Goal: Communication & Community: Ask a question

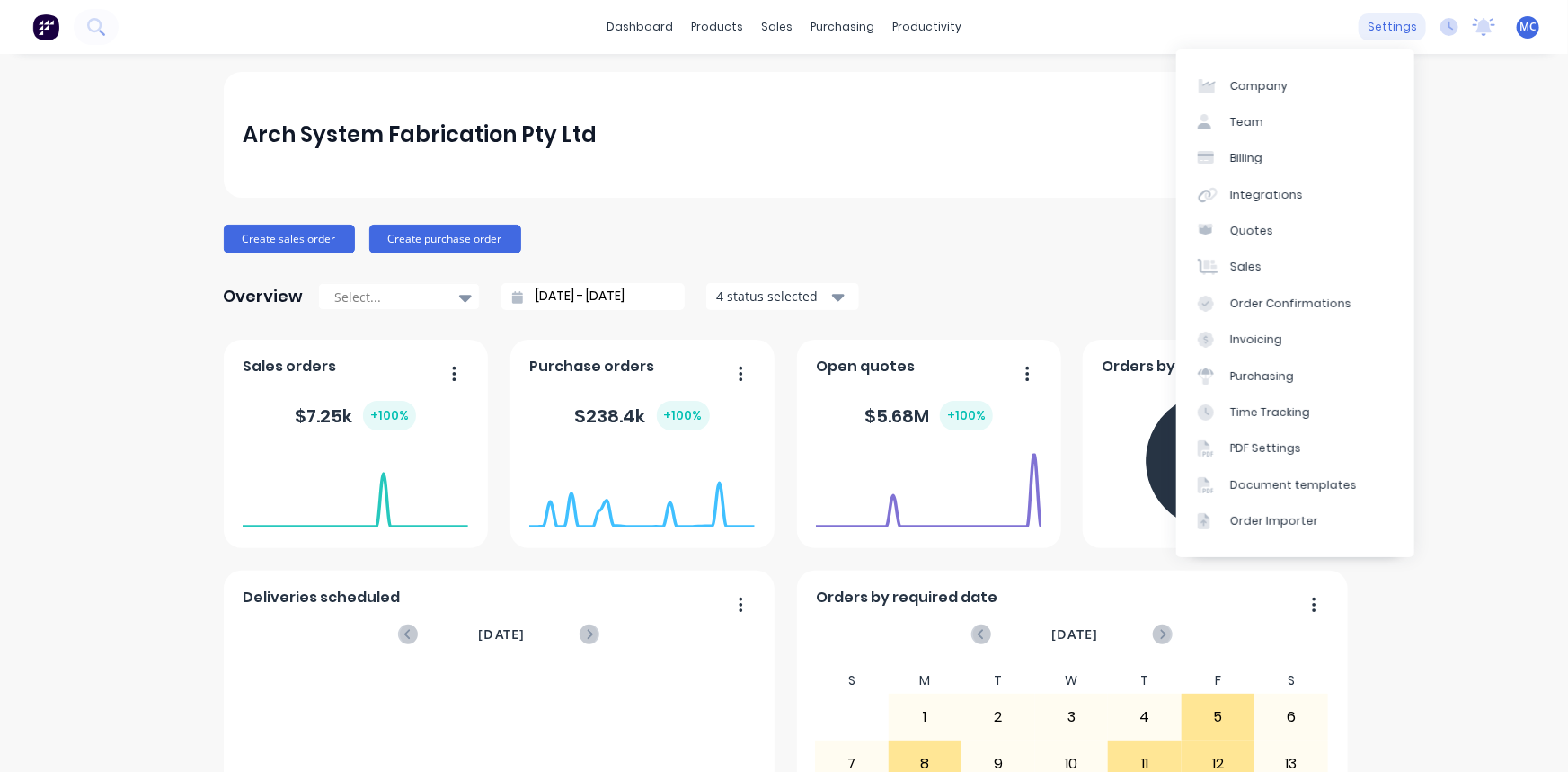
click at [1372, 26] on div "settings" at bounding box center [1392, 27] width 67 height 27
click at [1264, 113] on link "Team" at bounding box center [1295, 122] width 238 height 36
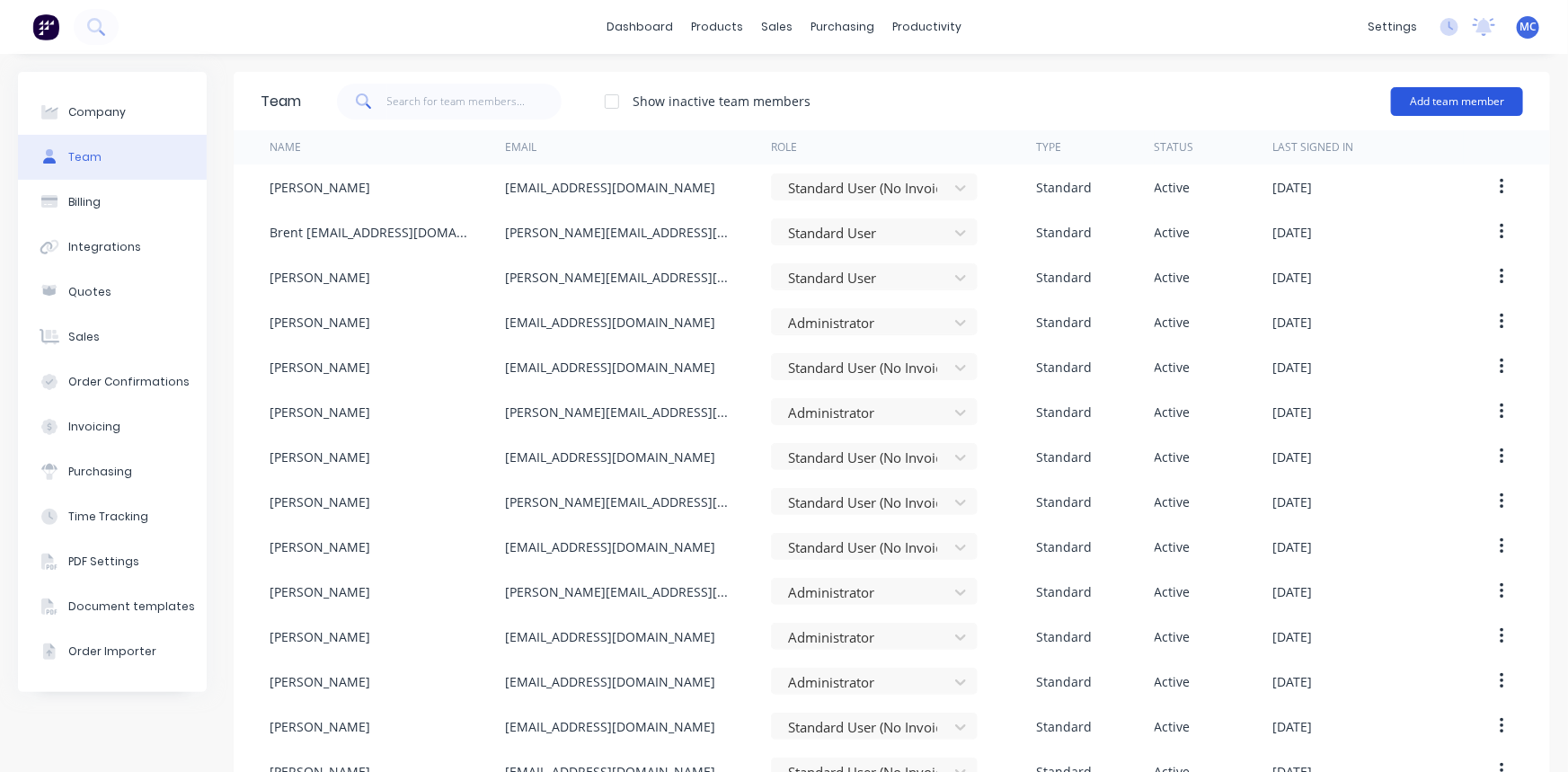
click at [1433, 97] on button "Add team member" at bounding box center [1457, 100] width 132 height 28
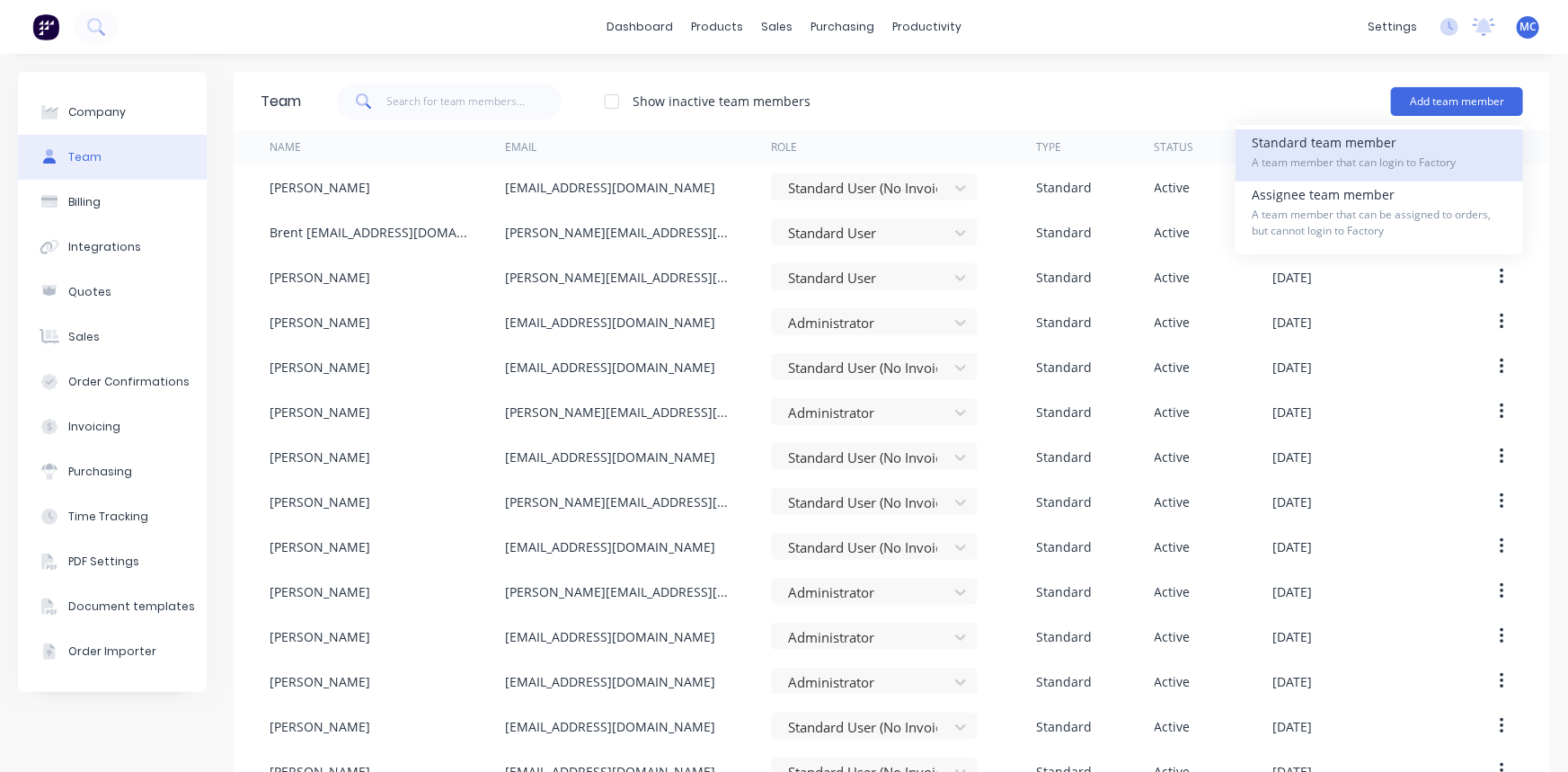
click at [1321, 151] on div "Standard team member A team member that can login to Factory" at bounding box center [1380, 155] width 255 height 52
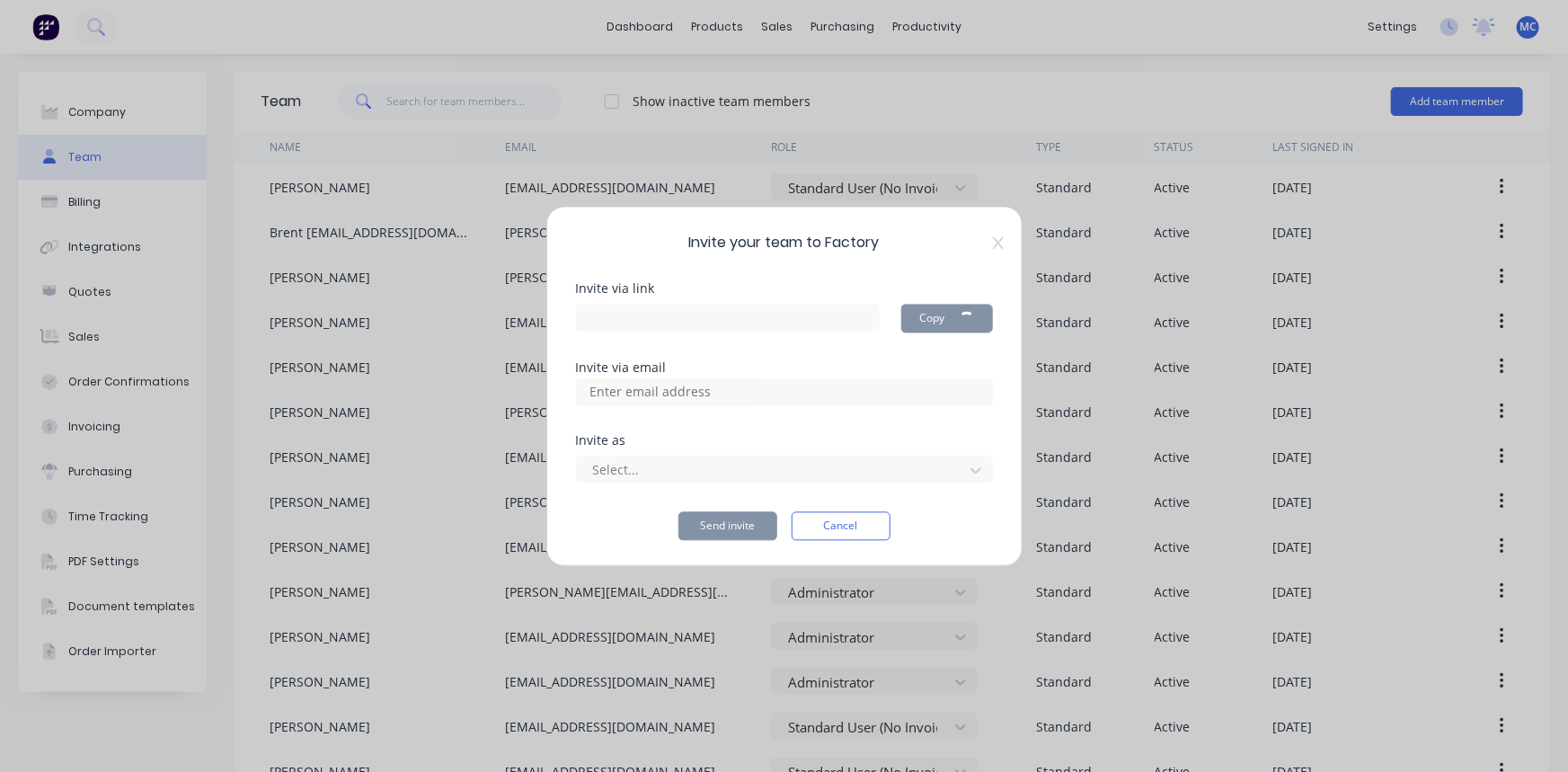
type input "[URL][DOMAIN_NAME]"
click at [710, 389] on input at bounding box center [669, 392] width 179 height 27
paste input "[EMAIL_ADDRESS][DOMAIN_NAME]"
type input "[EMAIL_ADDRESS][DOMAIN_NAME]"
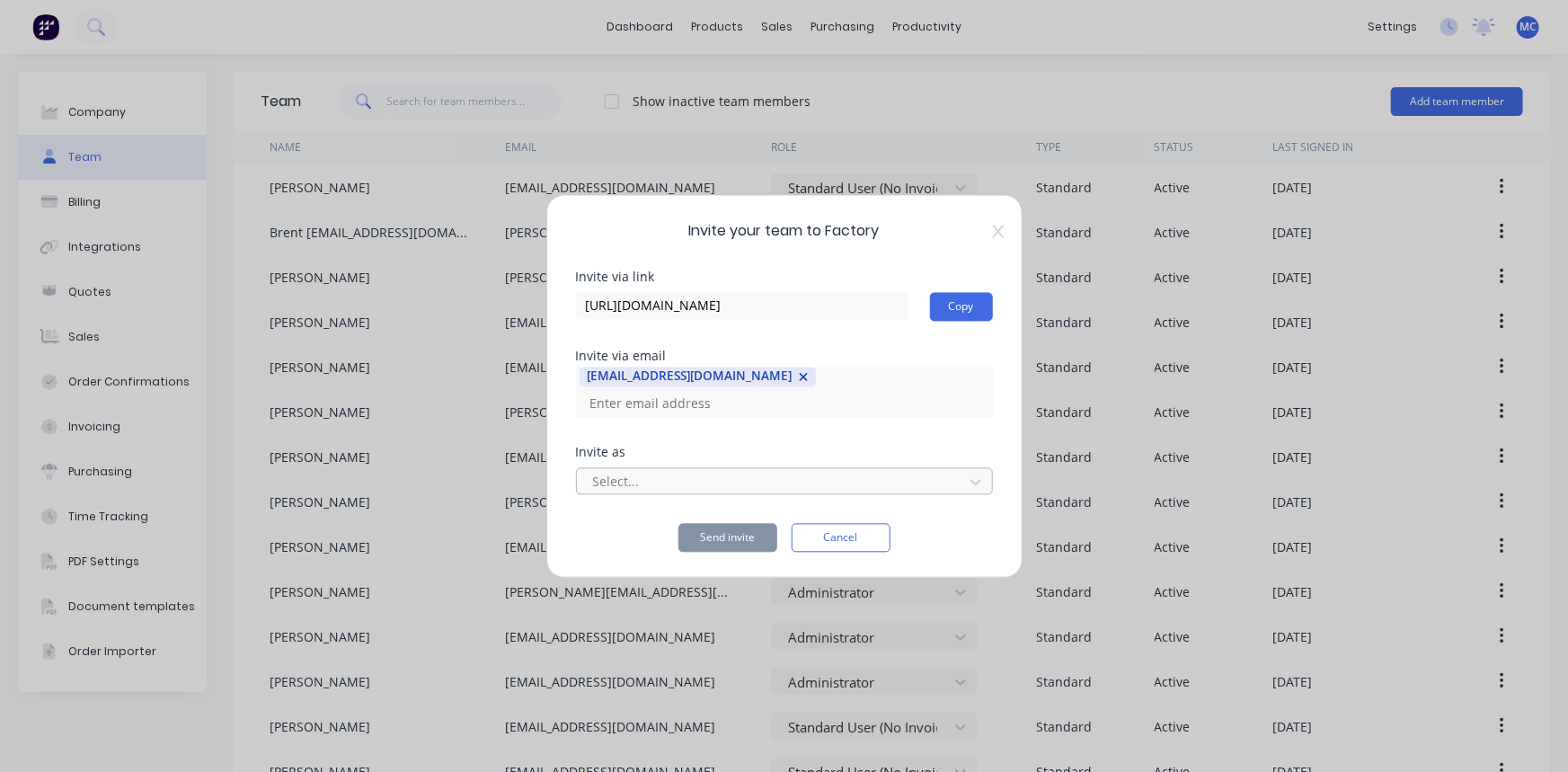
scroll to position [0, 0]
click at [702, 471] on div at bounding box center [772, 482] width 363 height 22
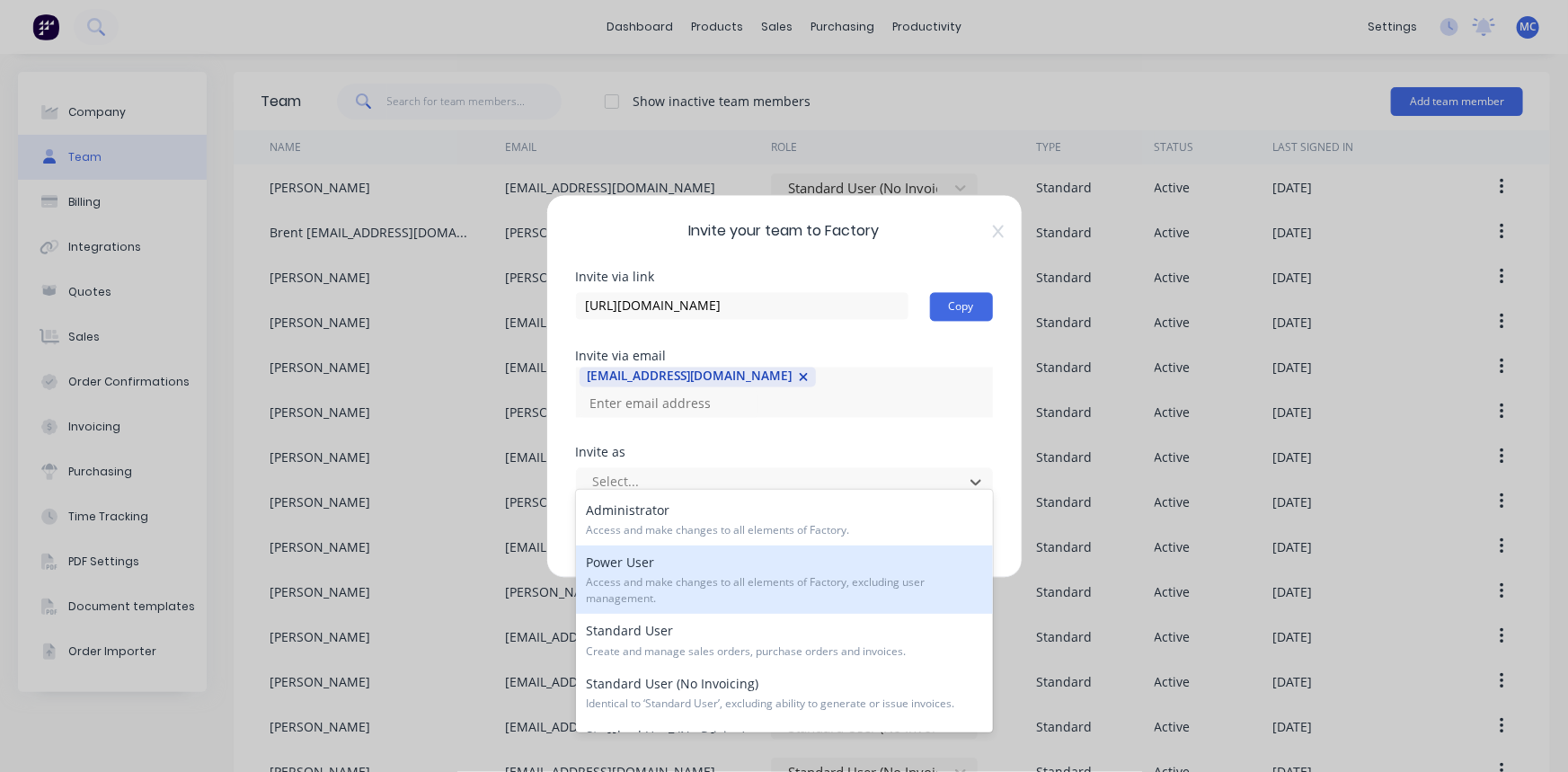
click at [786, 583] on span "Access and make changes to all elements of Factory, excluding user management." at bounding box center [785, 590] width 396 height 32
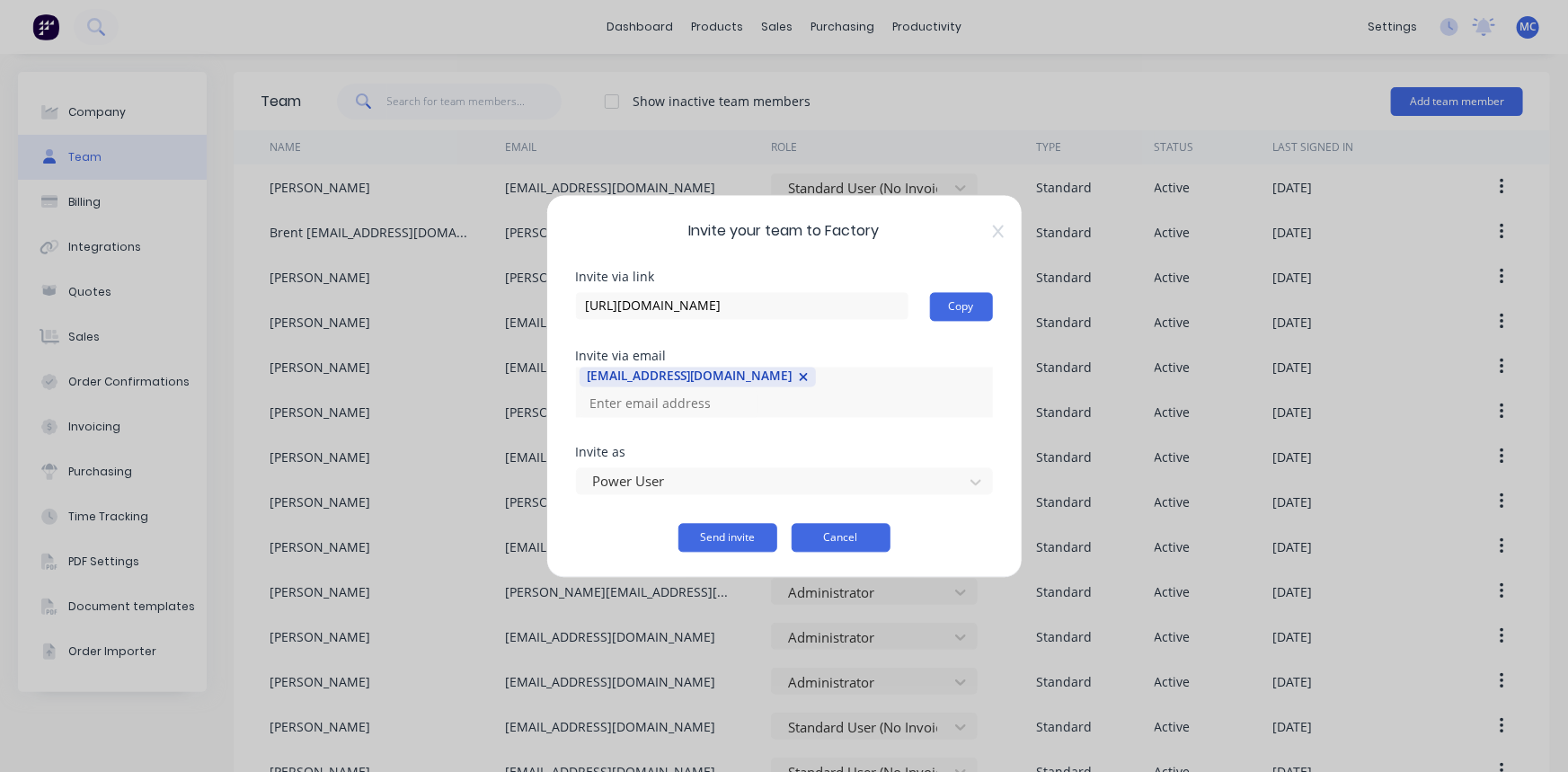
click at [820, 522] on button "Cancel" at bounding box center [841, 536] width 98 height 28
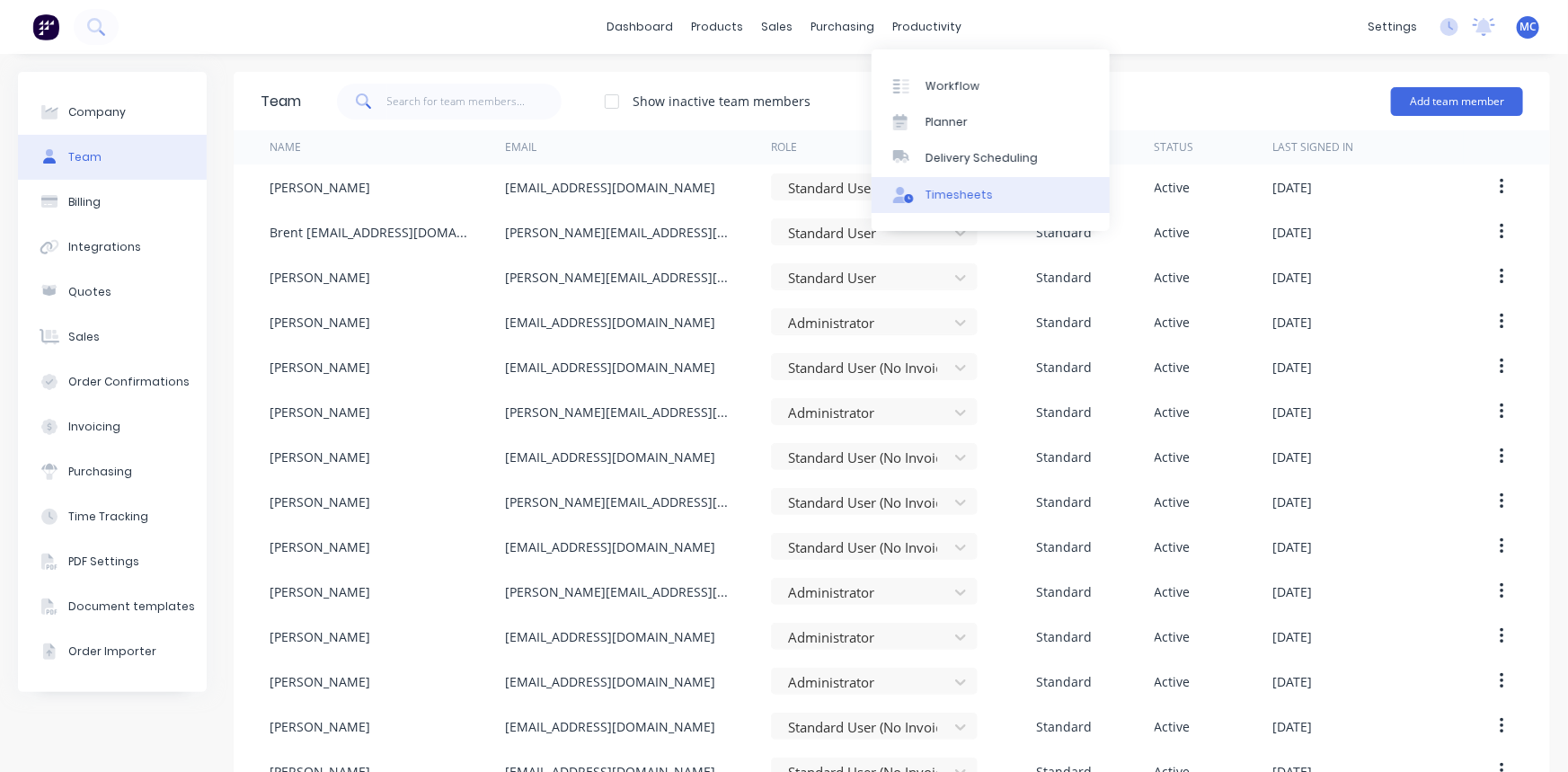
click at [927, 195] on div "Timesheets" at bounding box center [959, 195] width 67 height 17
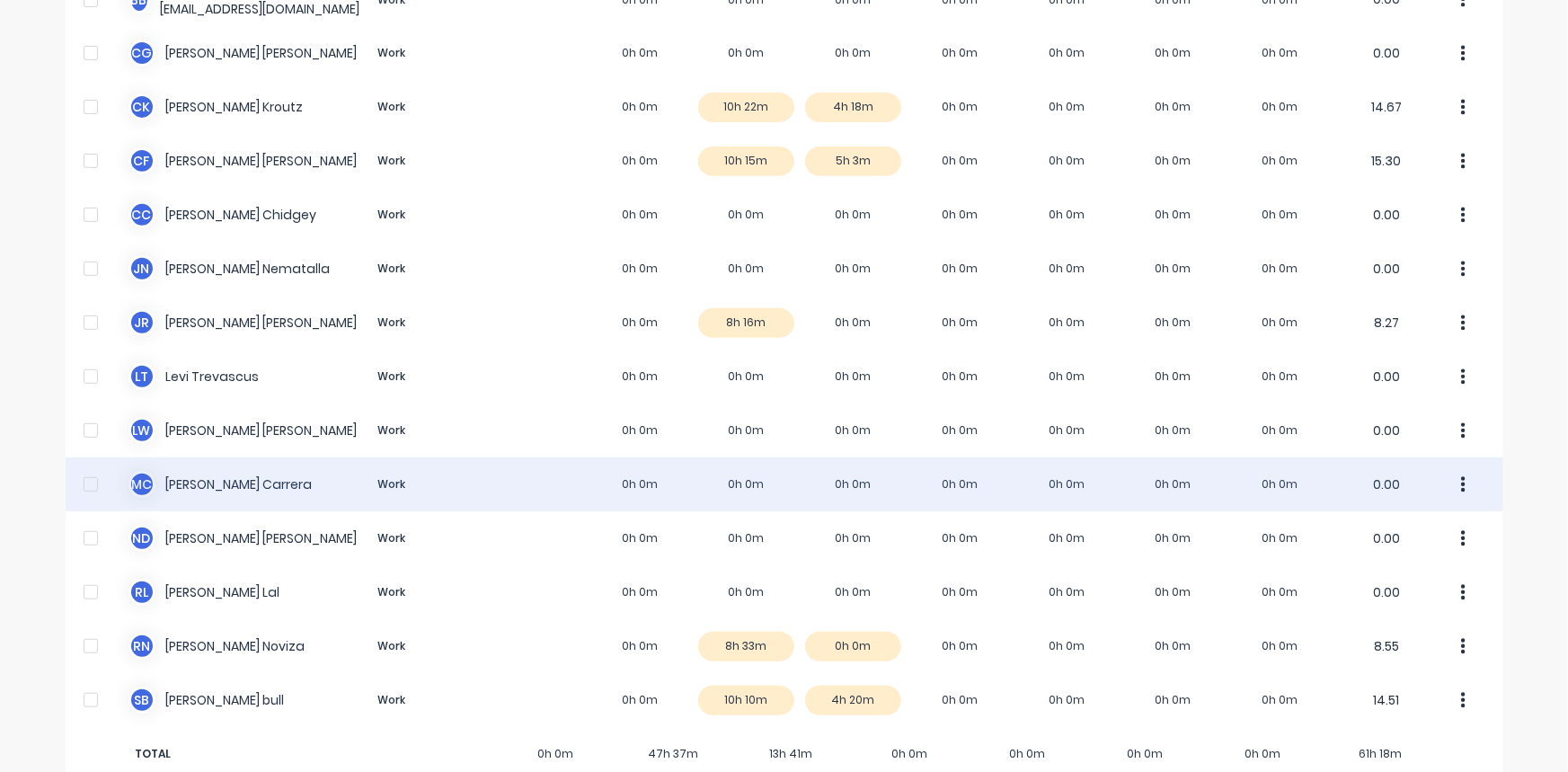
scroll to position [305, 0]
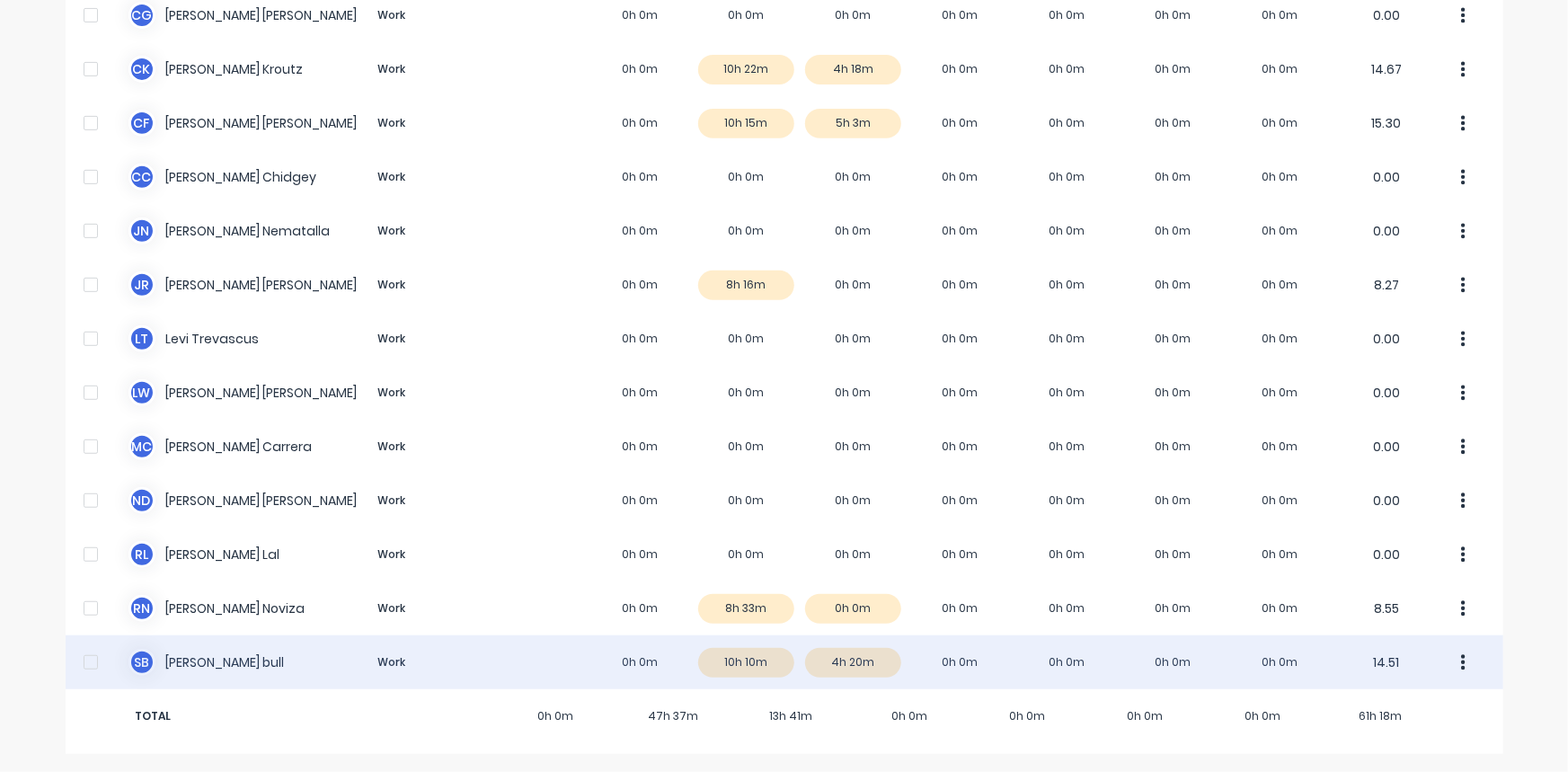
click at [79, 663] on div at bounding box center [91, 662] width 36 height 36
click at [828, 652] on div "S b [PERSON_NAME] Work 0h 0m 10h 10m 4h 20m 0h 0m 0h 0m 0h 0m 0h 0m 14.51" at bounding box center [784, 662] width 1438 height 54
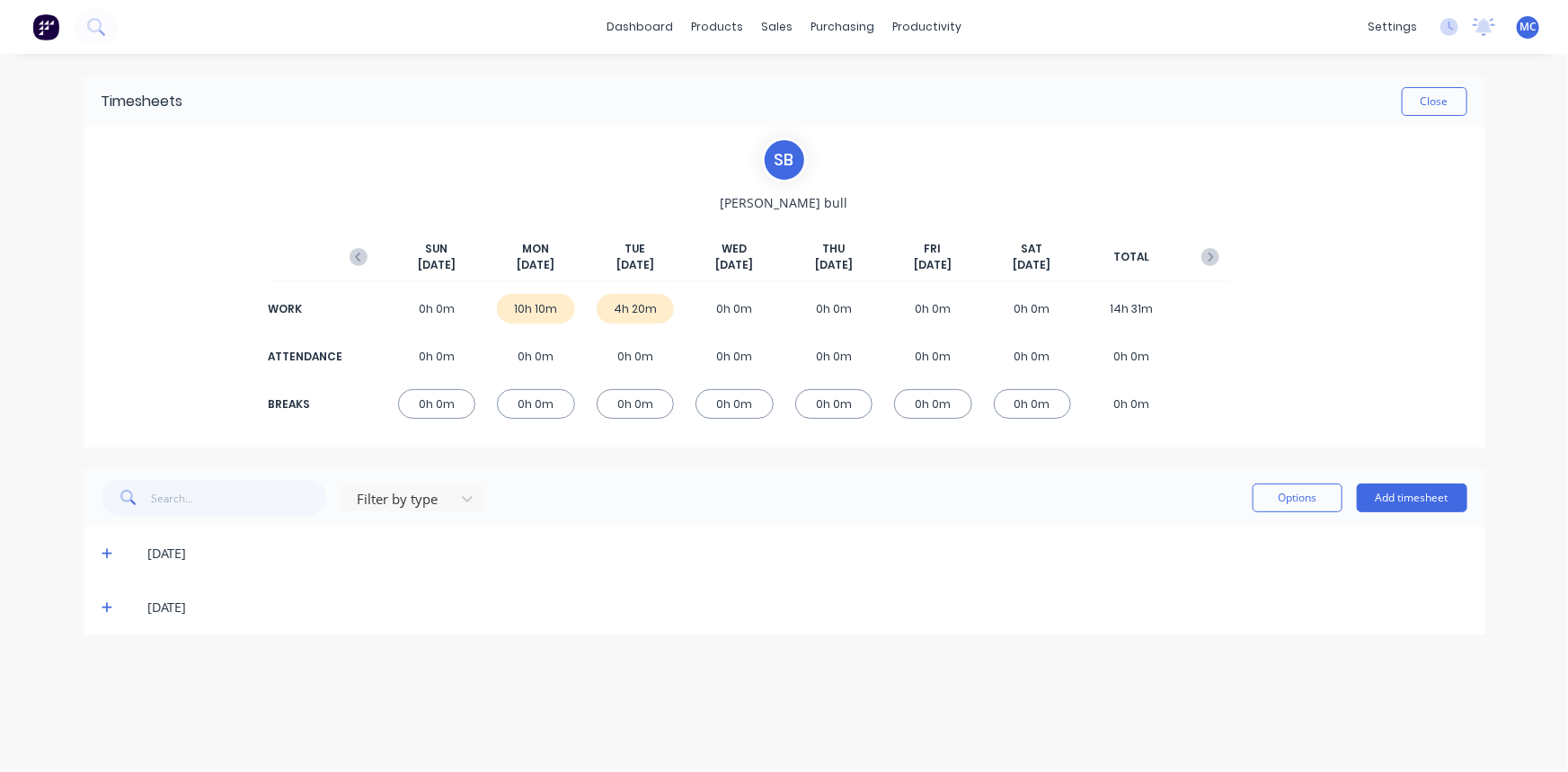
click at [105, 606] on icon at bounding box center [106, 607] width 11 height 11
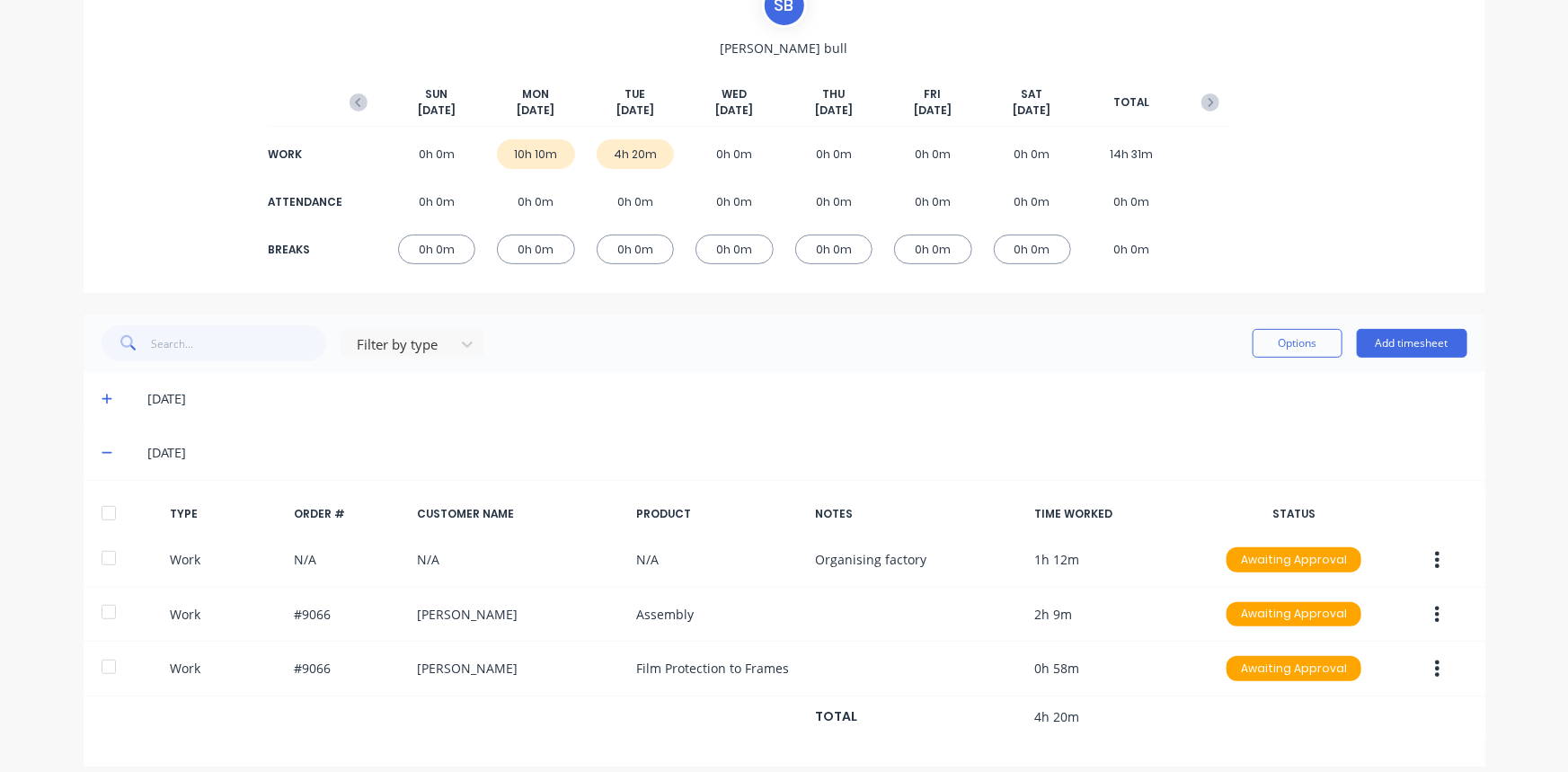
scroll to position [170, 0]
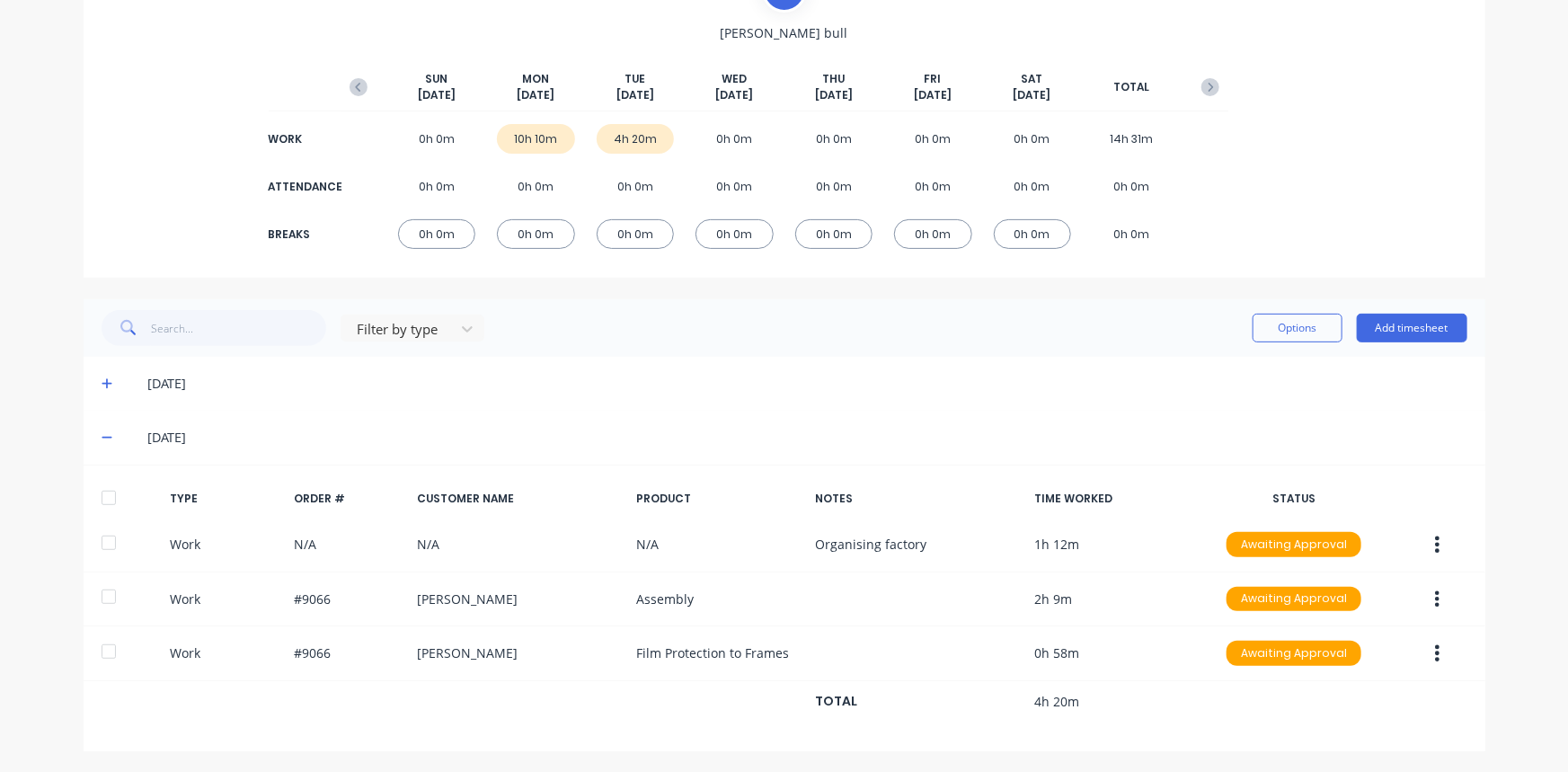
click at [101, 438] on icon at bounding box center [106, 439] width 11 height 2
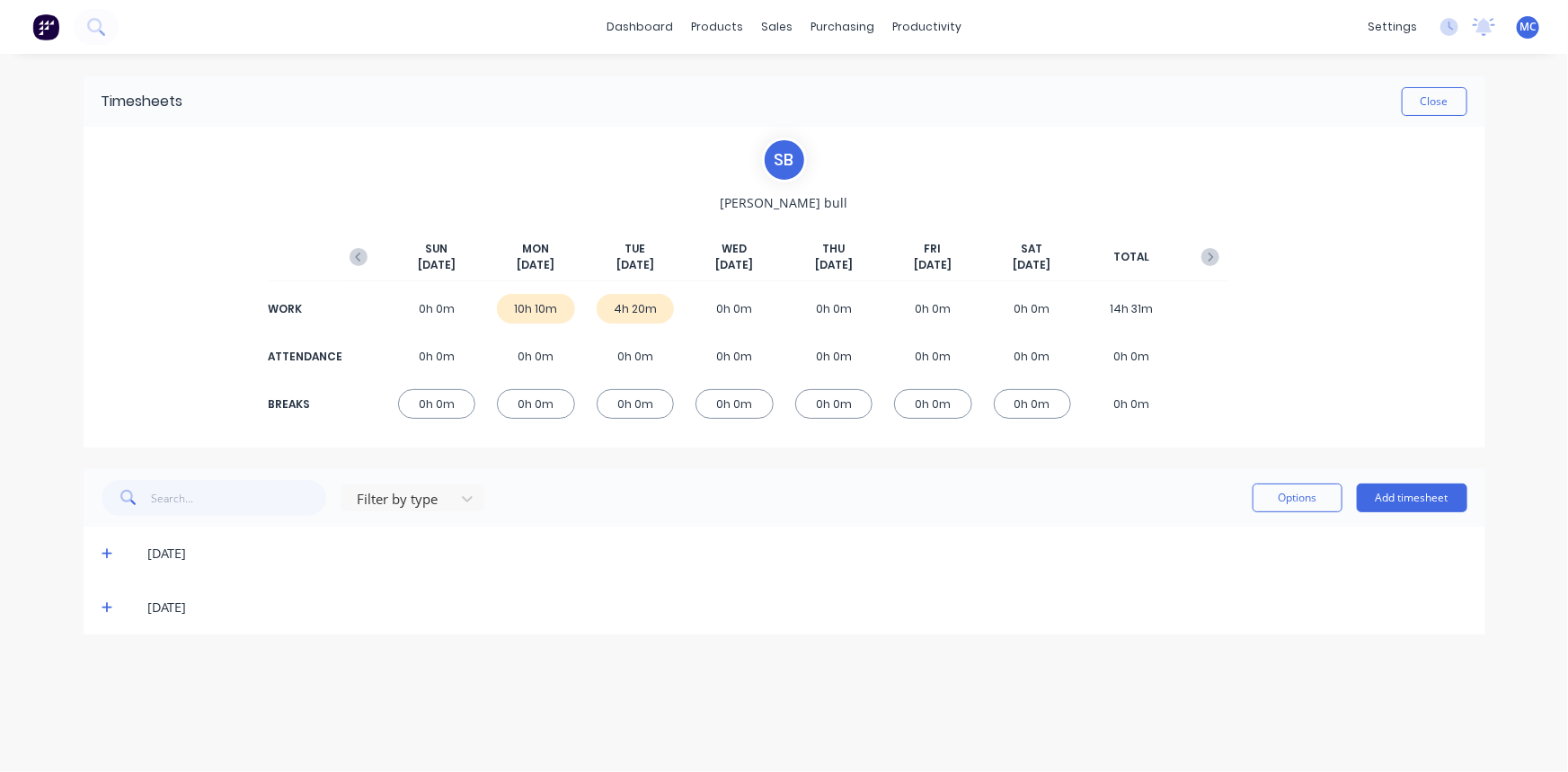
scroll to position [0, 0]
click at [362, 252] on icon "button" at bounding box center [359, 256] width 18 height 18
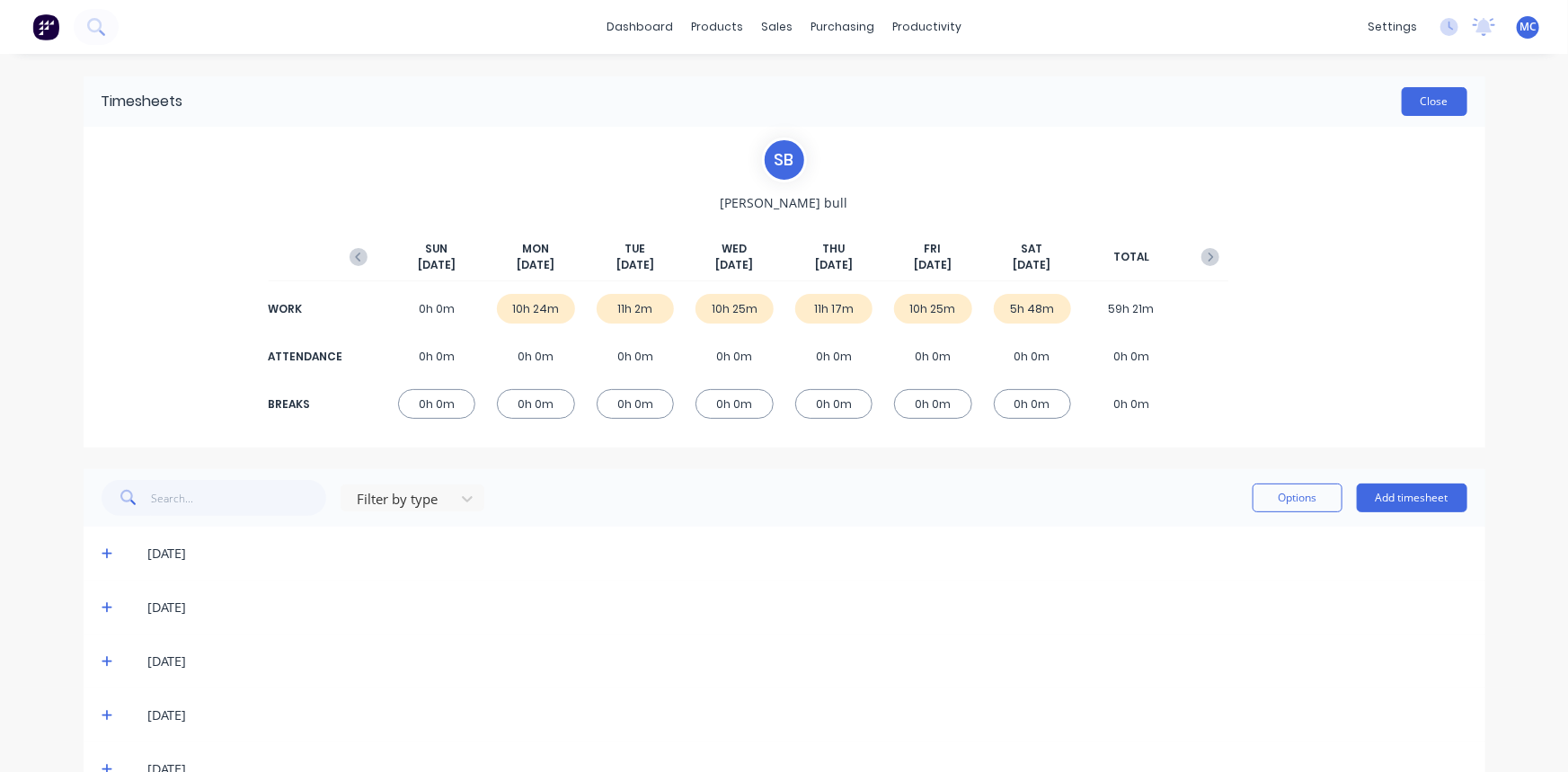
click at [1439, 107] on button "Close" at bounding box center [1434, 100] width 65 height 28
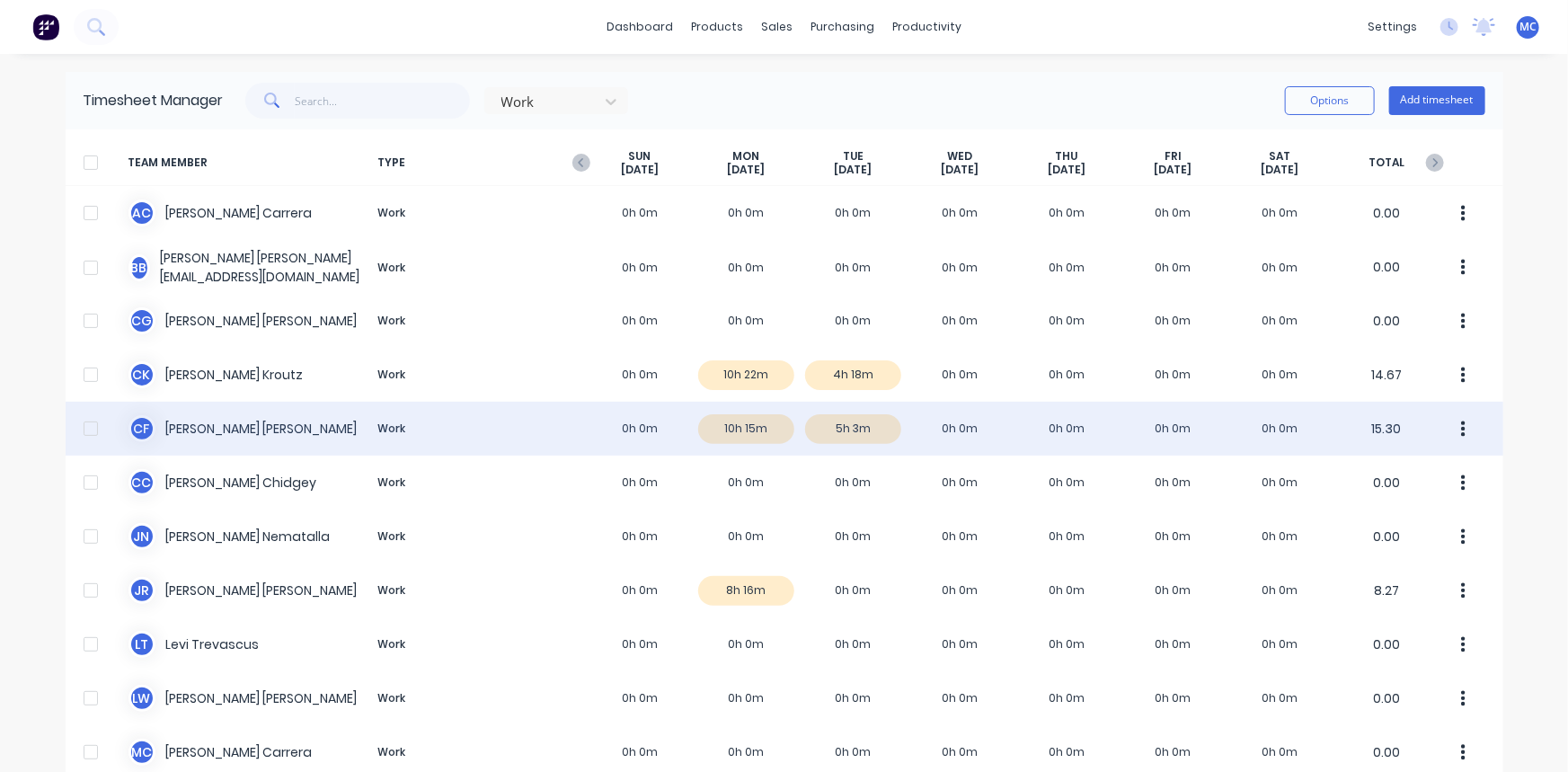
click at [836, 428] on div "C F [PERSON_NAME] Work 0h 0m 10h 15m 5h 3m 0h 0m 0h 0m 0h 0m 0h 0m 15.30" at bounding box center [784, 428] width 1438 height 54
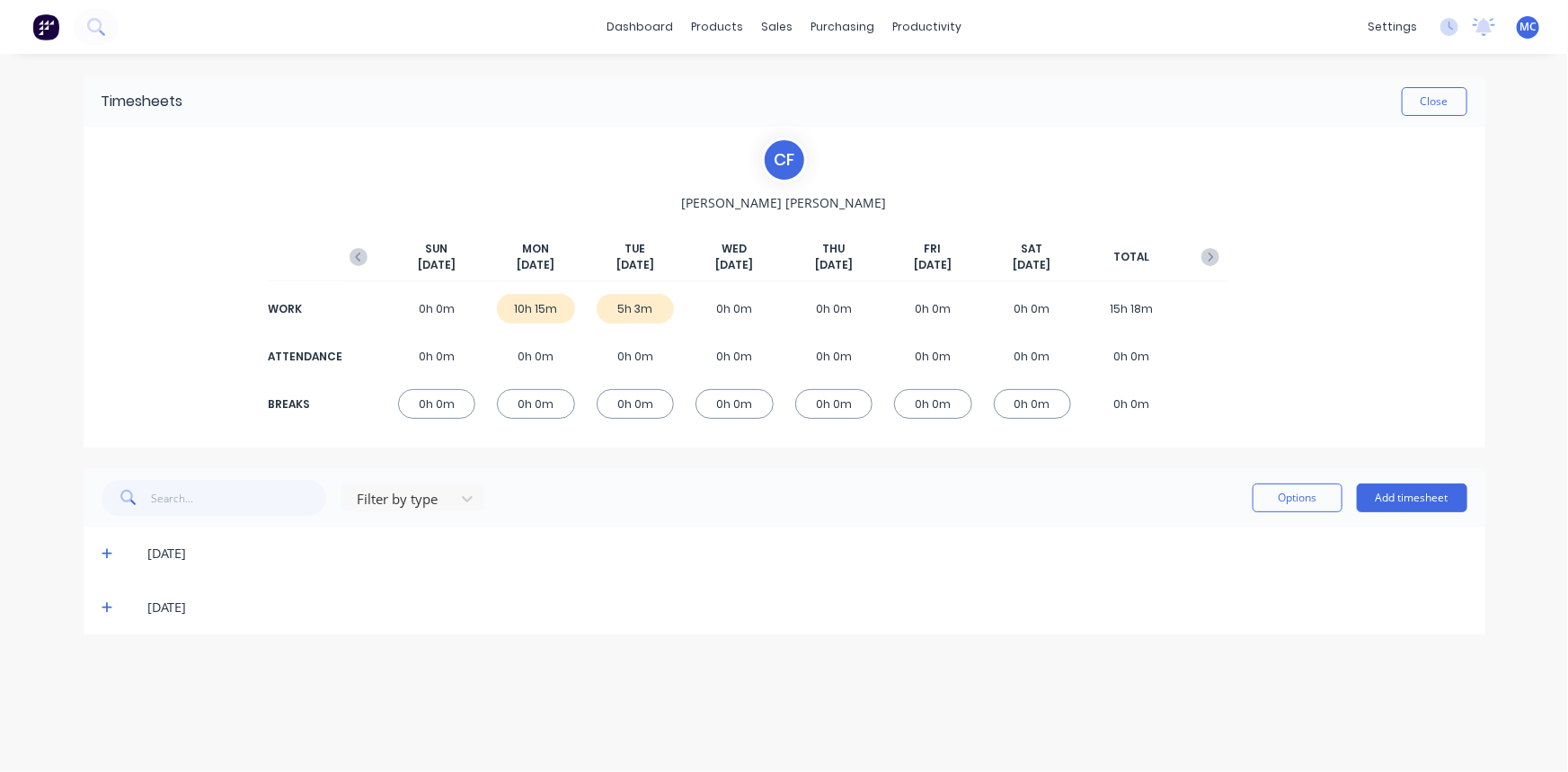
click at [106, 602] on icon at bounding box center [106, 607] width 11 height 11
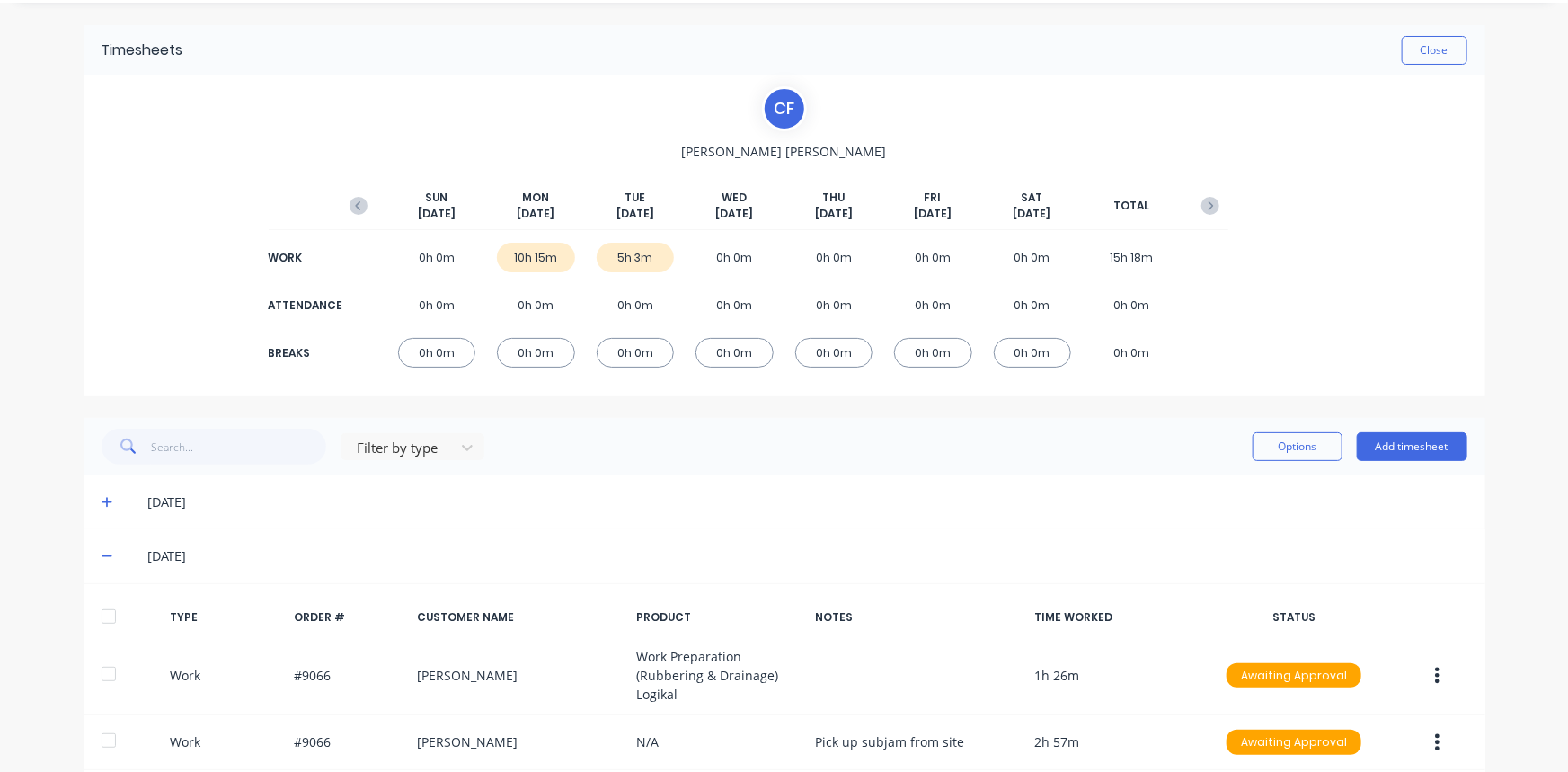
scroll to position [195, 0]
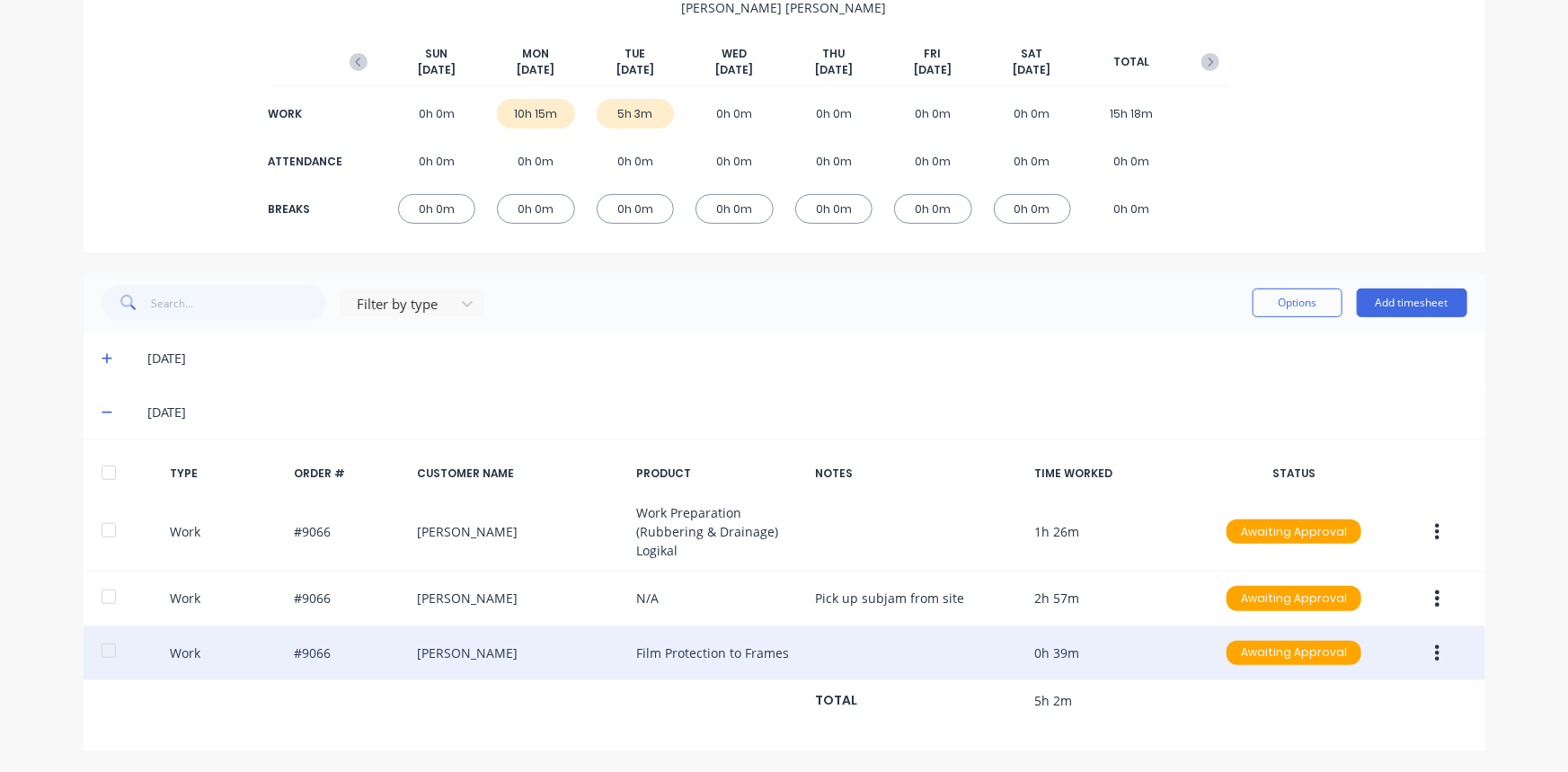
click at [1435, 646] on icon "button" at bounding box center [1437, 653] width 5 height 19
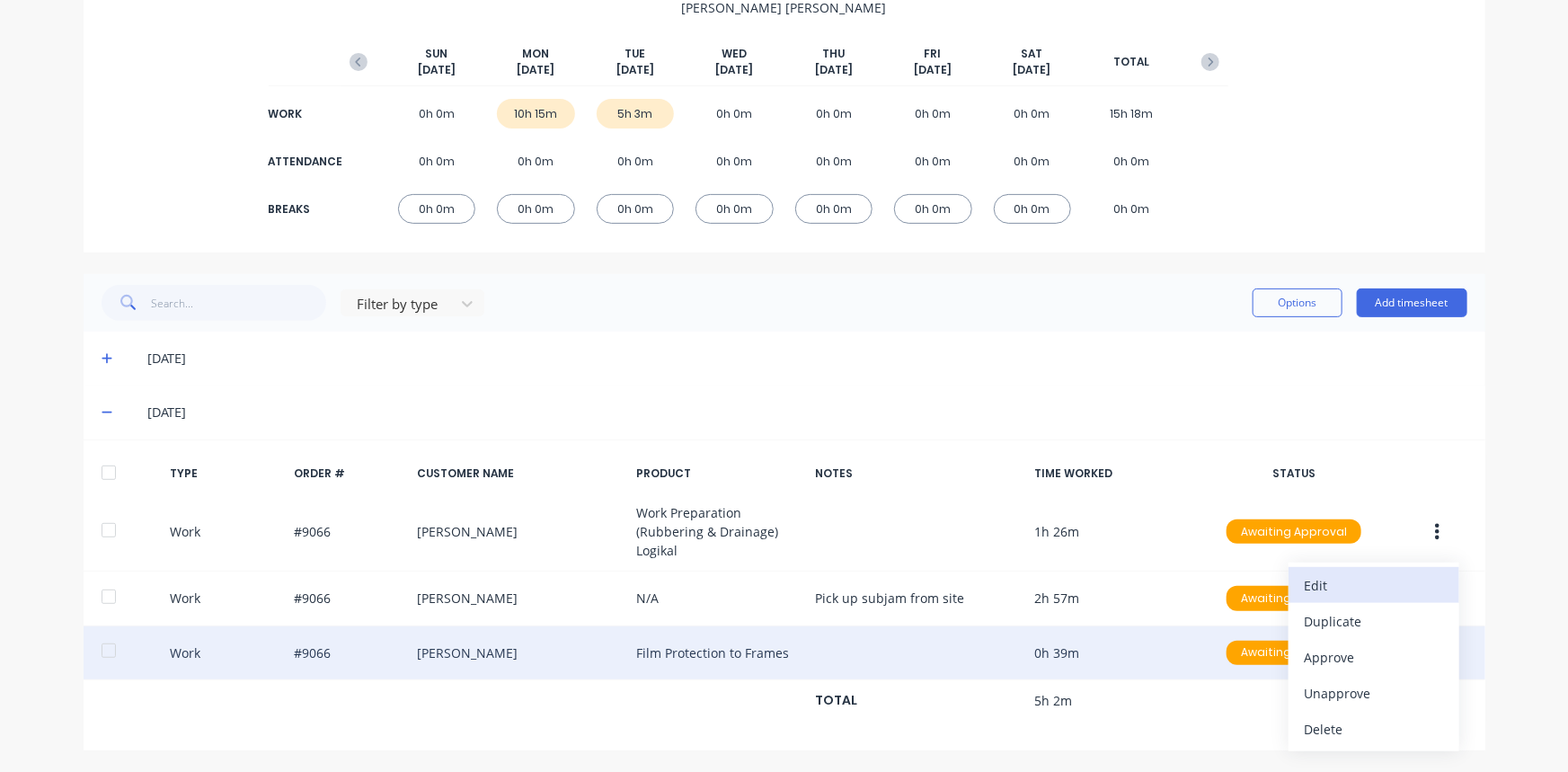
click at [1392, 584] on div "Edit" at bounding box center [1374, 585] width 138 height 26
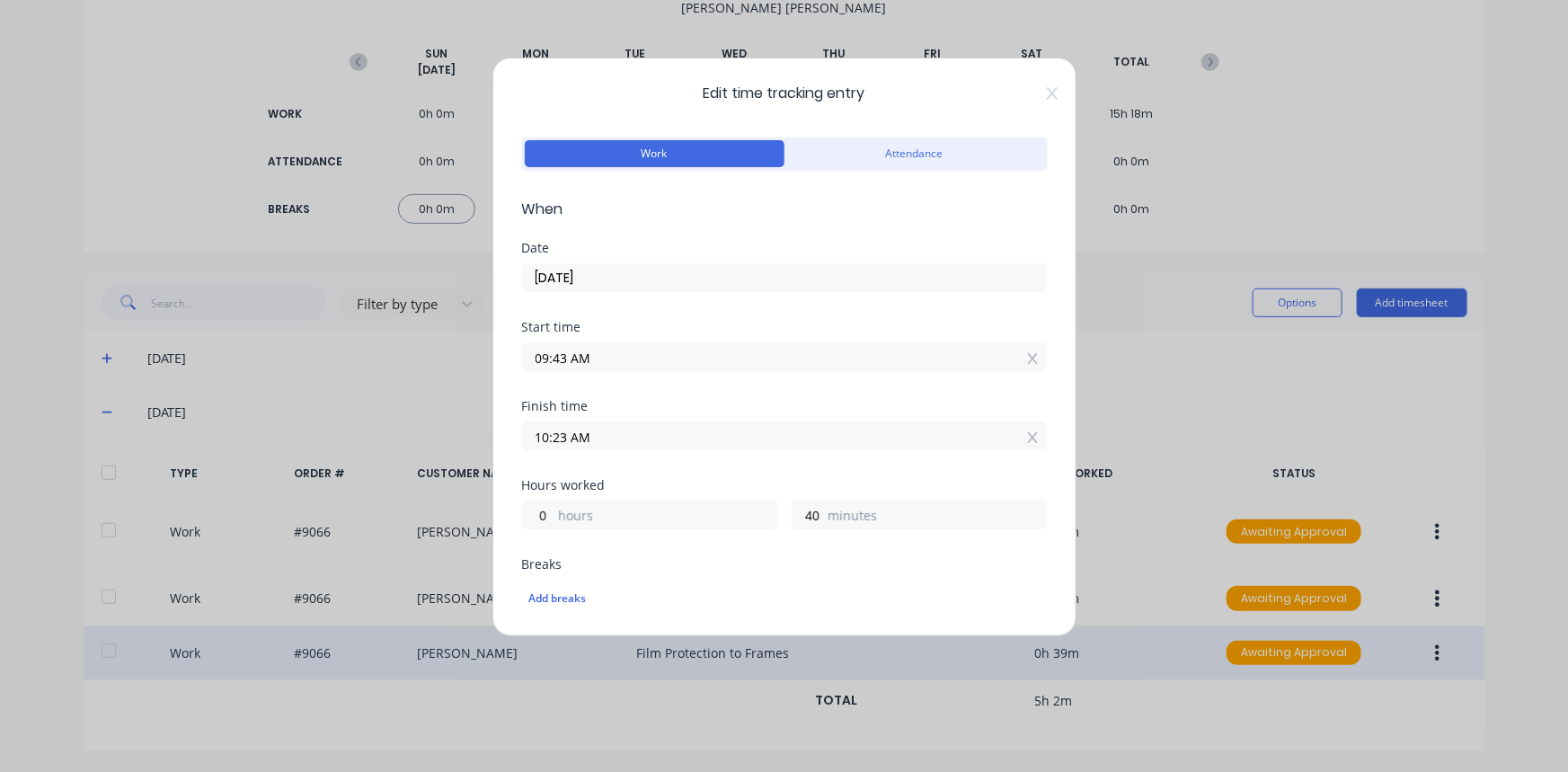
scroll to position [0, 0]
click at [1046, 90] on icon at bounding box center [1051, 94] width 11 height 13
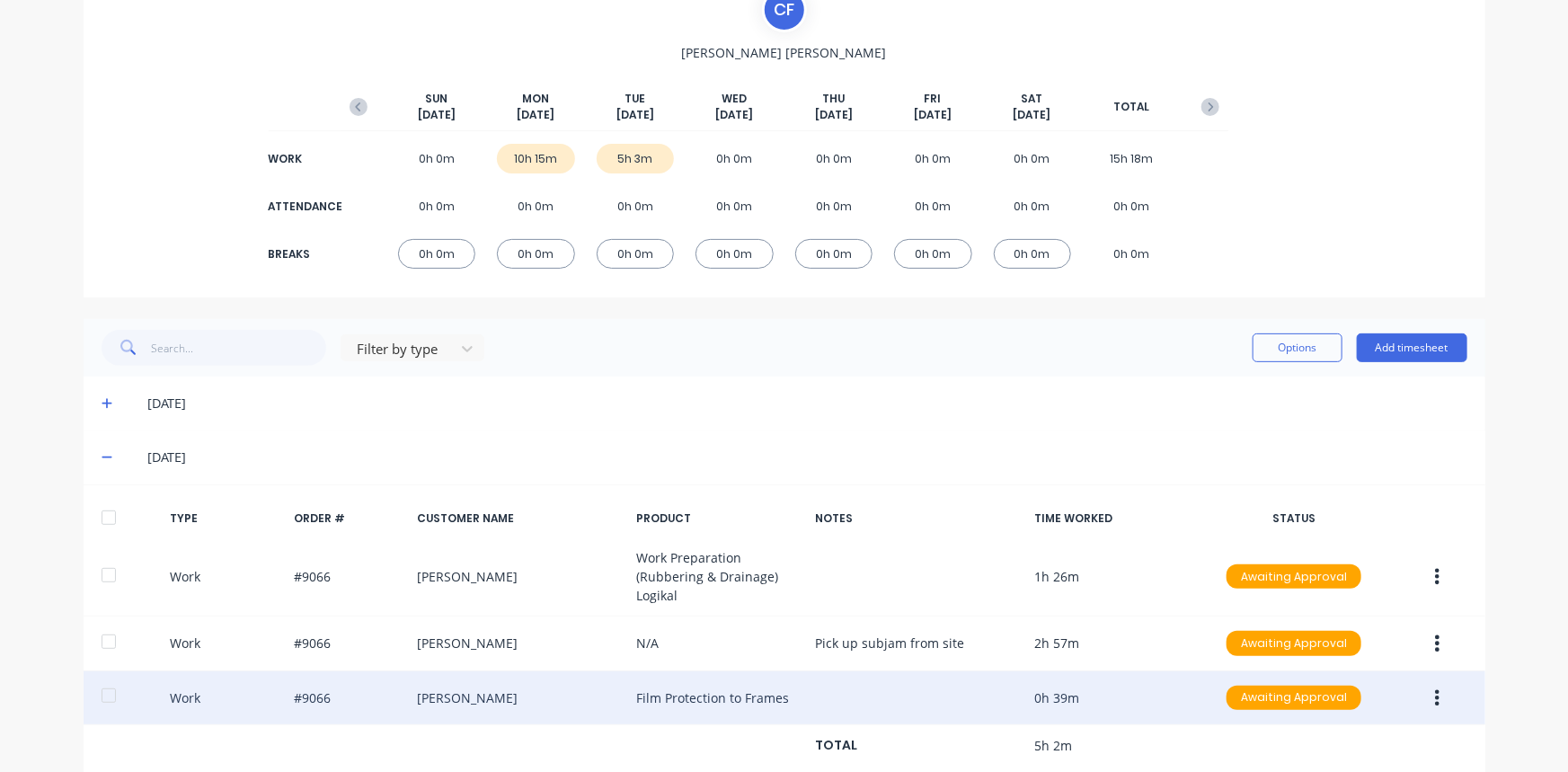
scroll to position [113, 0]
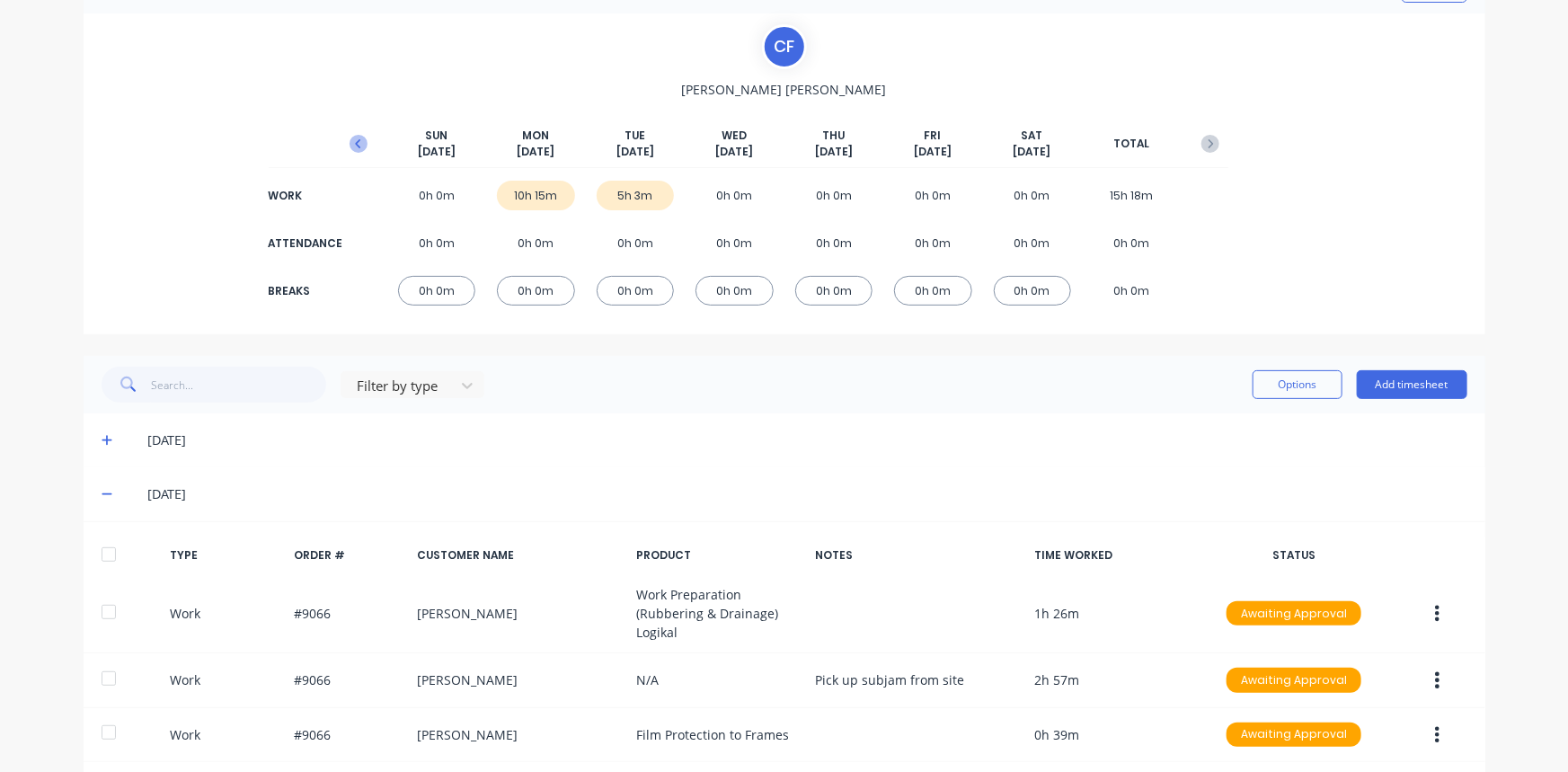
click at [350, 140] on icon "button" at bounding box center [359, 143] width 18 height 18
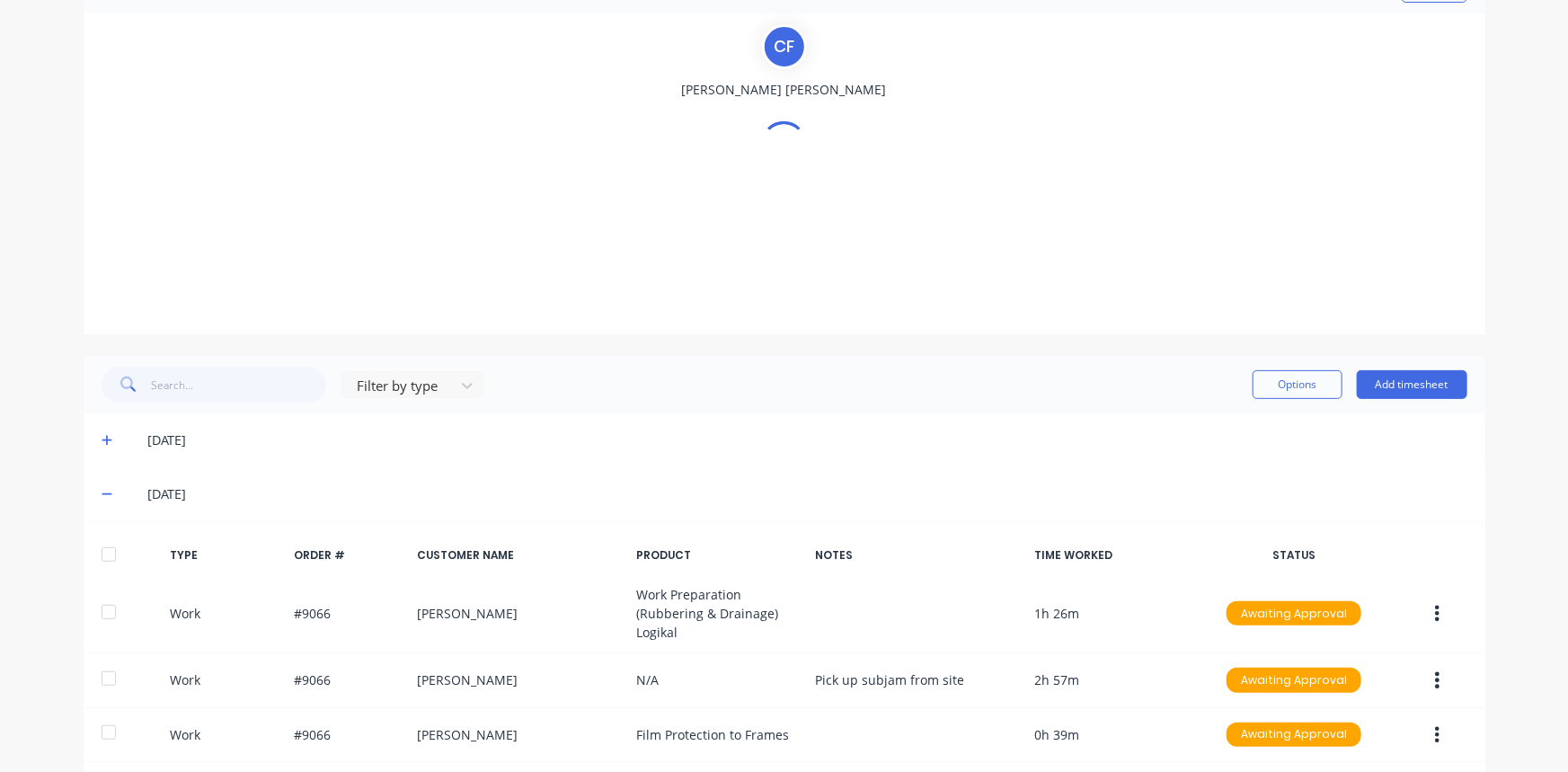
scroll to position [0, 0]
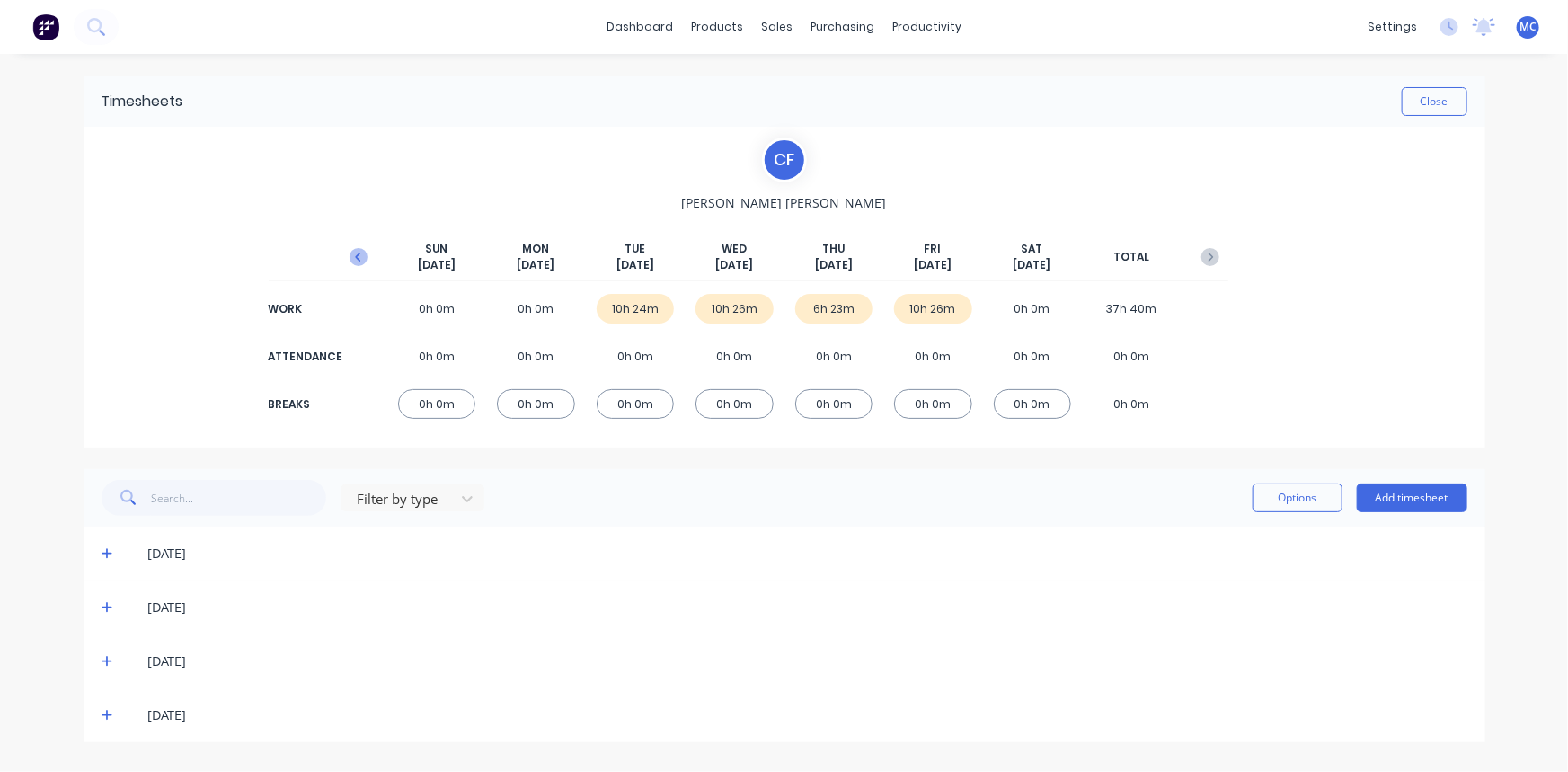
click at [350, 257] on icon "button" at bounding box center [359, 256] width 18 height 18
click at [359, 246] on button "button" at bounding box center [358, 256] width 36 height 32
click at [355, 256] on icon "button" at bounding box center [358, 256] width 6 height 9
click at [1201, 258] on icon "button" at bounding box center [1210, 256] width 18 height 18
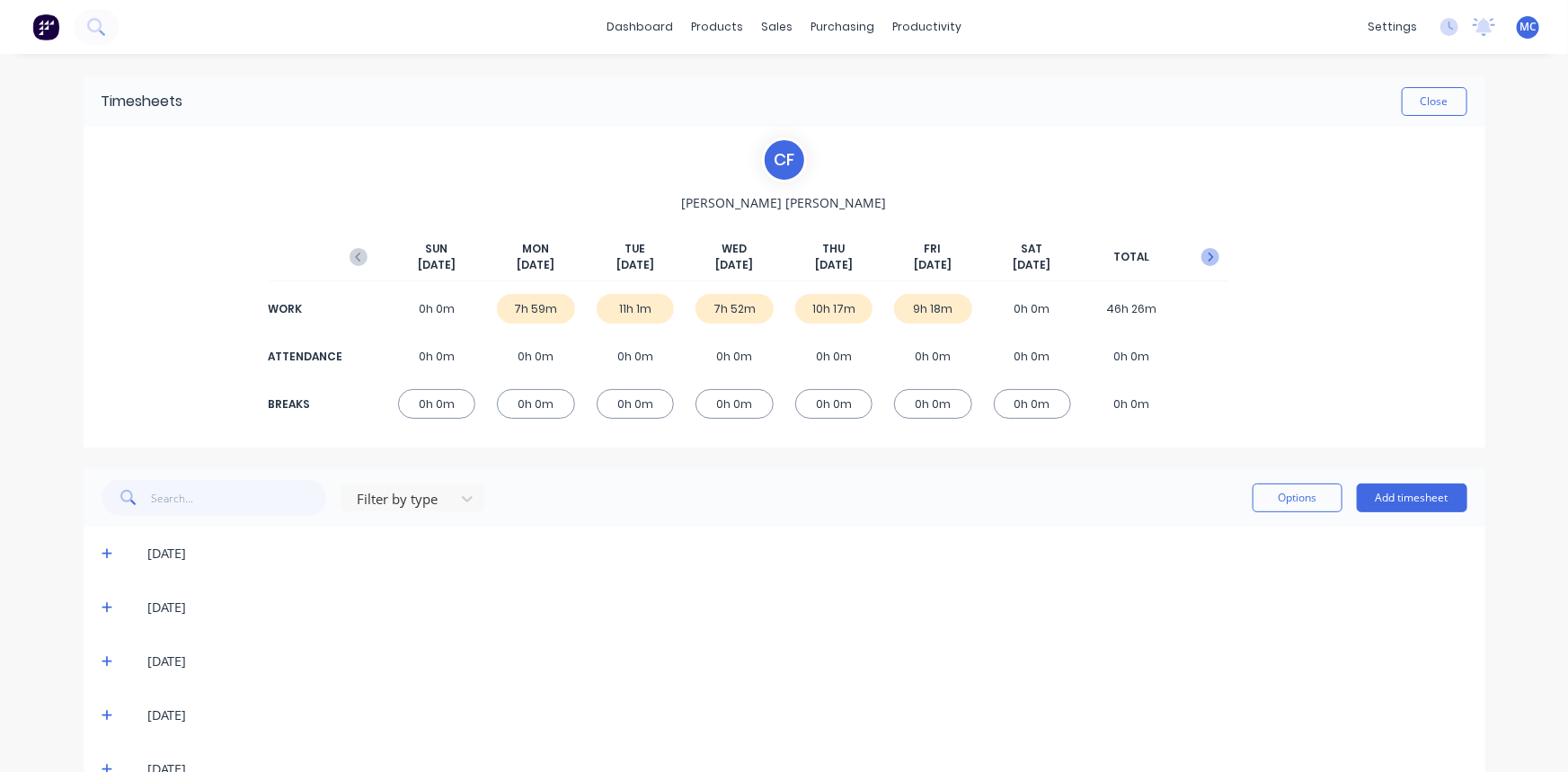
click at [1201, 258] on icon "button" at bounding box center [1210, 256] width 18 height 18
click at [1199, 258] on button "button" at bounding box center [1210, 256] width 36 height 32
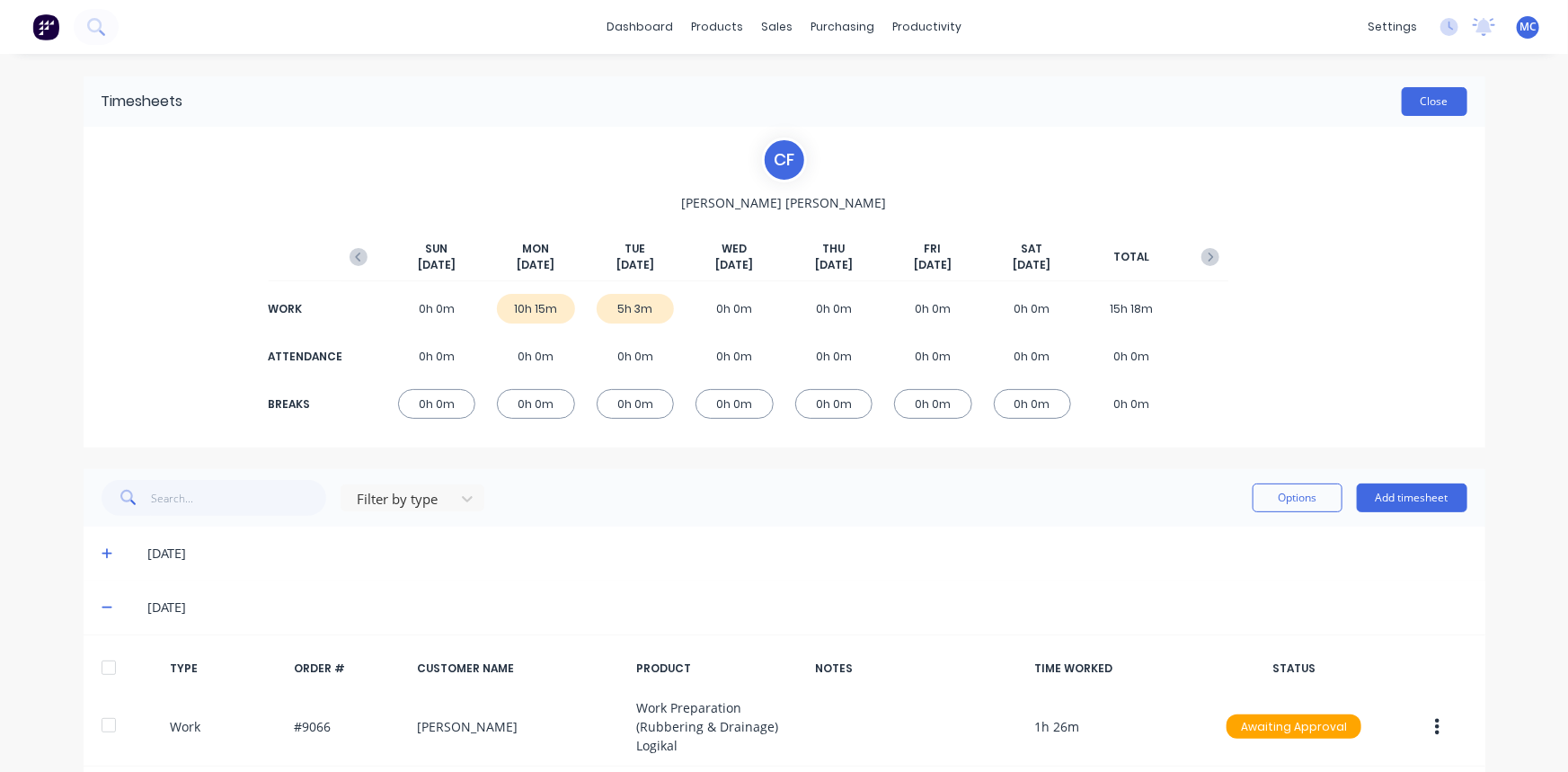
click at [1420, 97] on button "Close" at bounding box center [1434, 100] width 65 height 28
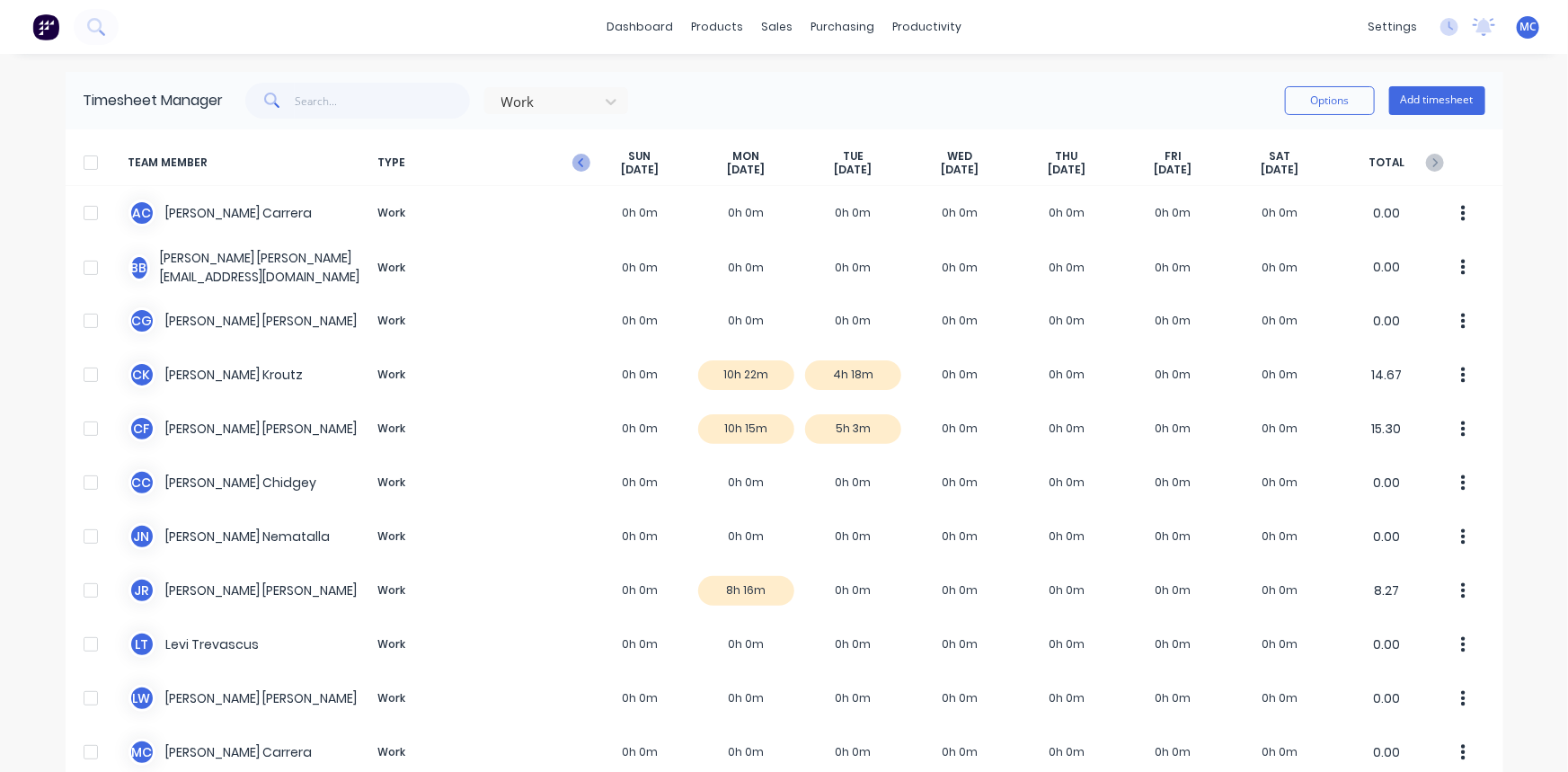
click at [572, 162] on icon "button" at bounding box center [581, 163] width 18 height 18
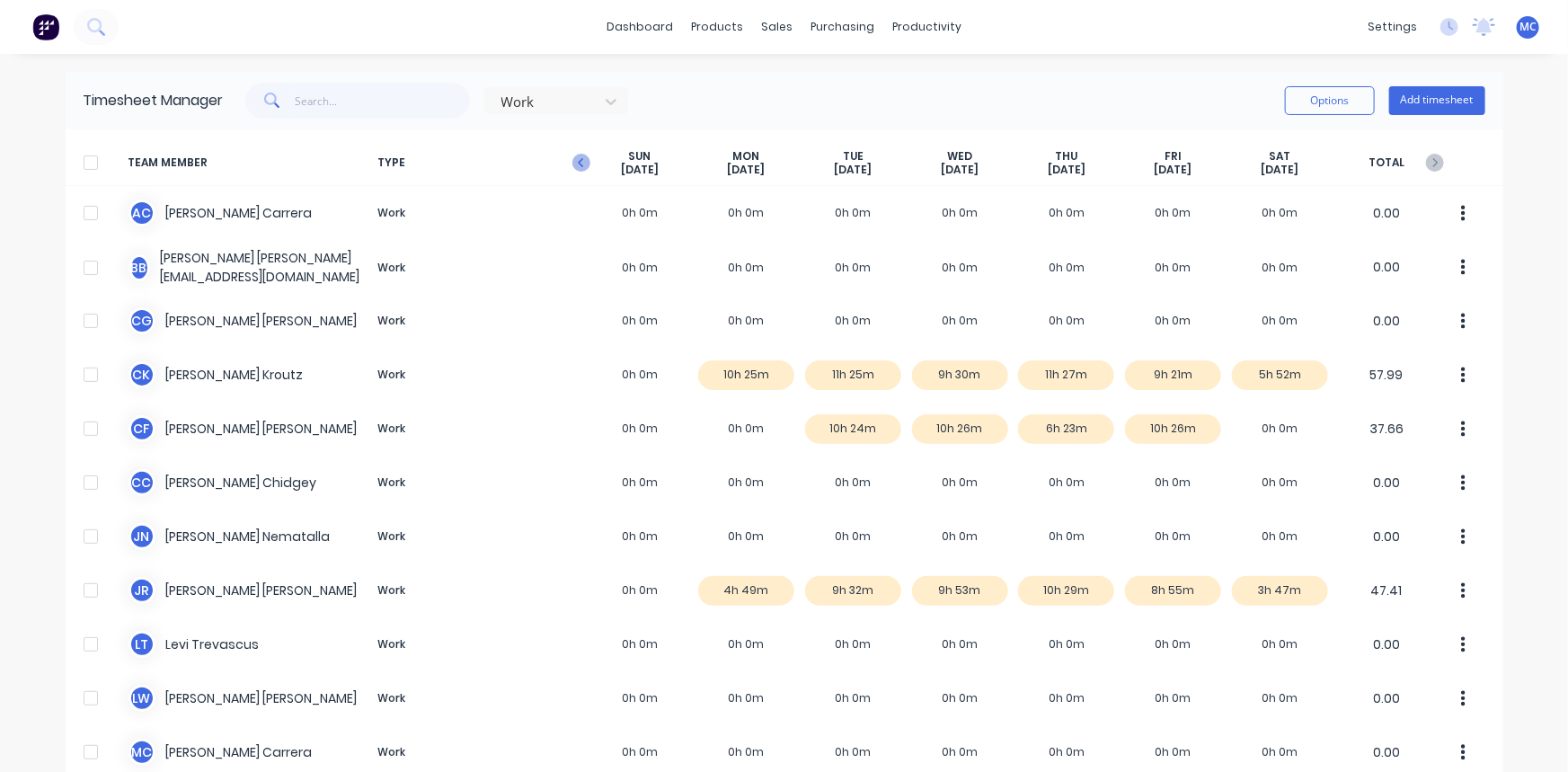
click at [575, 155] on icon "button" at bounding box center [581, 163] width 18 height 18
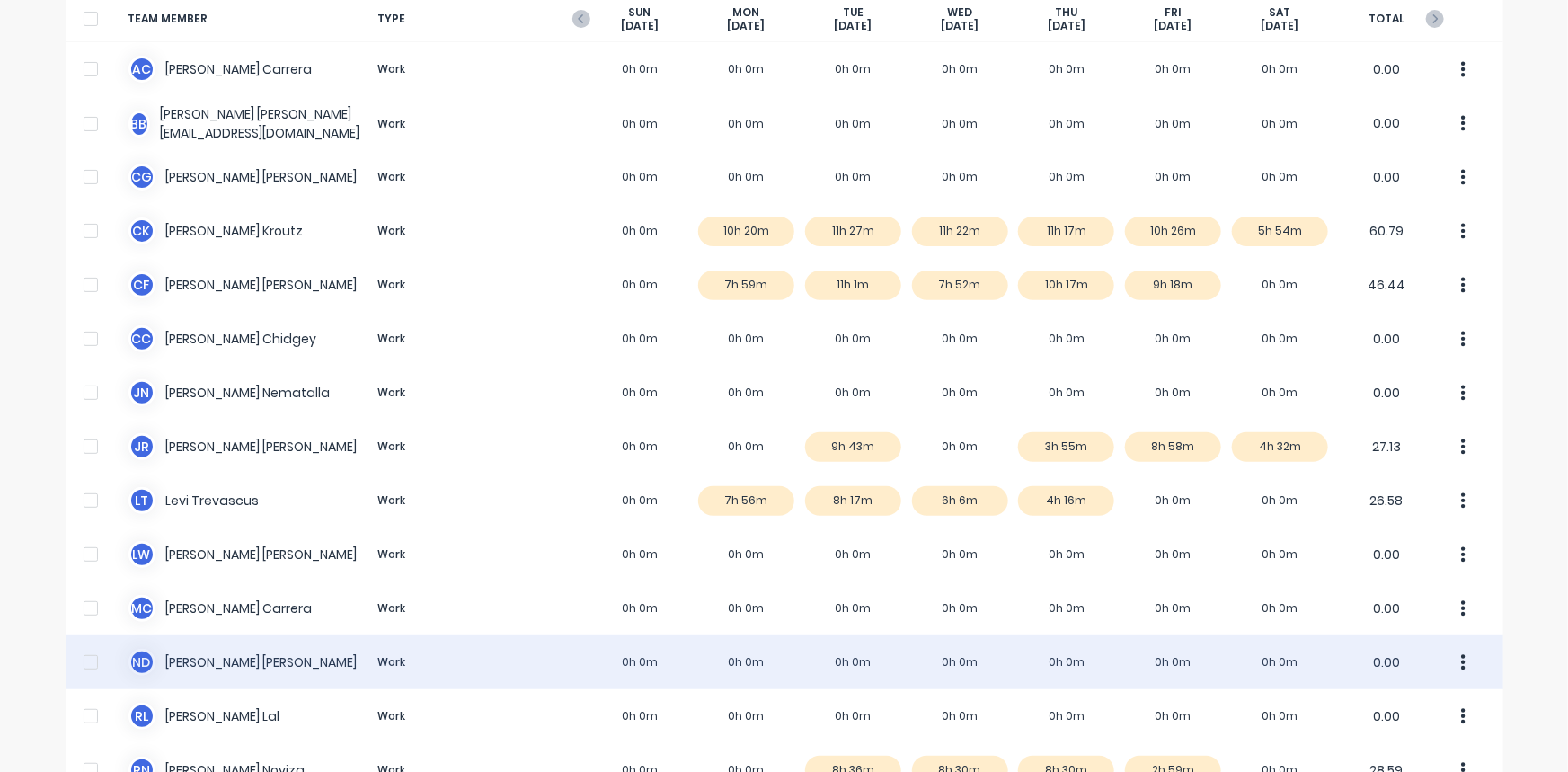
scroll to position [60, 0]
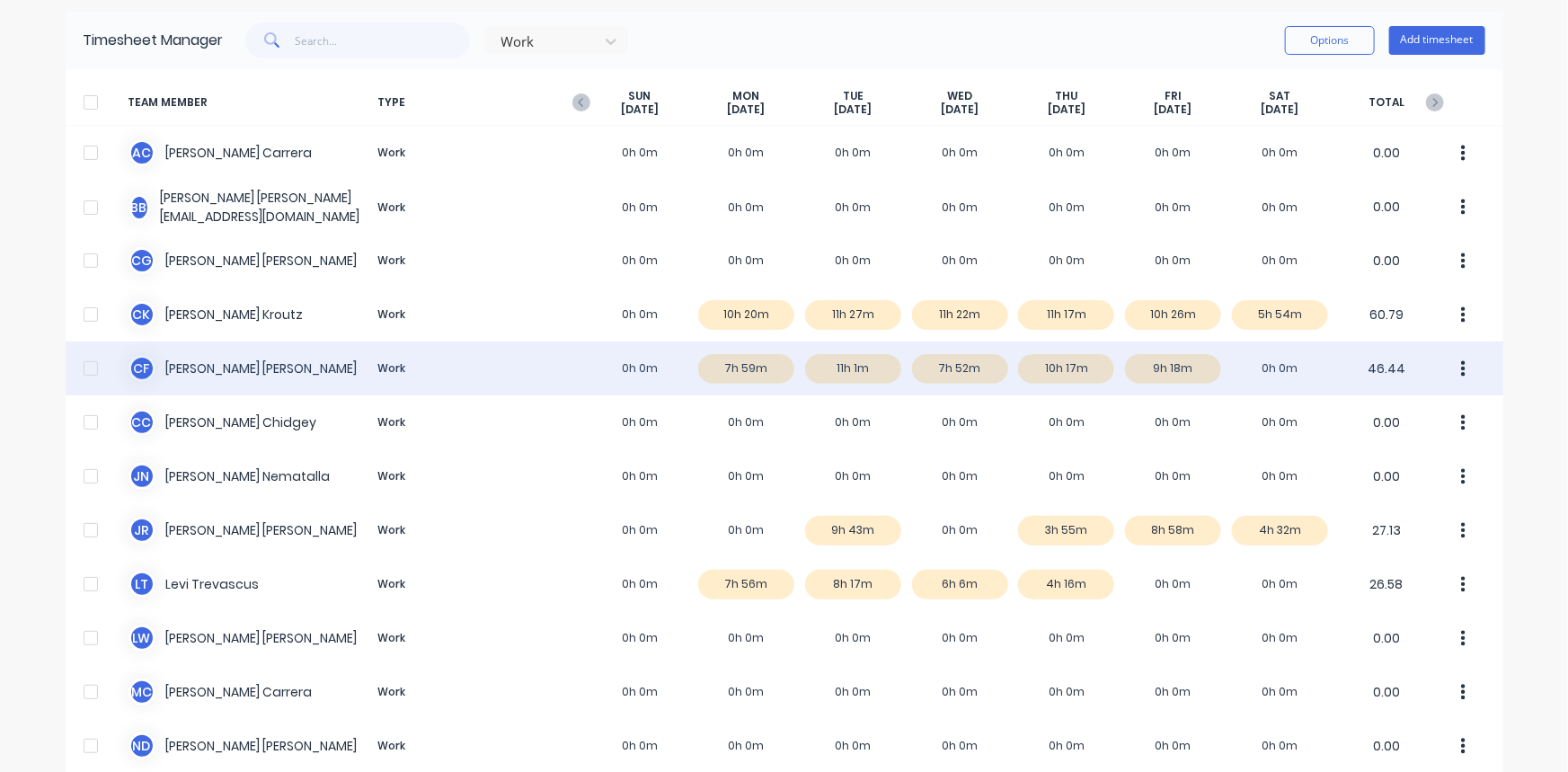
click at [77, 369] on div at bounding box center [91, 367] width 36 height 36
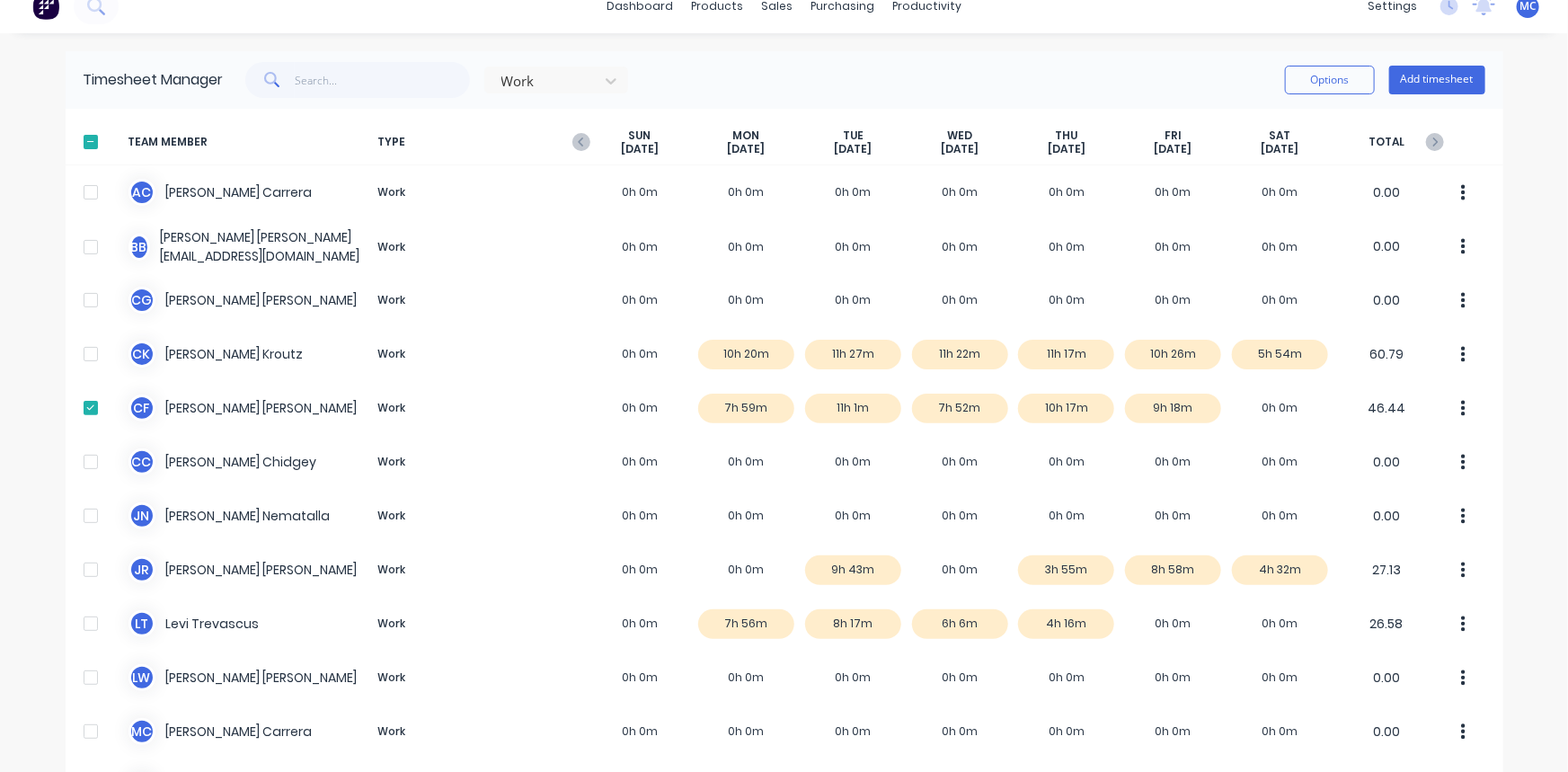
scroll to position [0, 0]
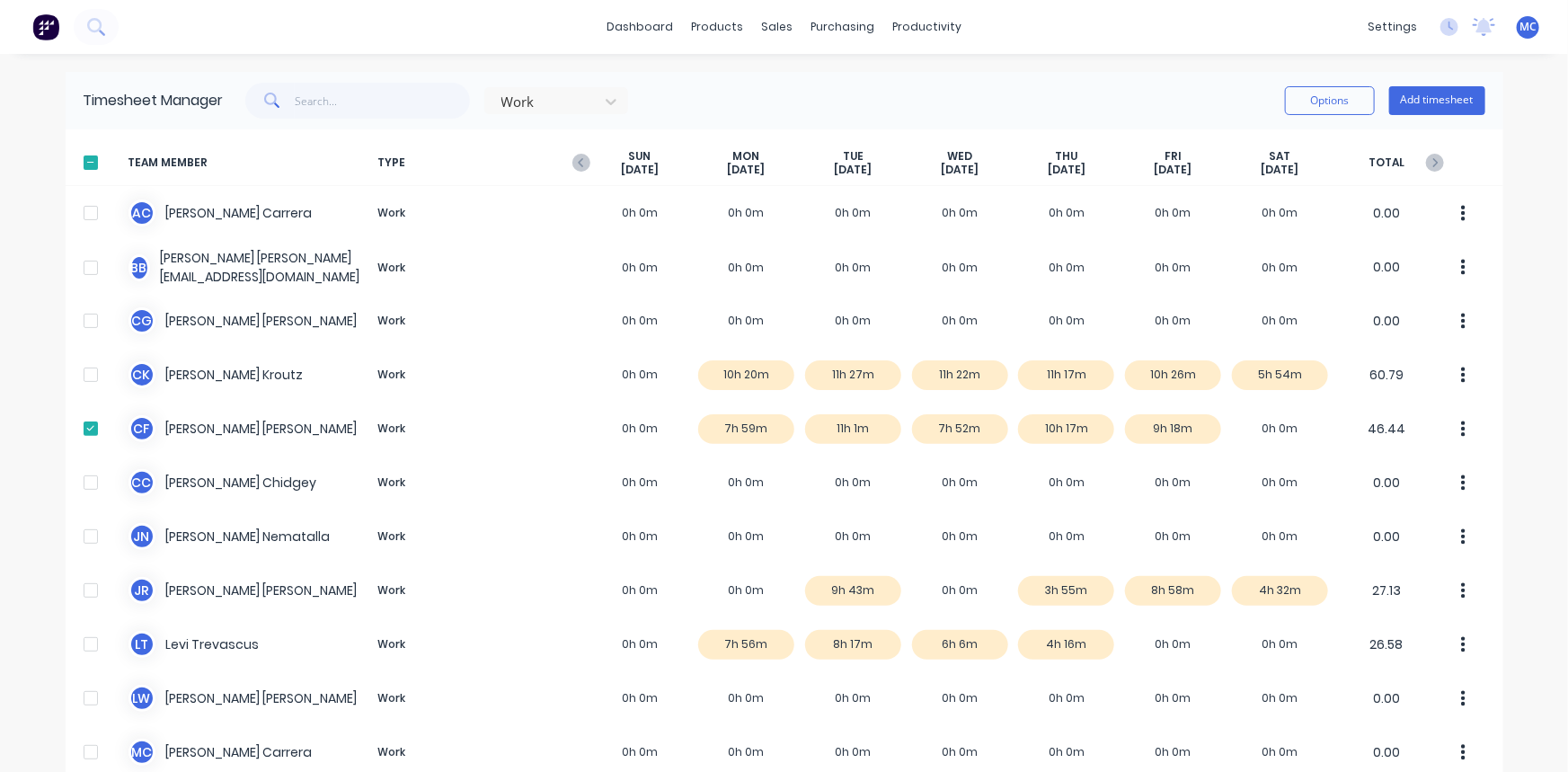
drag, startPoint x: 1331, startPoint y: 100, endPoint x: 1338, endPoint y: 119, distance: 20.2
click at [1331, 99] on button "Options" at bounding box center [1330, 99] width 90 height 28
click at [1305, 210] on div "Download" at bounding box center [1290, 218] width 138 height 26
click at [1427, 162] on icon "button" at bounding box center [1435, 163] width 18 height 18
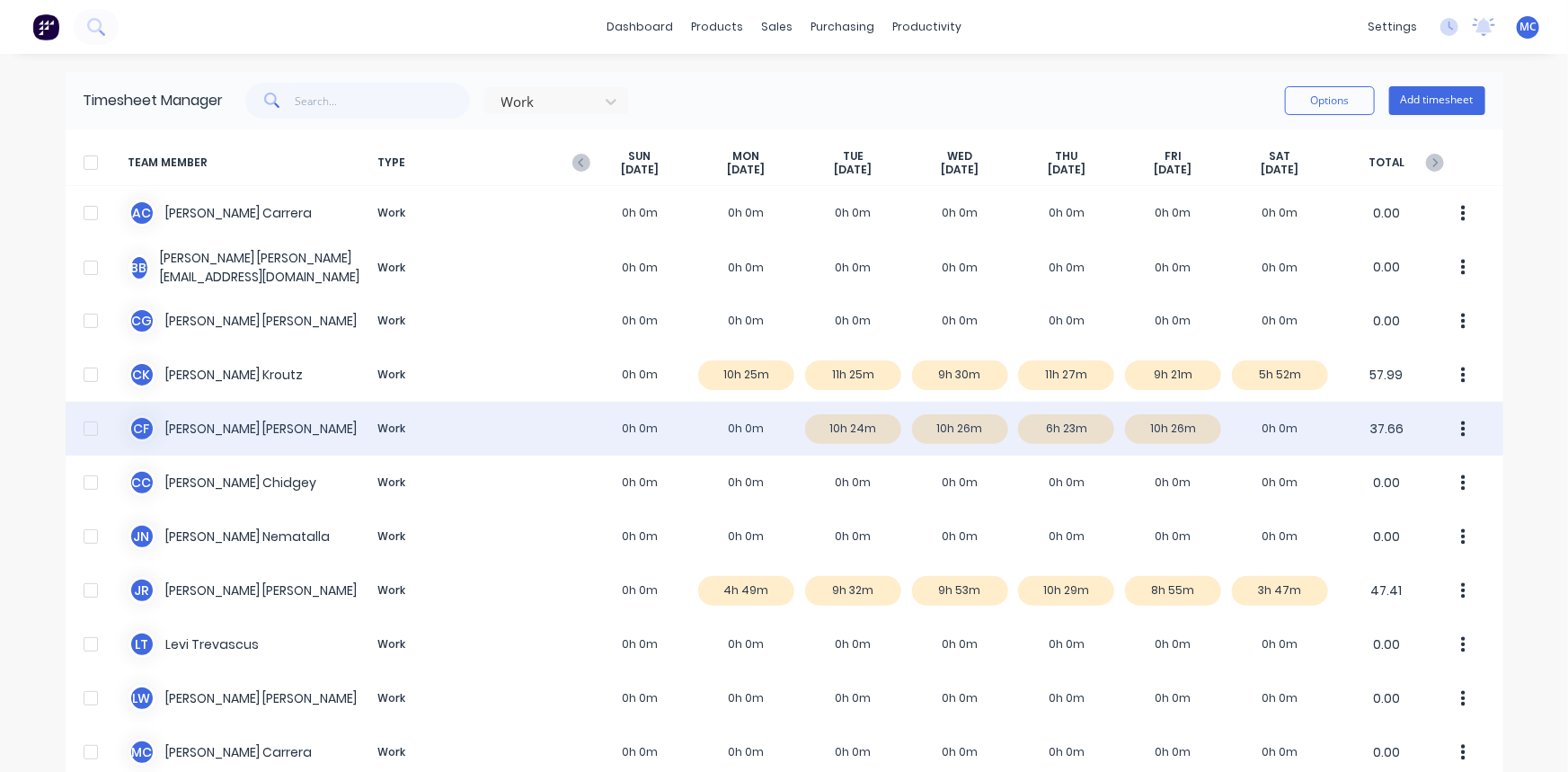
click at [85, 430] on div at bounding box center [91, 428] width 36 height 36
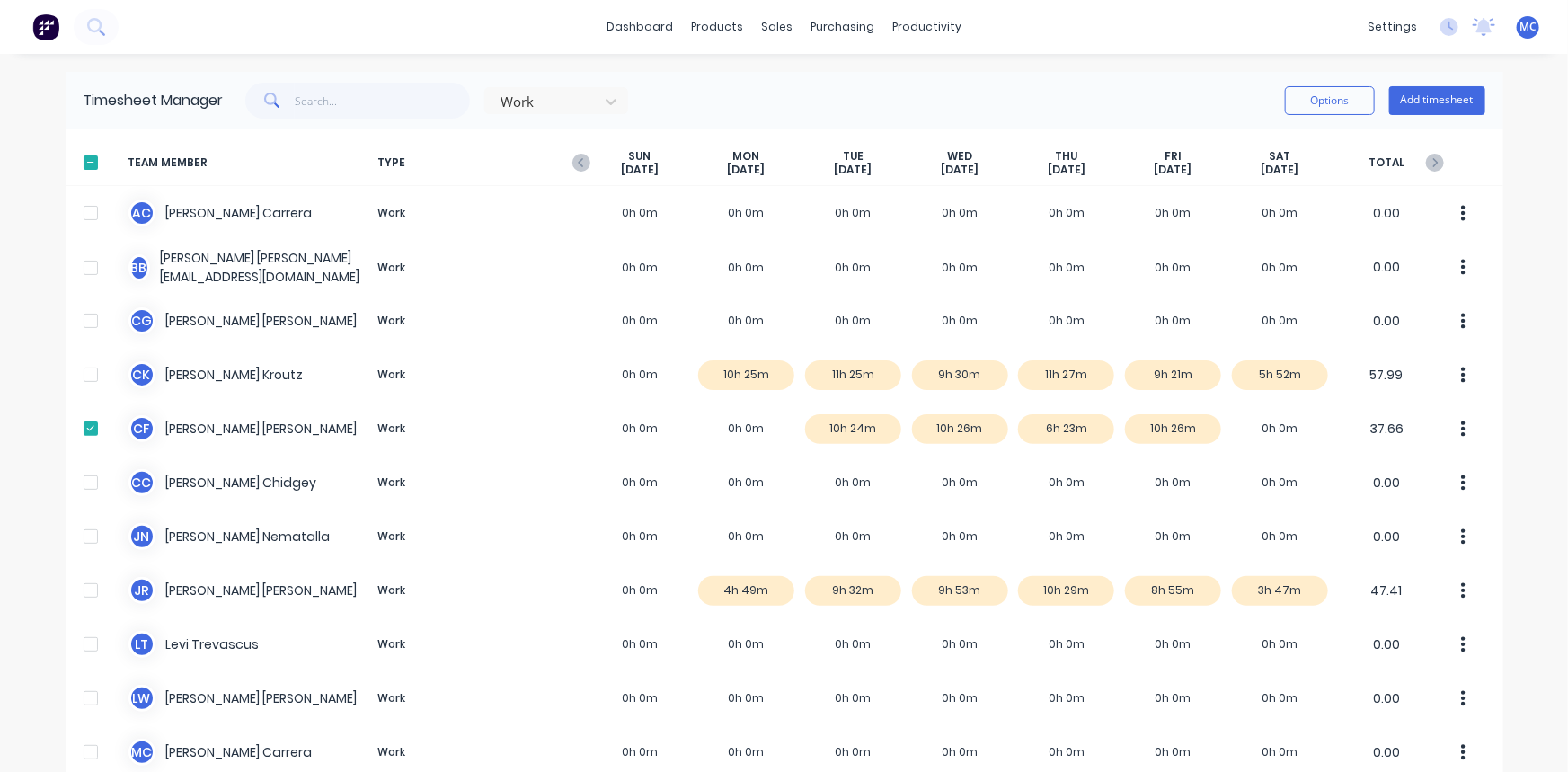
drag, startPoint x: 1299, startPoint y: 96, endPoint x: 1286, endPoint y: 120, distance: 27.3
click at [1299, 97] on button "Options" at bounding box center [1330, 99] width 90 height 28
click at [1204, 219] on button "Download" at bounding box center [1289, 218] width 171 height 36
click at [1431, 161] on icon "button" at bounding box center [1435, 163] width 18 height 18
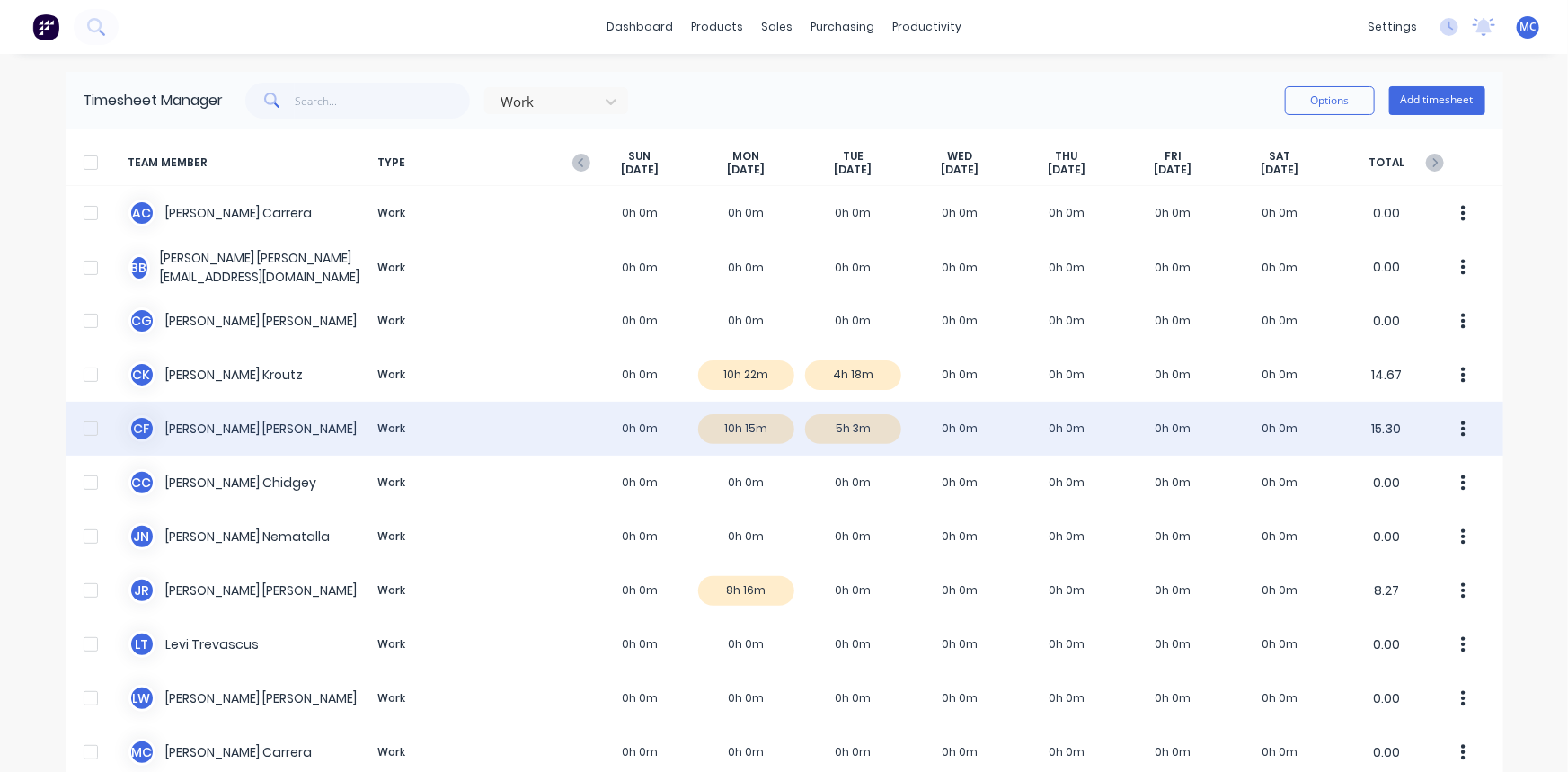
click at [73, 426] on div at bounding box center [91, 428] width 36 height 36
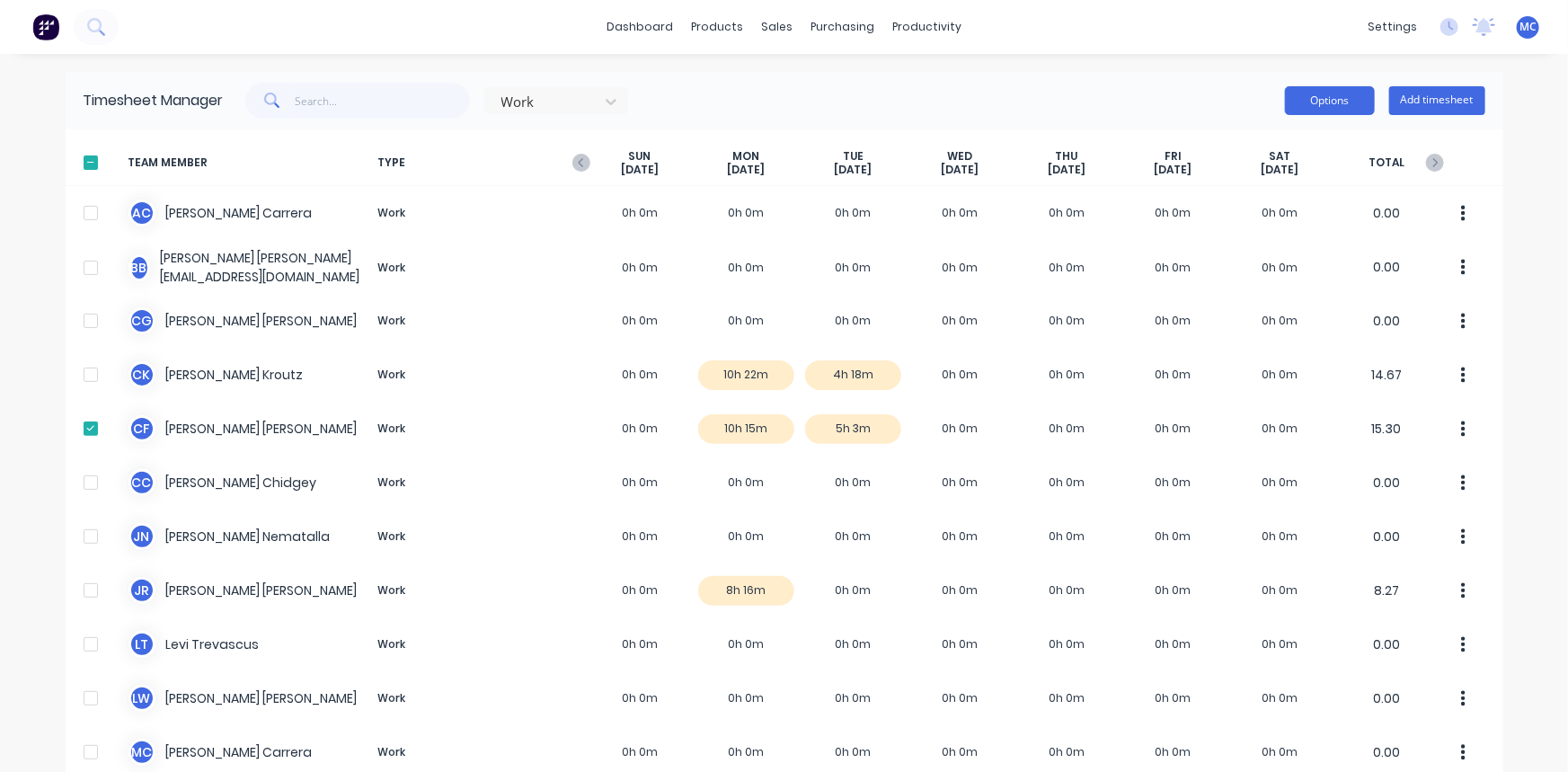
drag, startPoint x: 1322, startPoint y: 97, endPoint x: 1321, endPoint y: 110, distance: 13.0
click at [1322, 97] on button "Options" at bounding box center [1330, 99] width 90 height 28
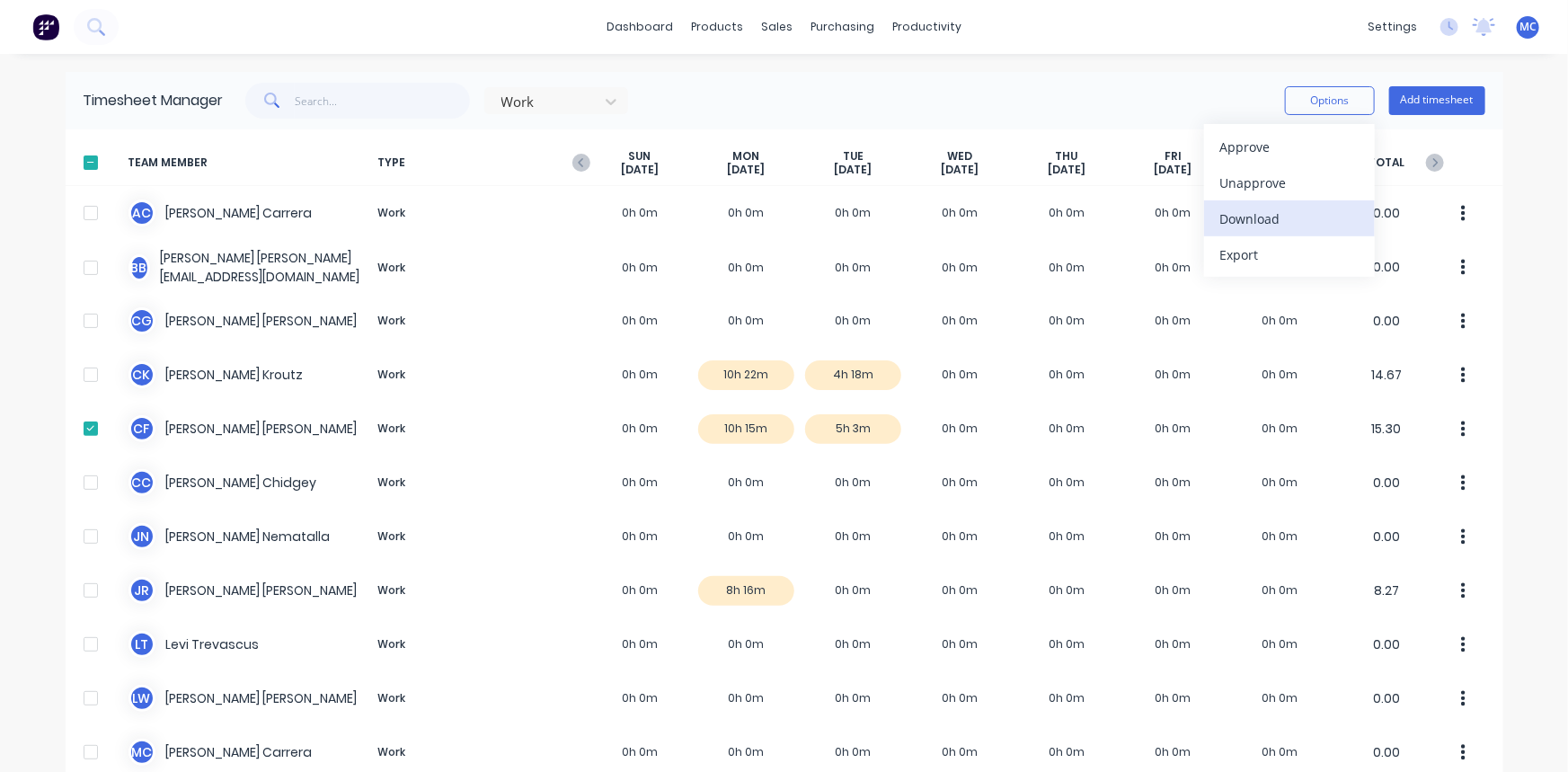
click at [1243, 220] on div "Download" at bounding box center [1290, 218] width 138 height 26
click at [1440, 29] on icon at bounding box center [1449, 26] width 18 height 18
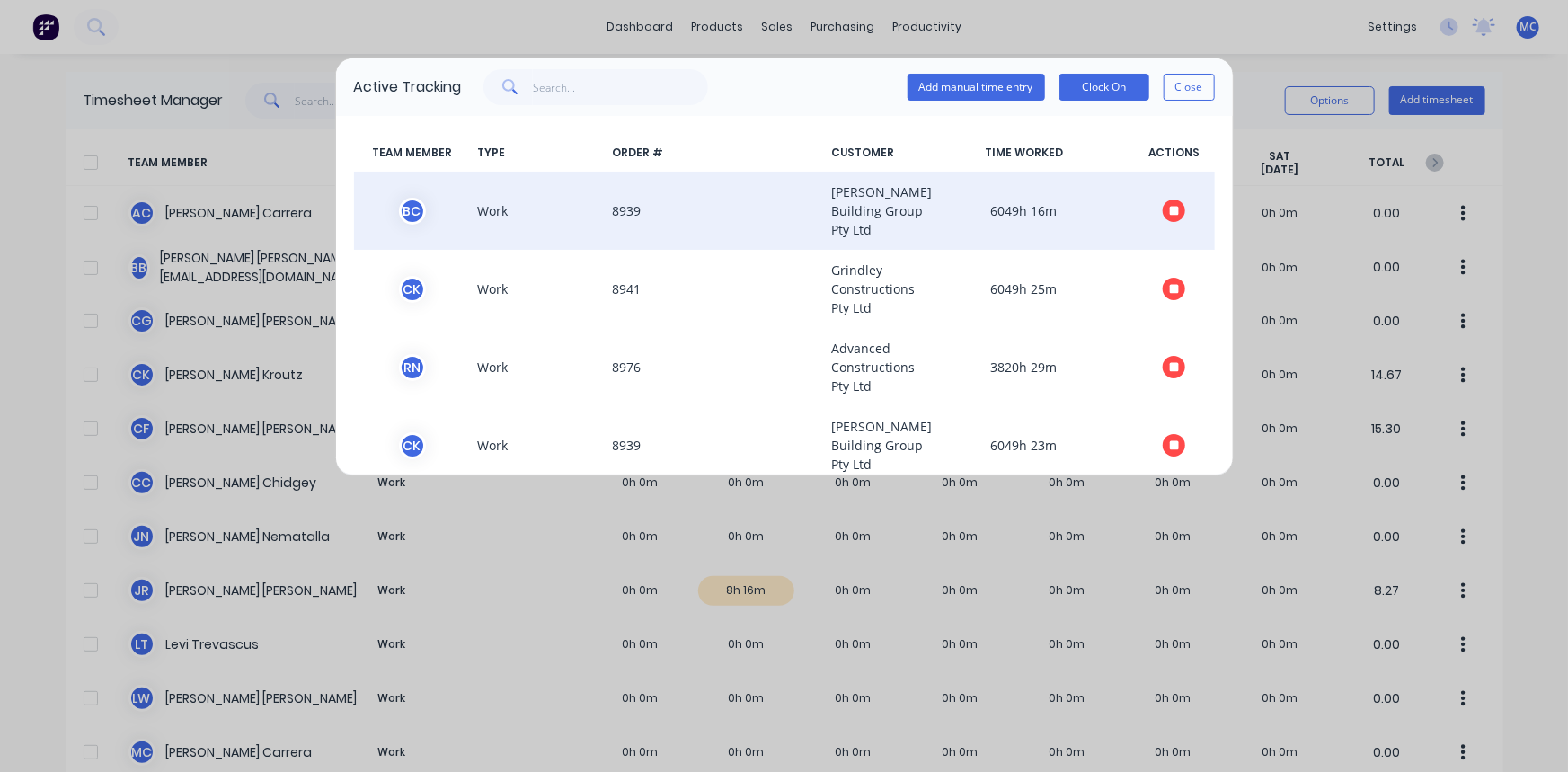
click at [1170, 215] on icon "button" at bounding box center [1174, 211] width 9 height 9
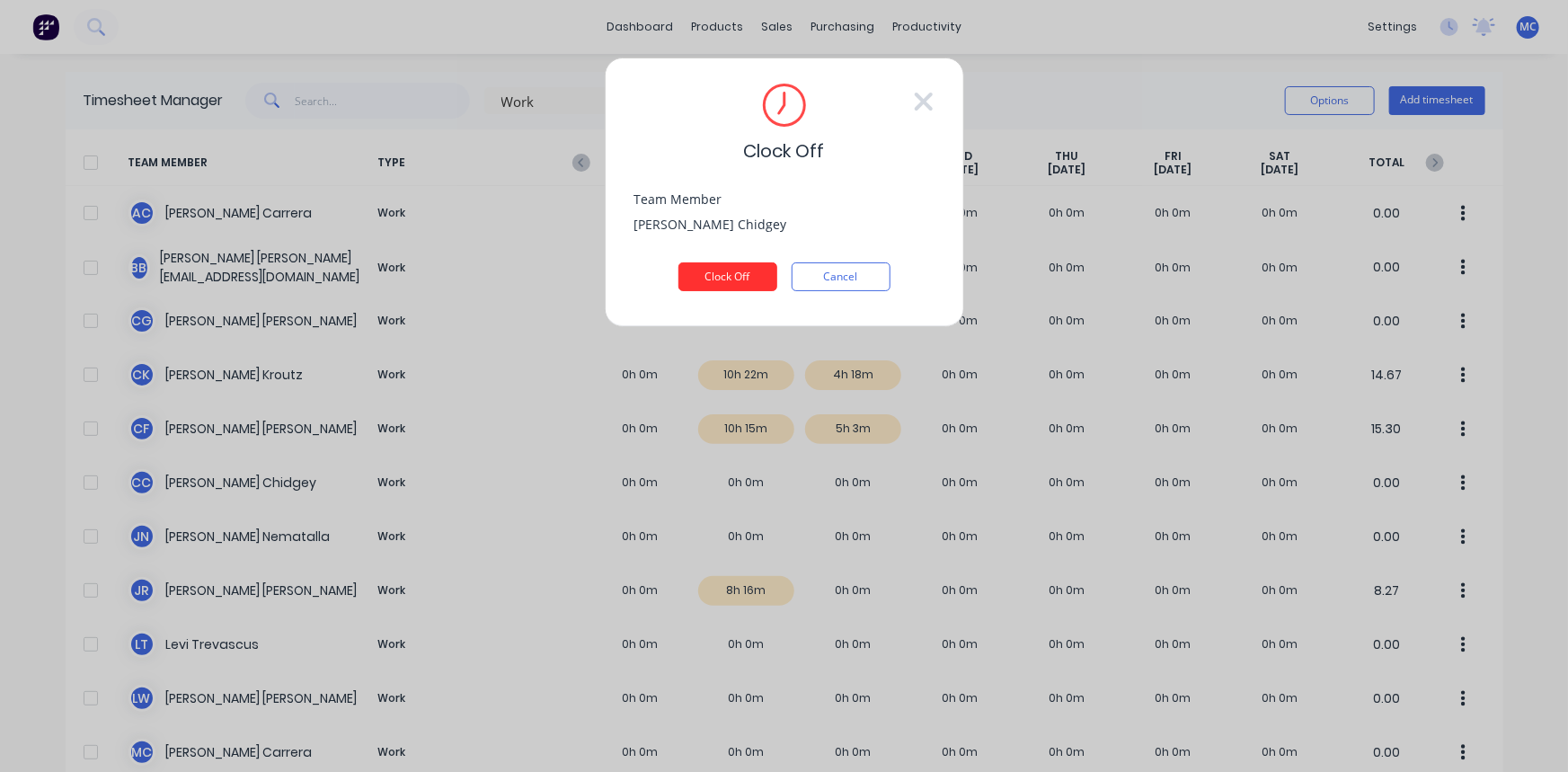
click at [737, 284] on button "Clock Off" at bounding box center [727, 276] width 98 height 28
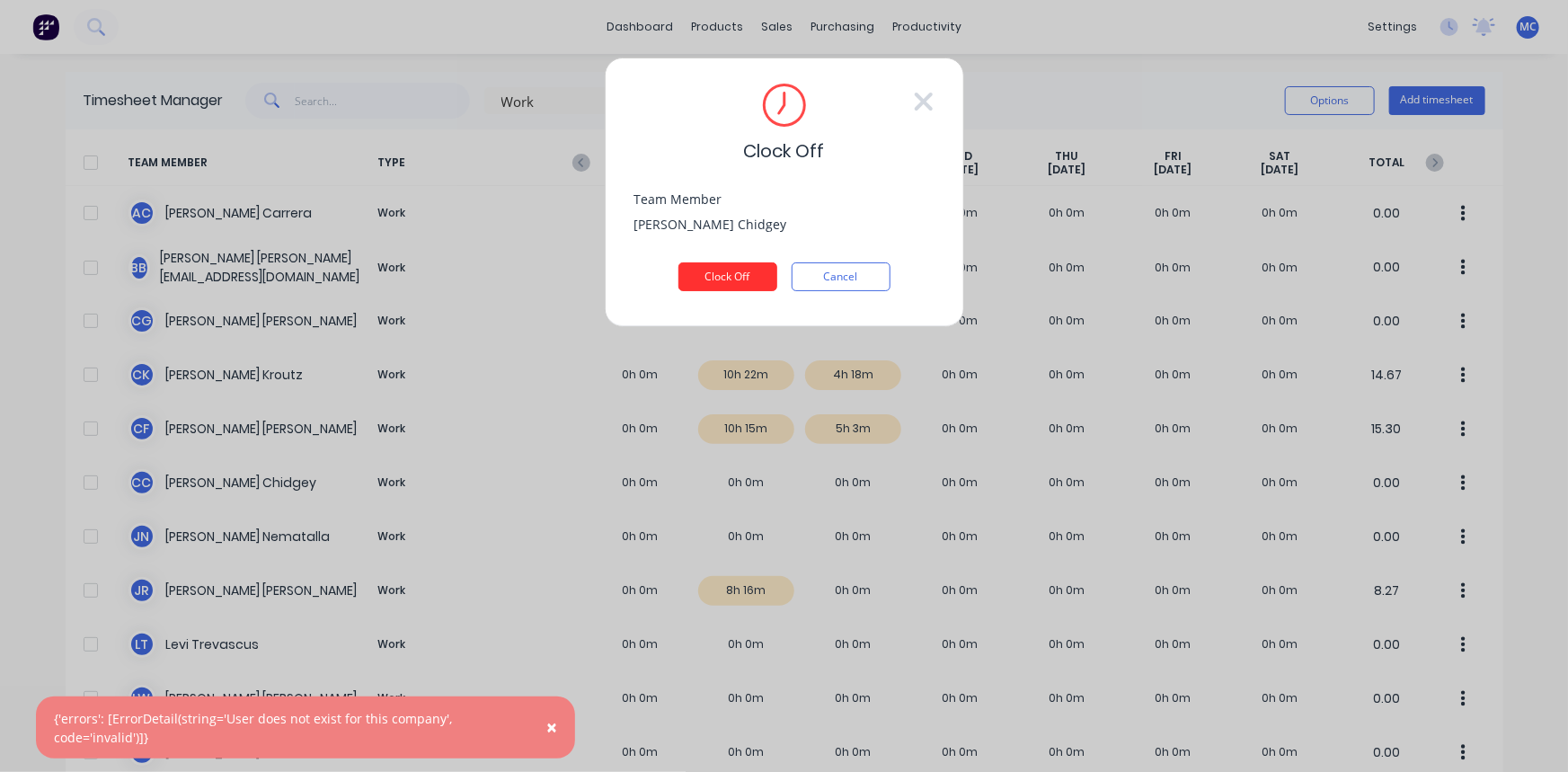
click at [724, 276] on button "Clock Off" at bounding box center [727, 276] width 98 height 28
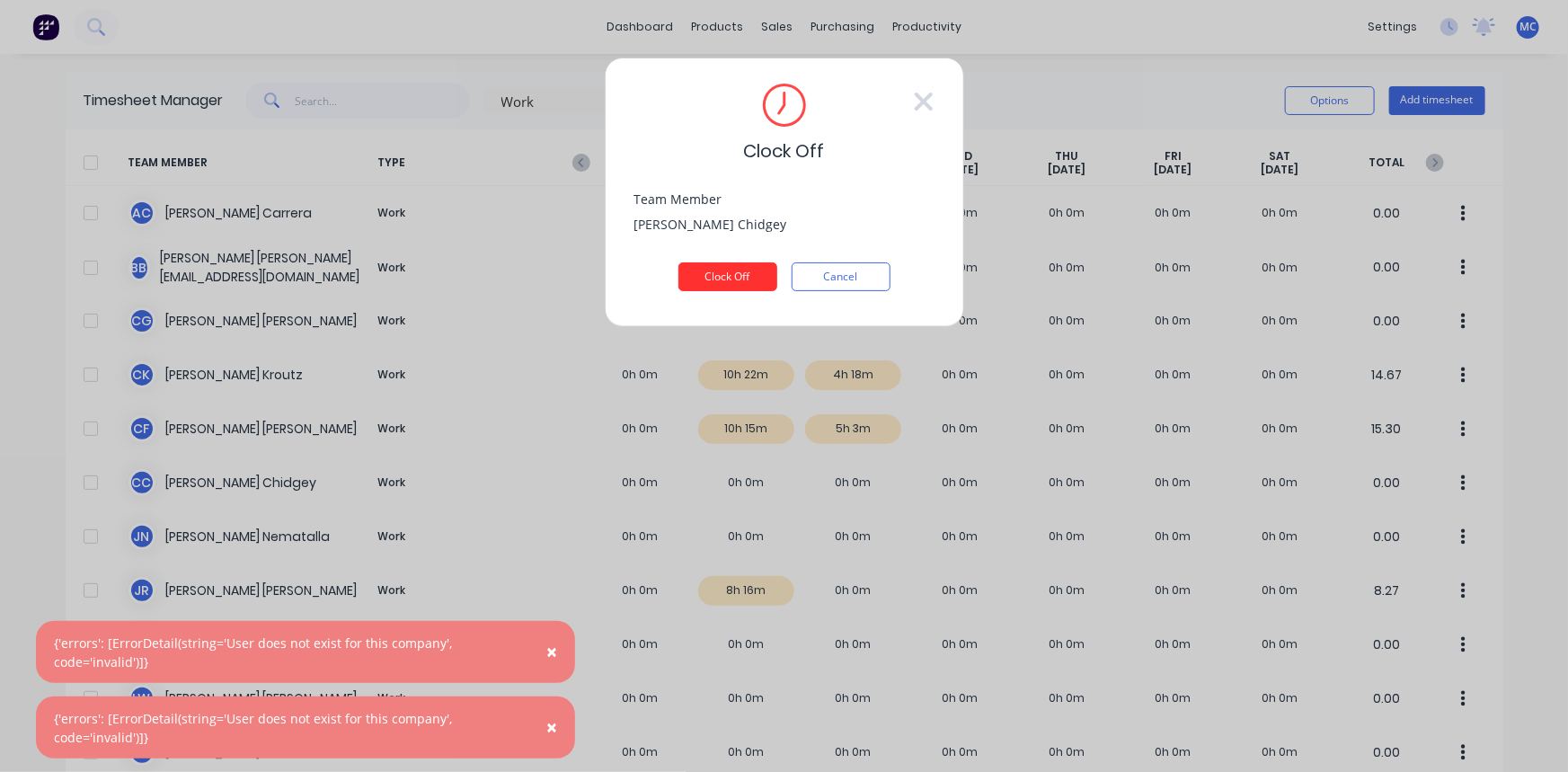
click at [726, 275] on button "Clock Off" at bounding box center [727, 276] width 98 height 28
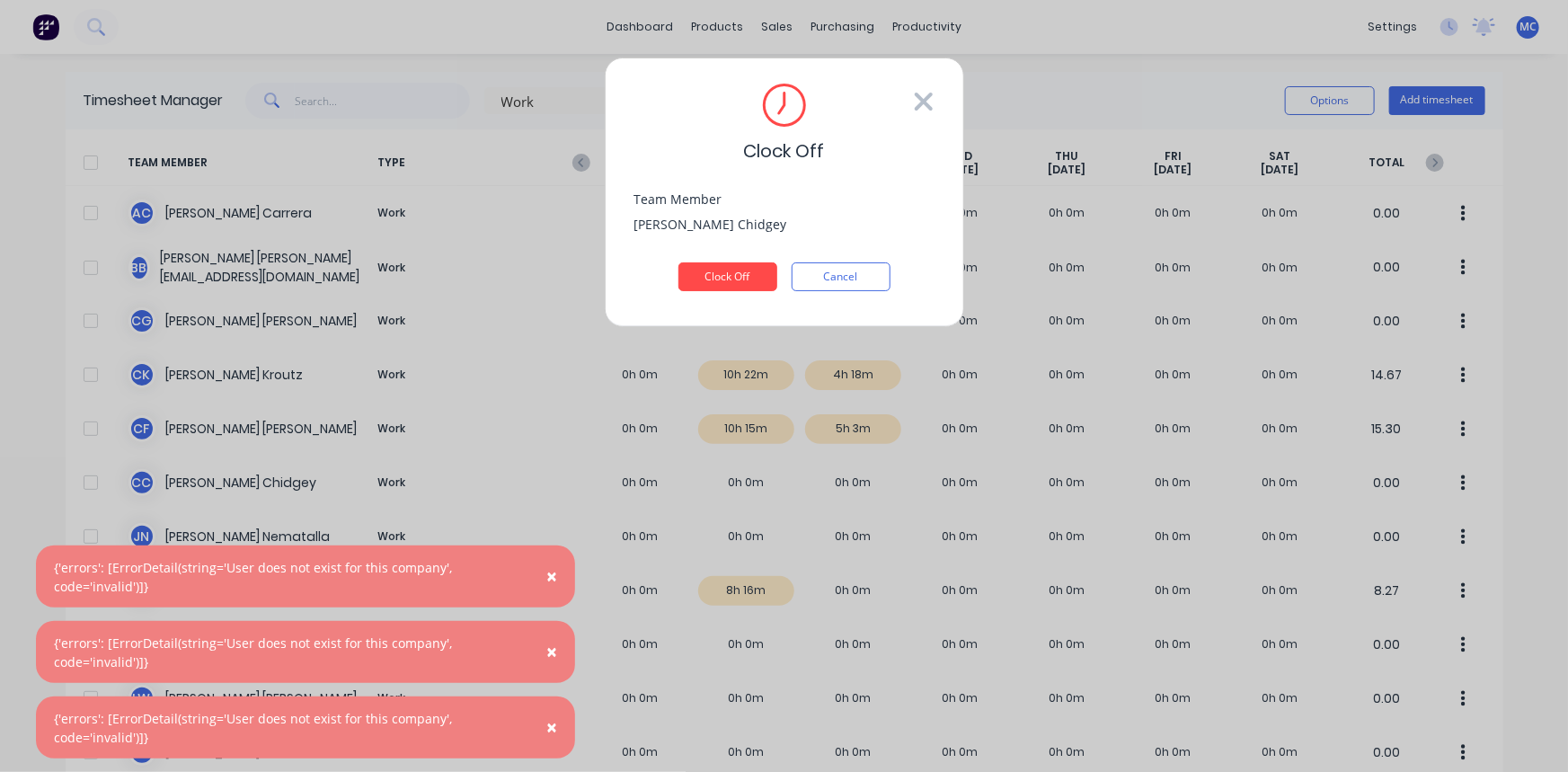
click at [914, 97] on icon at bounding box center [923, 100] width 21 height 28
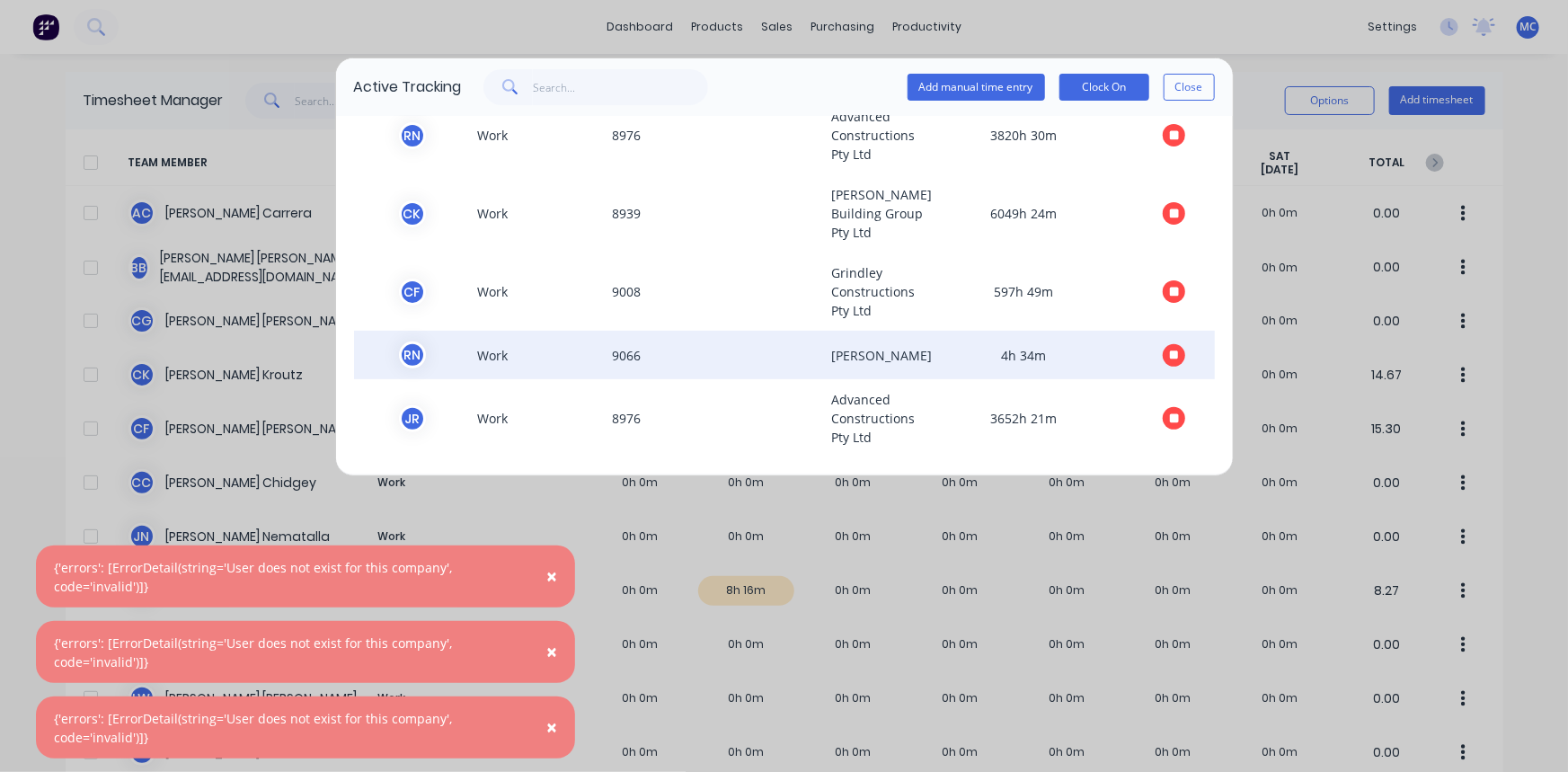
scroll to position [270, 0]
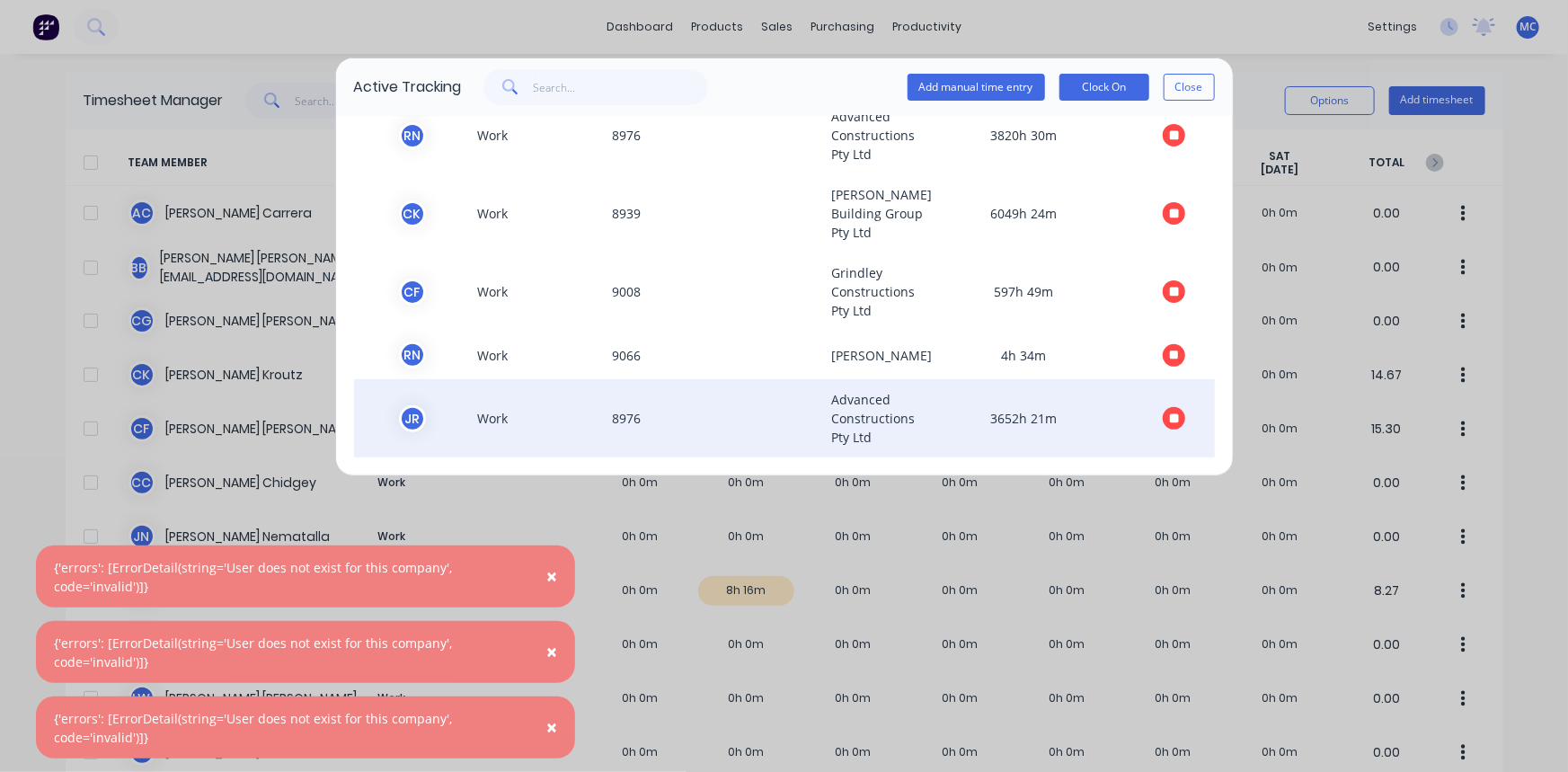
click at [1170, 419] on icon "button" at bounding box center [1174, 418] width 9 height 9
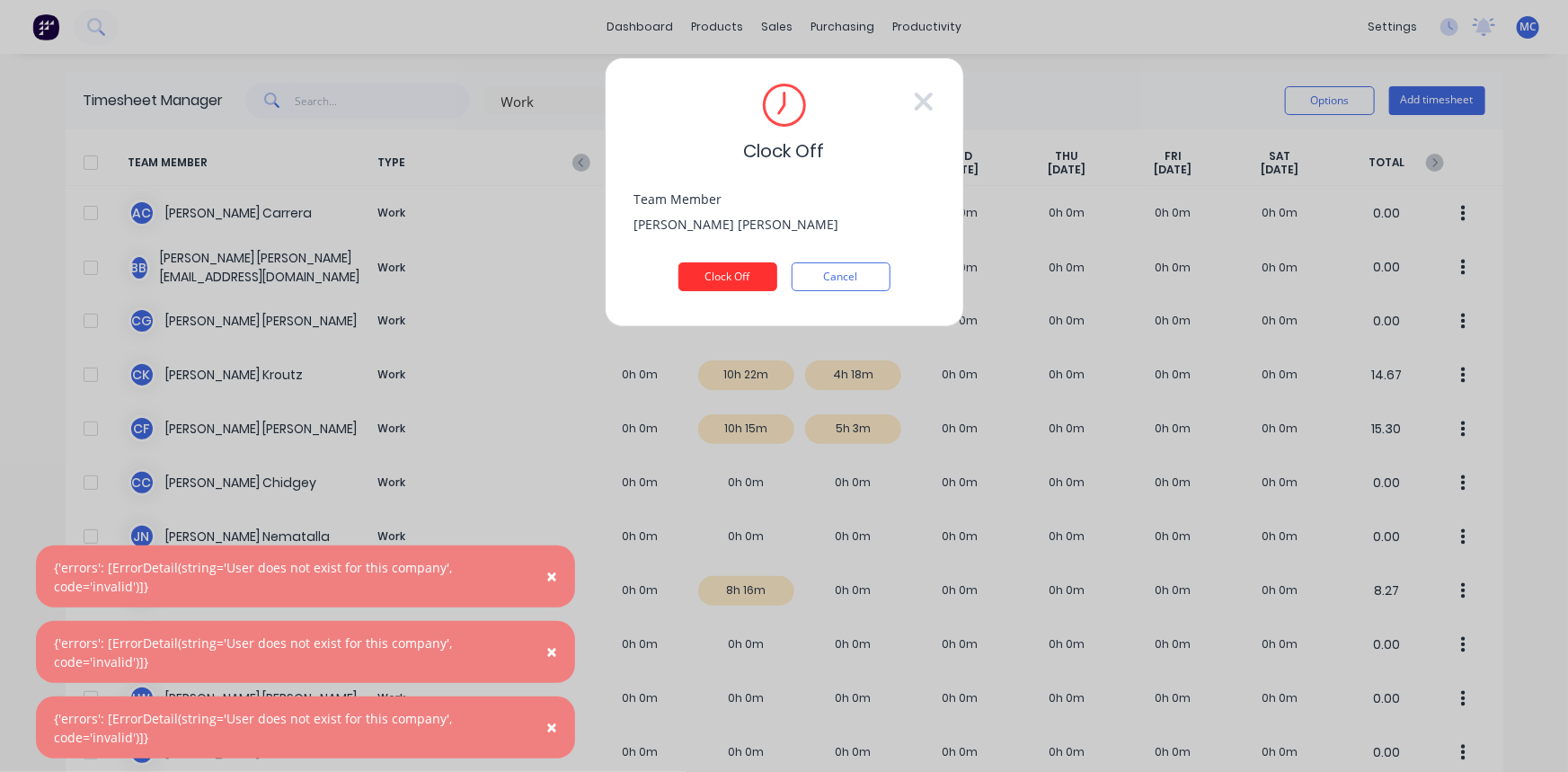
click at [724, 270] on button "Clock Off" at bounding box center [727, 276] width 98 height 28
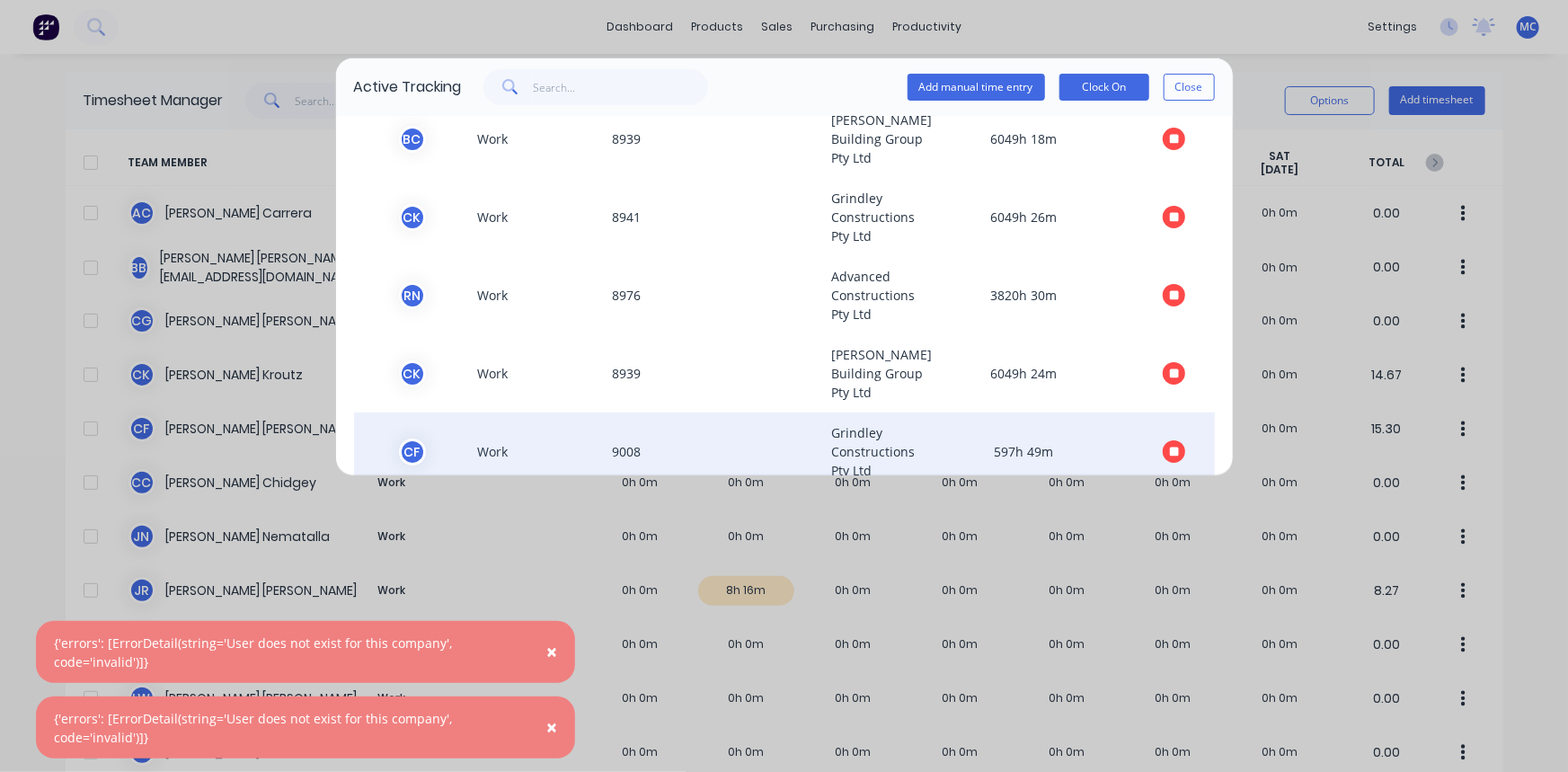
scroll to position [190, 0]
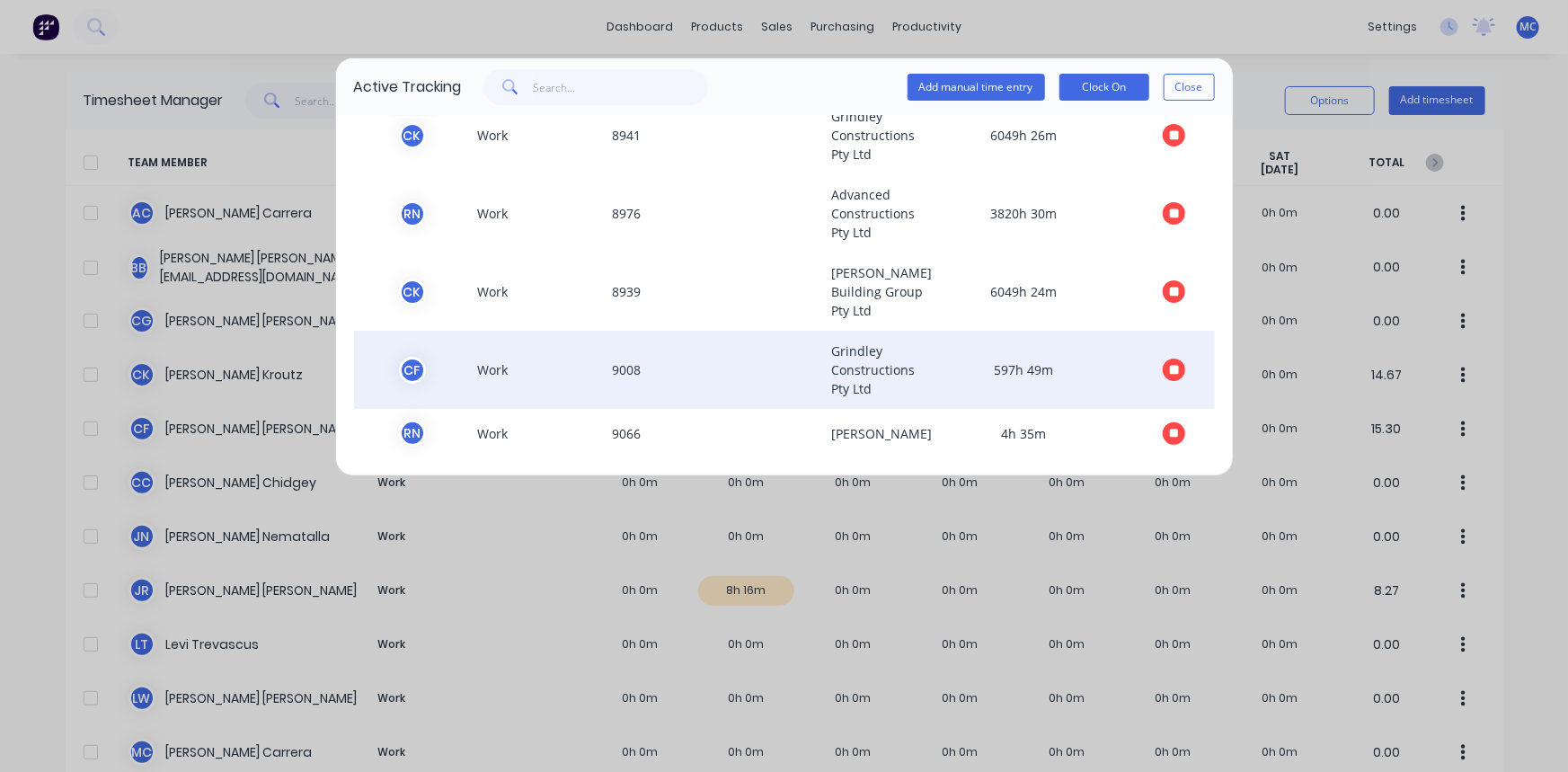
click at [1168, 367] on button "button" at bounding box center [1174, 369] width 22 height 22
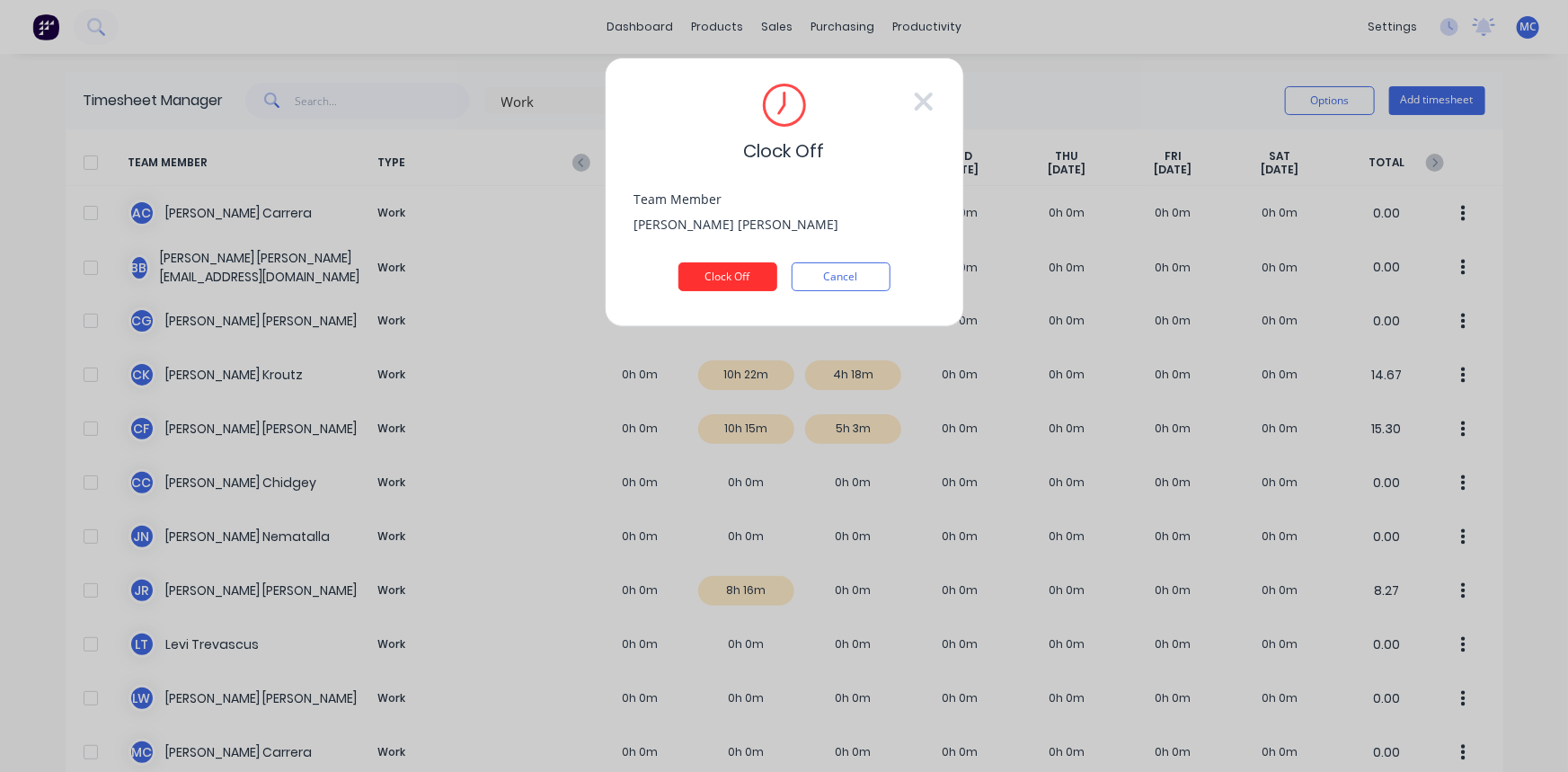
click at [731, 265] on button "Clock Off" at bounding box center [727, 276] width 98 height 28
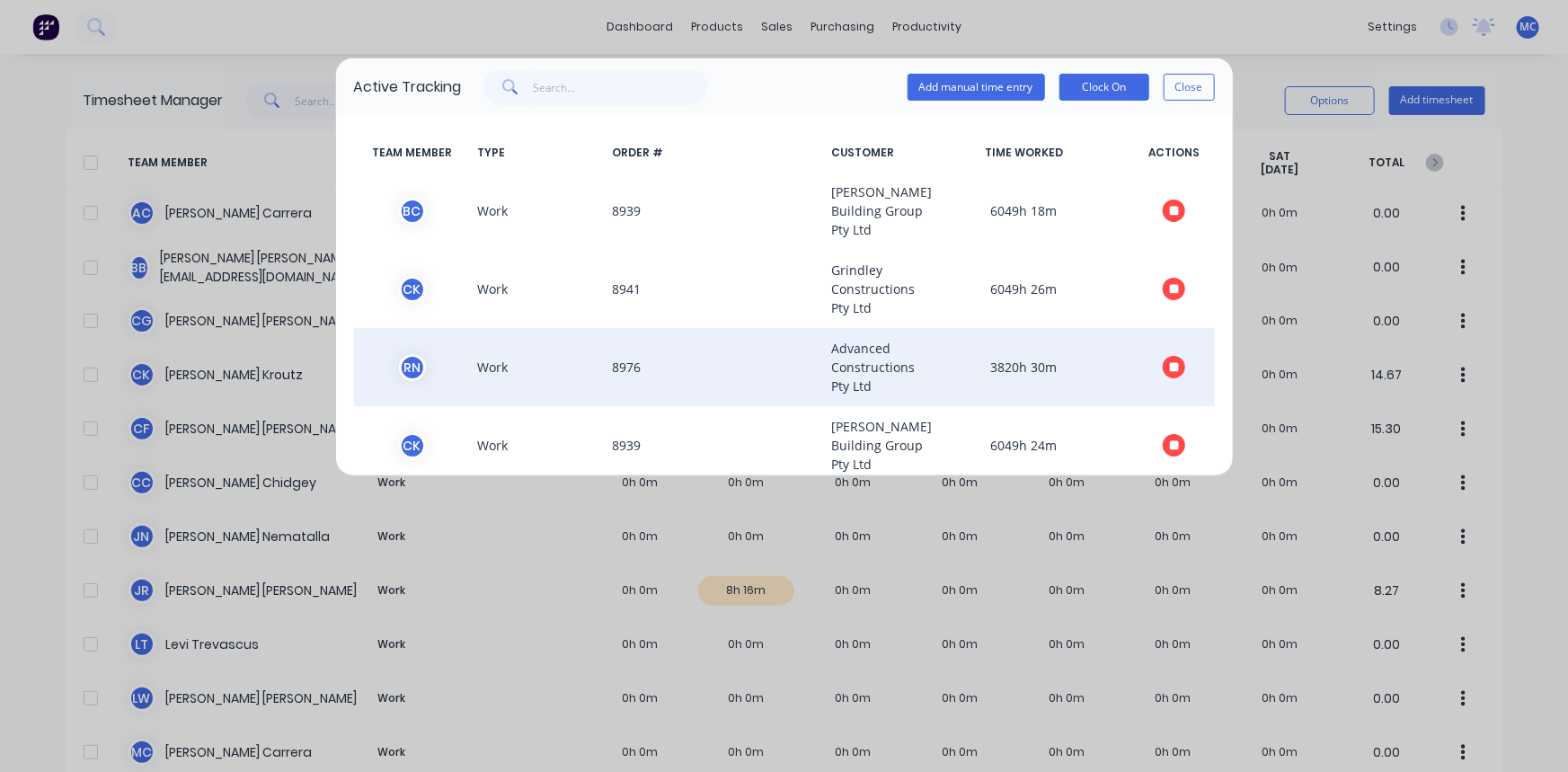
click at [1170, 373] on icon "button" at bounding box center [1174, 367] width 9 height 12
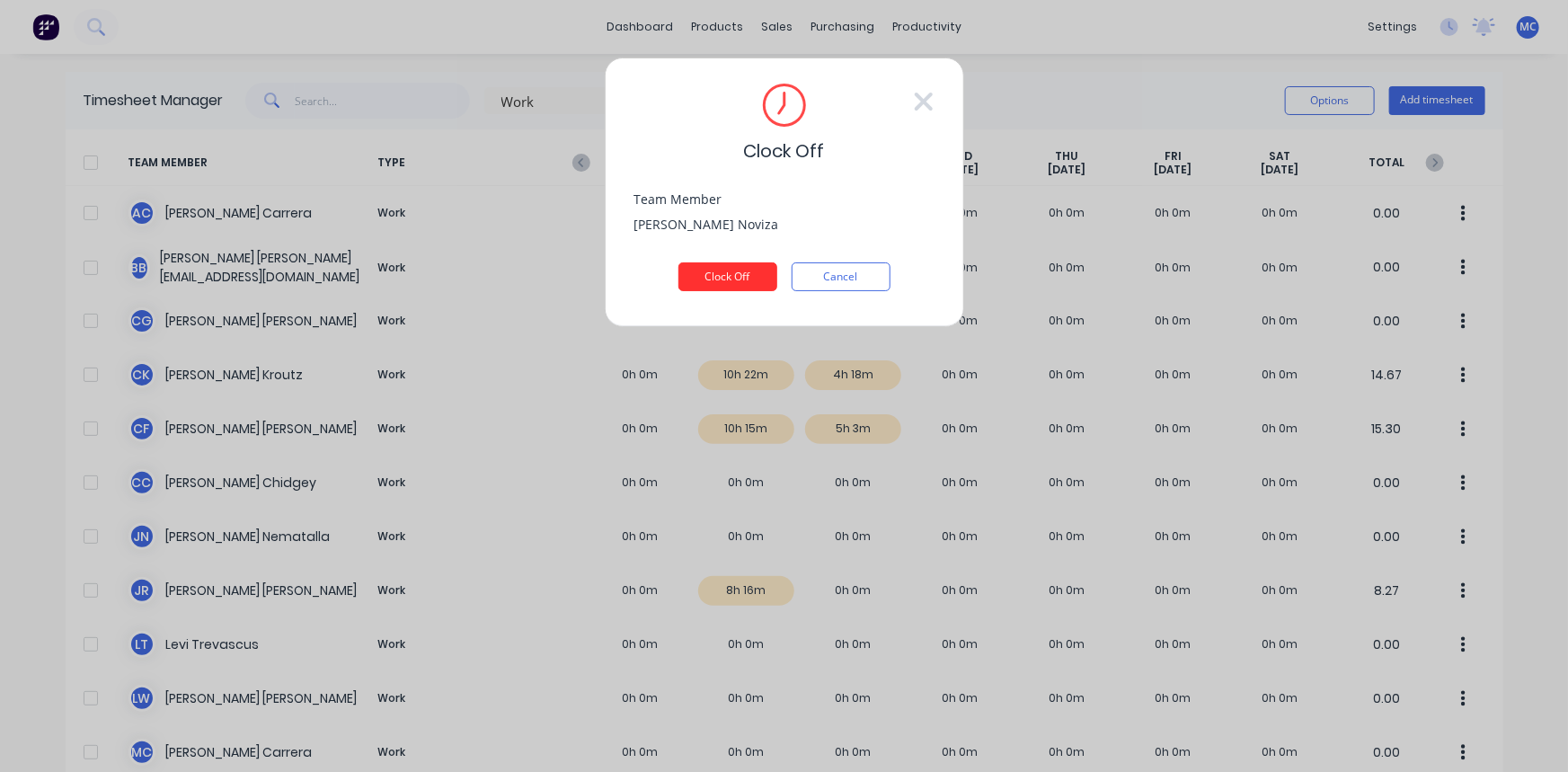
click at [702, 267] on button "Clock Off" at bounding box center [727, 276] width 98 height 28
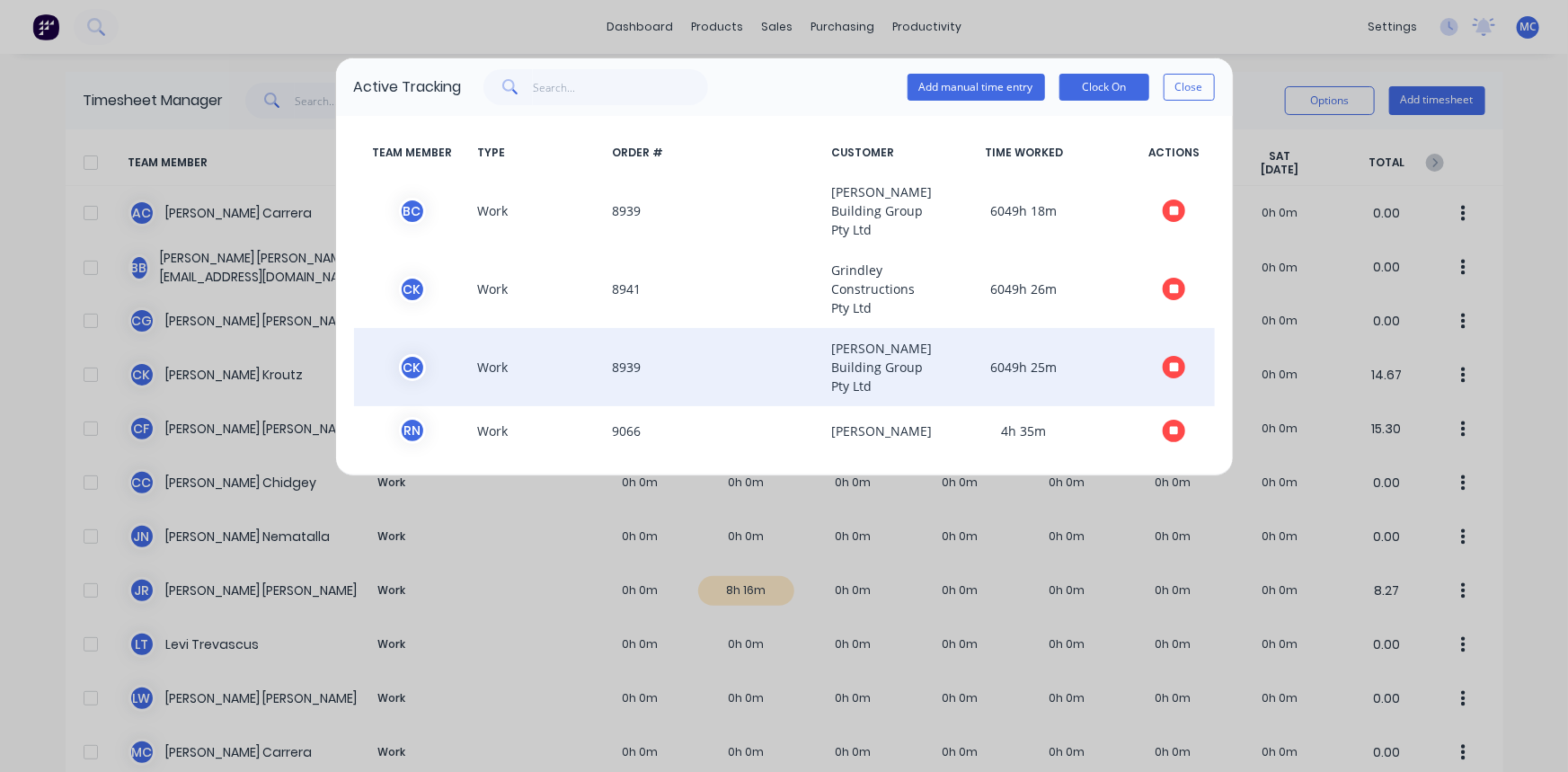
scroll to position [0, 0]
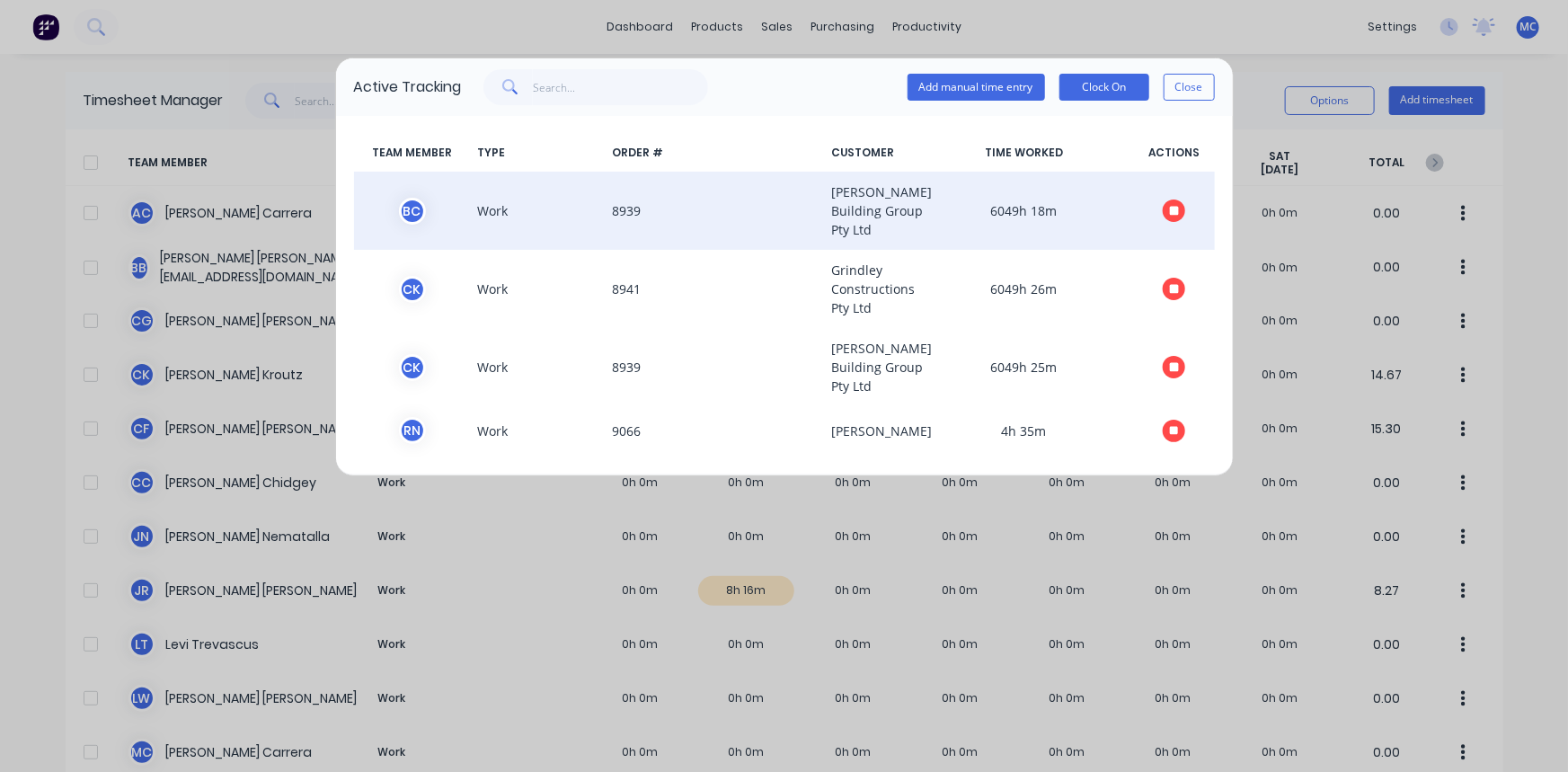
click at [1170, 213] on icon "button" at bounding box center [1174, 211] width 9 height 12
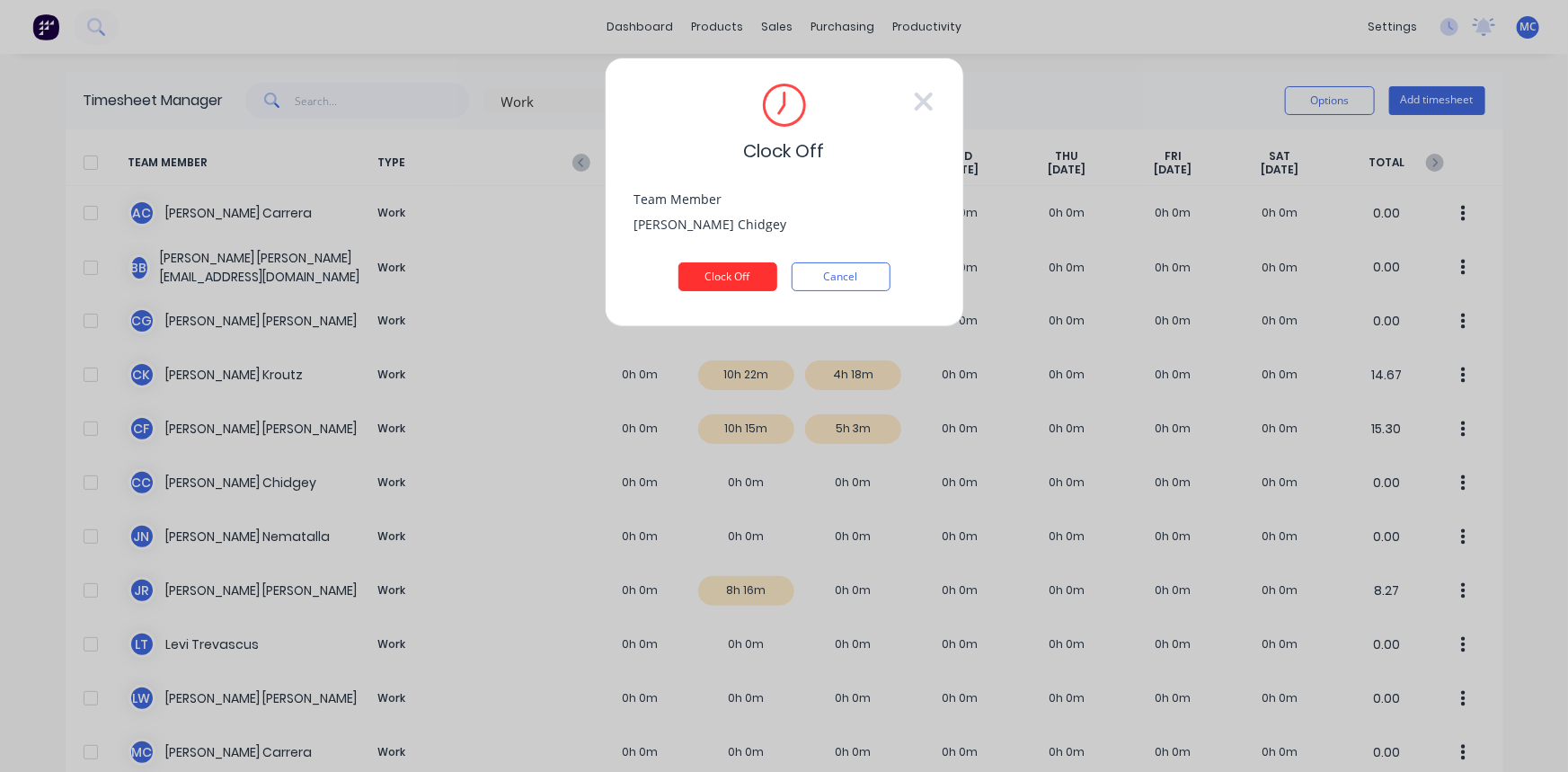
click at [737, 276] on button "Clock Off" at bounding box center [727, 276] width 98 height 28
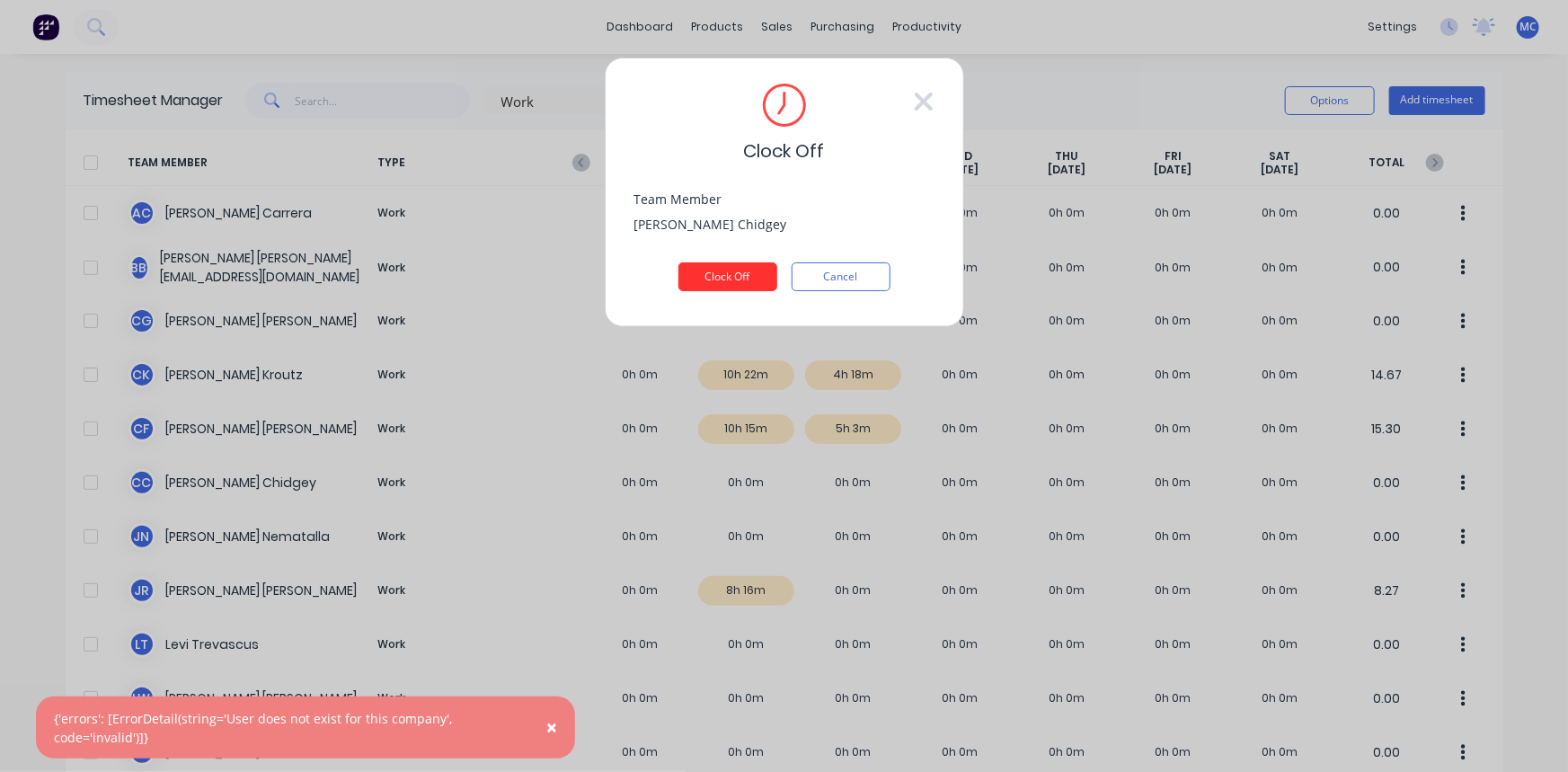
click at [747, 271] on button "Clock Off" at bounding box center [727, 276] width 98 height 28
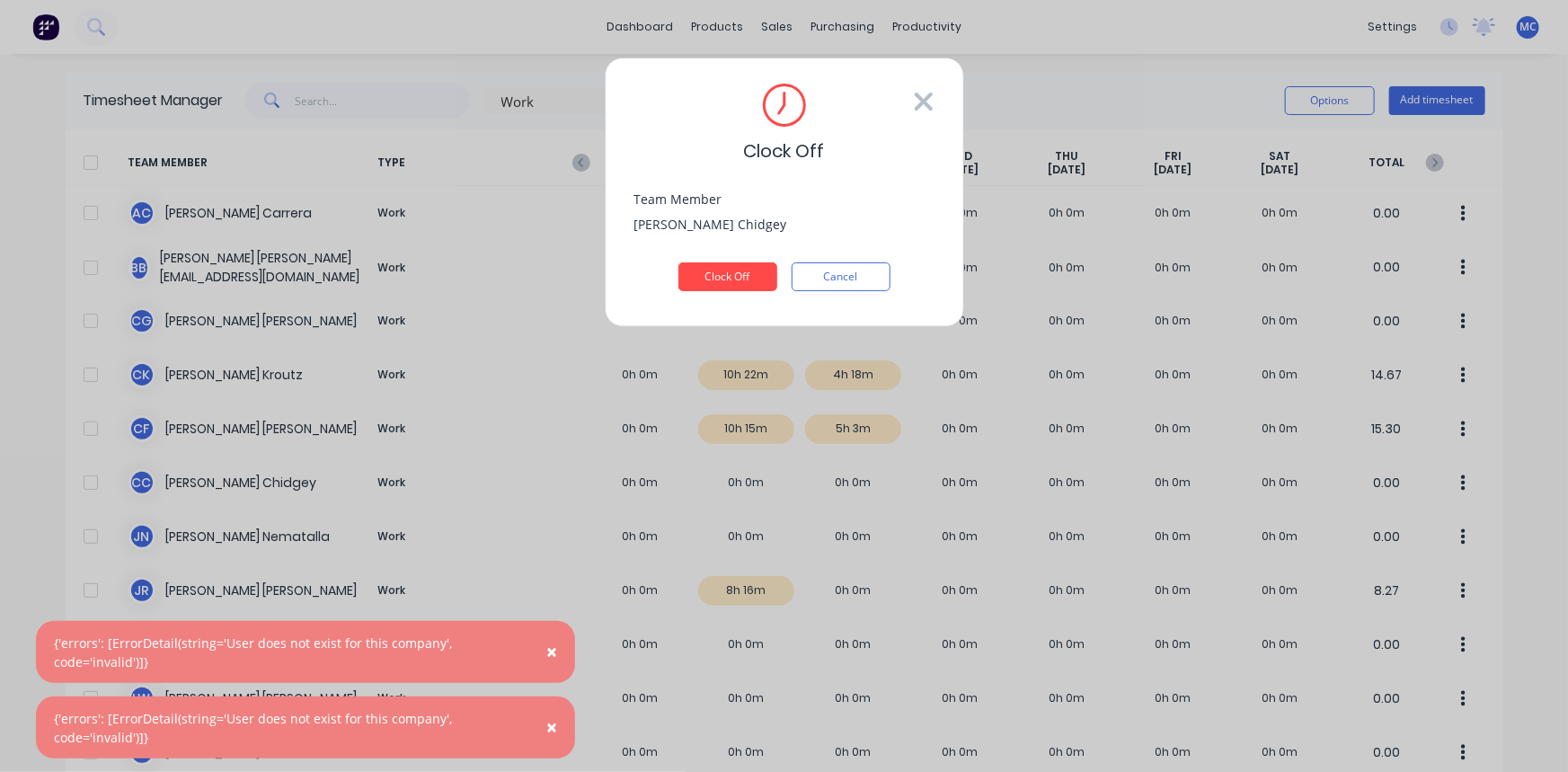
click at [930, 90] on icon at bounding box center [923, 100] width 21 height 28
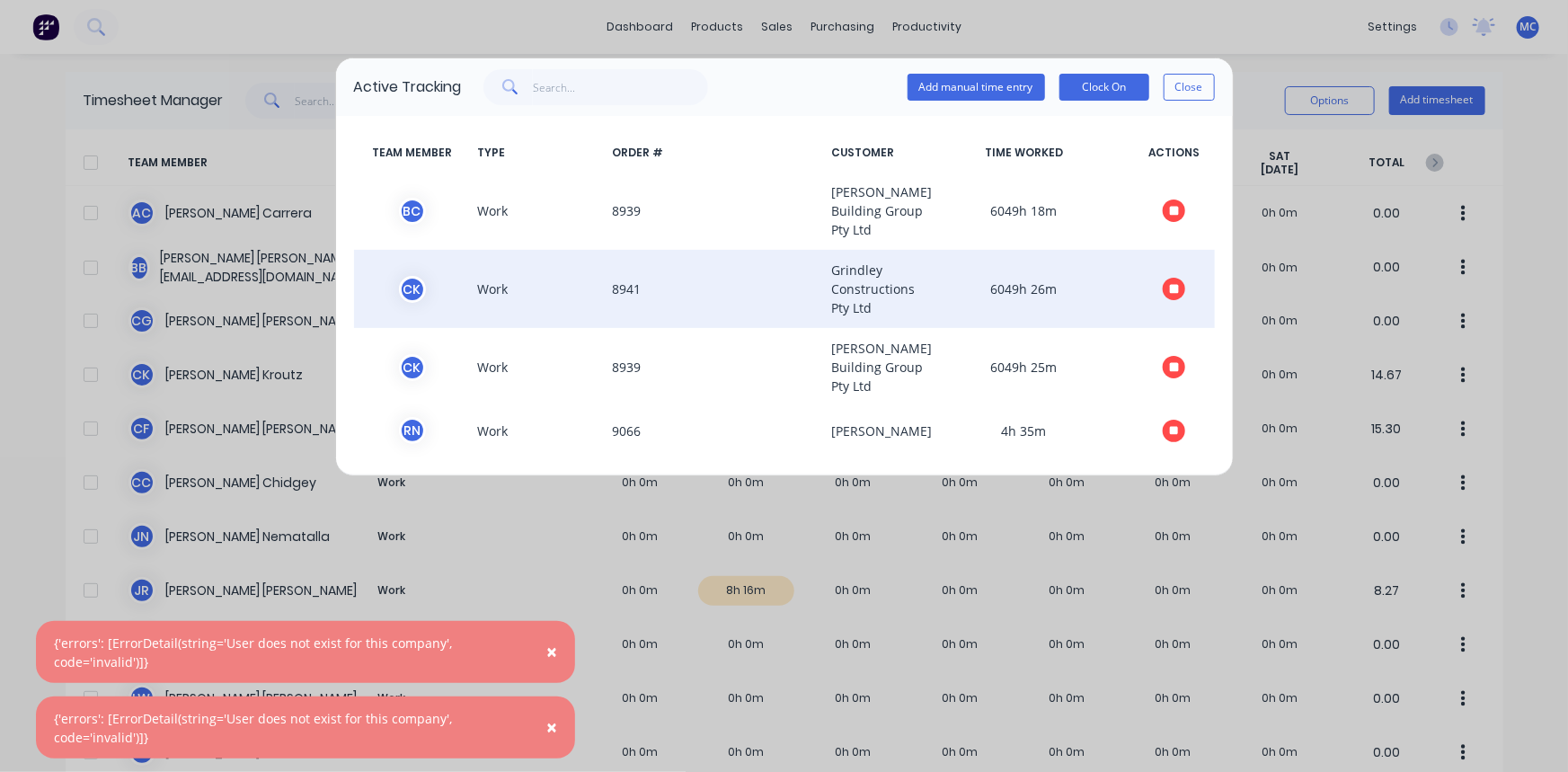
click at [1170, 293] on icon "button" at bounding box center [1174, 289] width 9 height 9
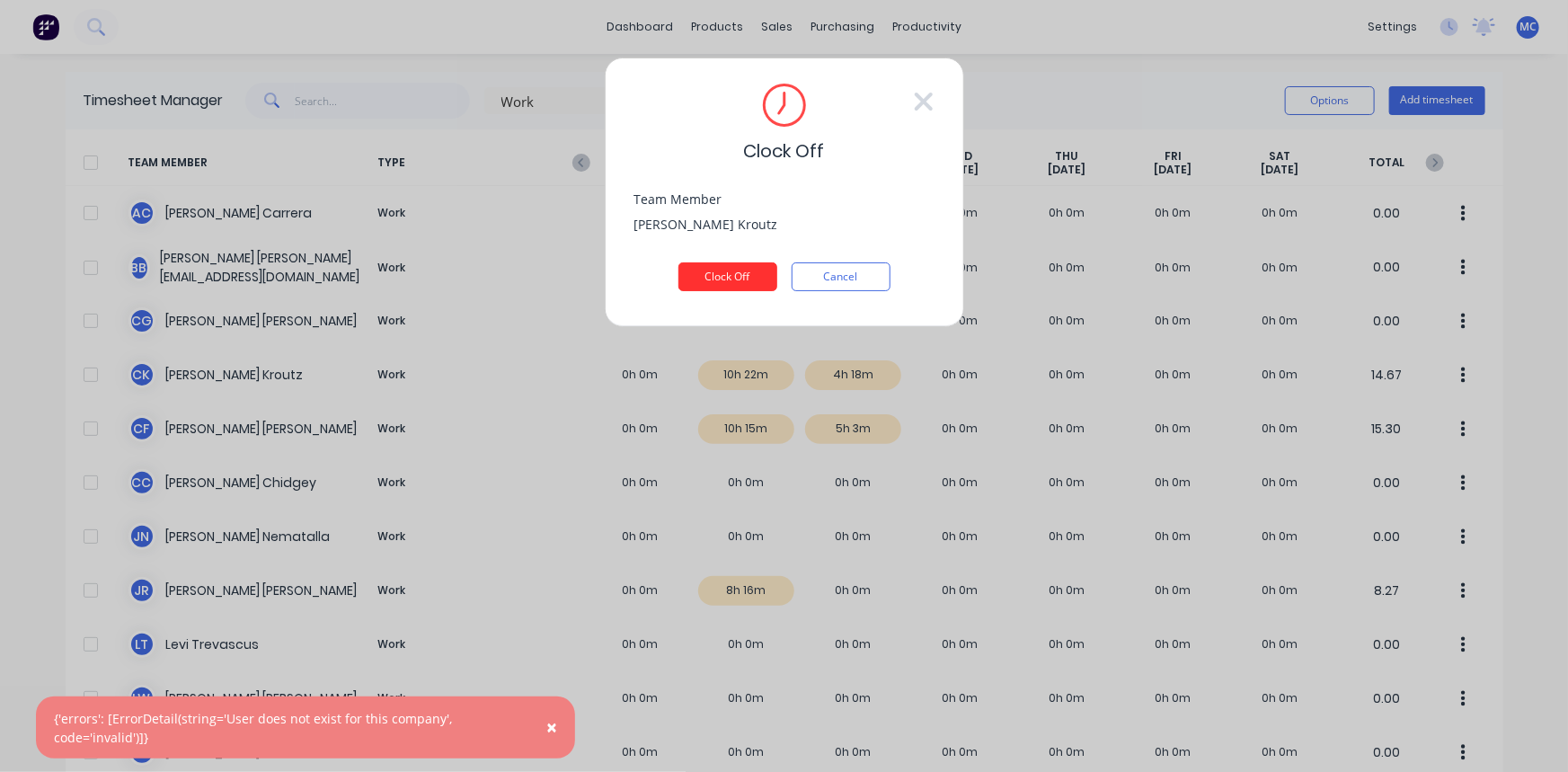
click at [732, 263] on button "Clock Off" at bounding box center [727, 276] width 98 height 28
click at [713, 289] on button "Clock Off" at bounding box center [727, 276] width 98 height 28
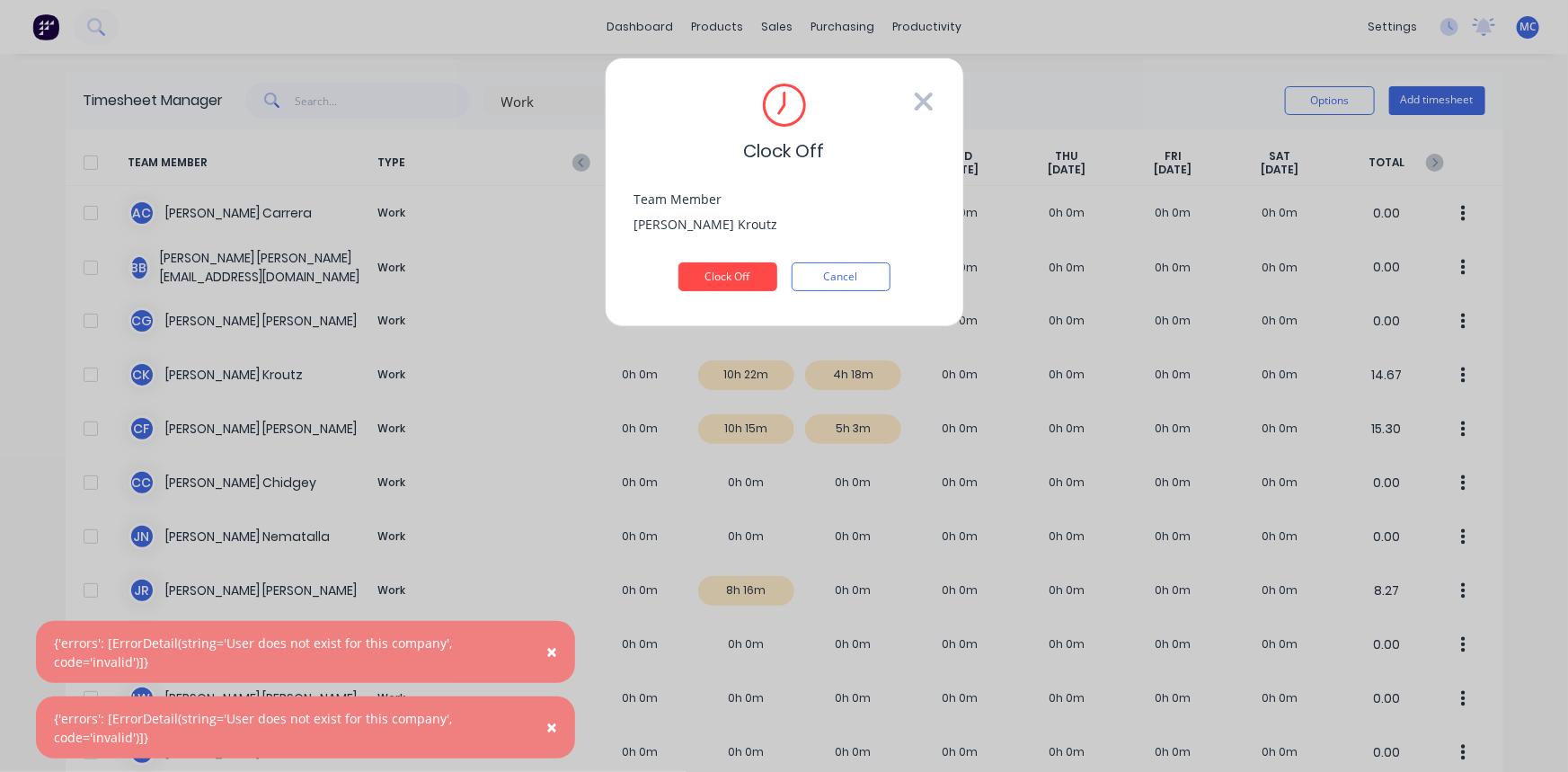
click at [932, 101] on icon at bounding box center [923, 100] width 21 height 28
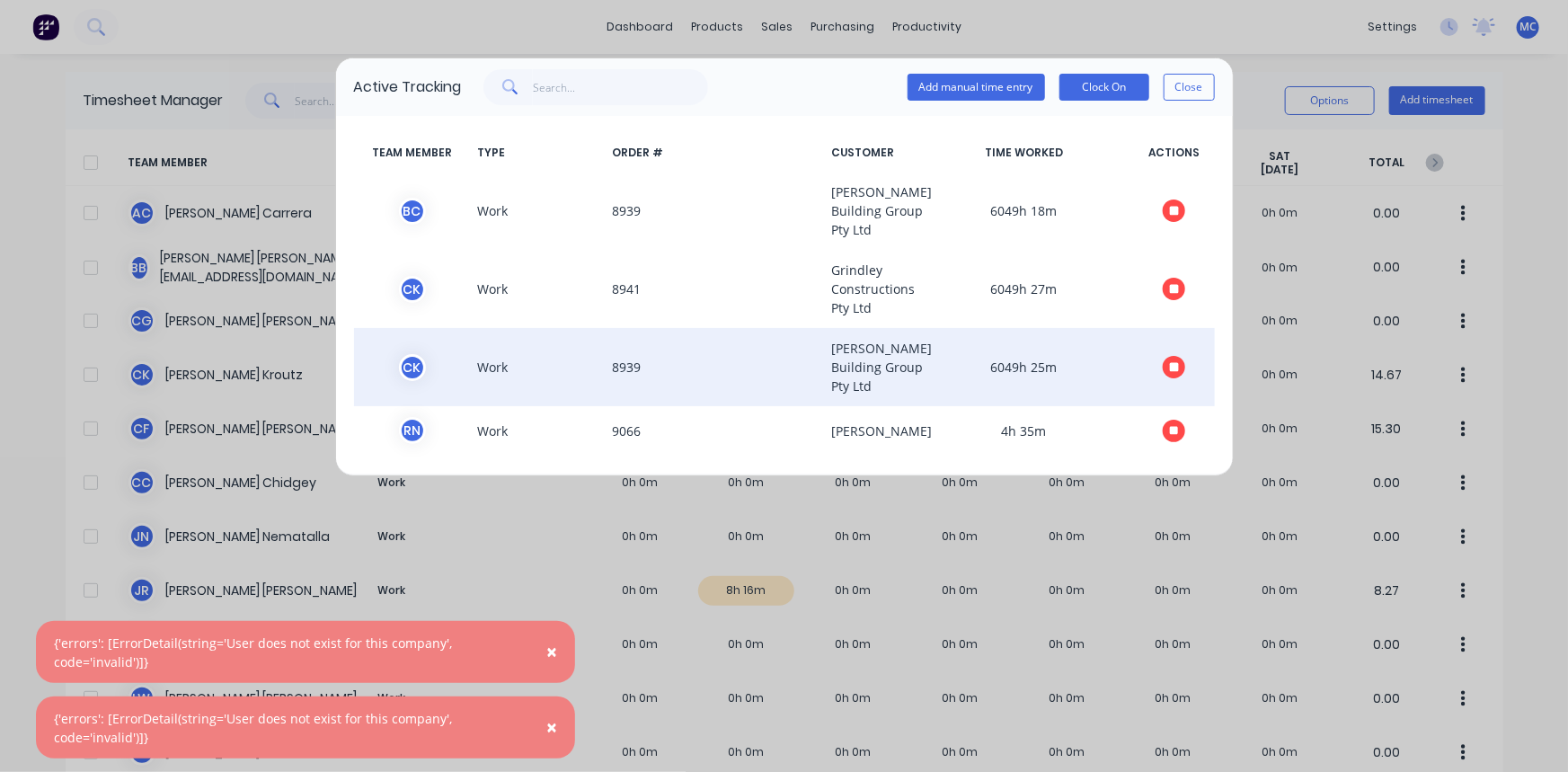
scroll to position [35, 0]
click at [1170, 365] on icon "button" at bounding box center [1174, 367] width 9 height 12
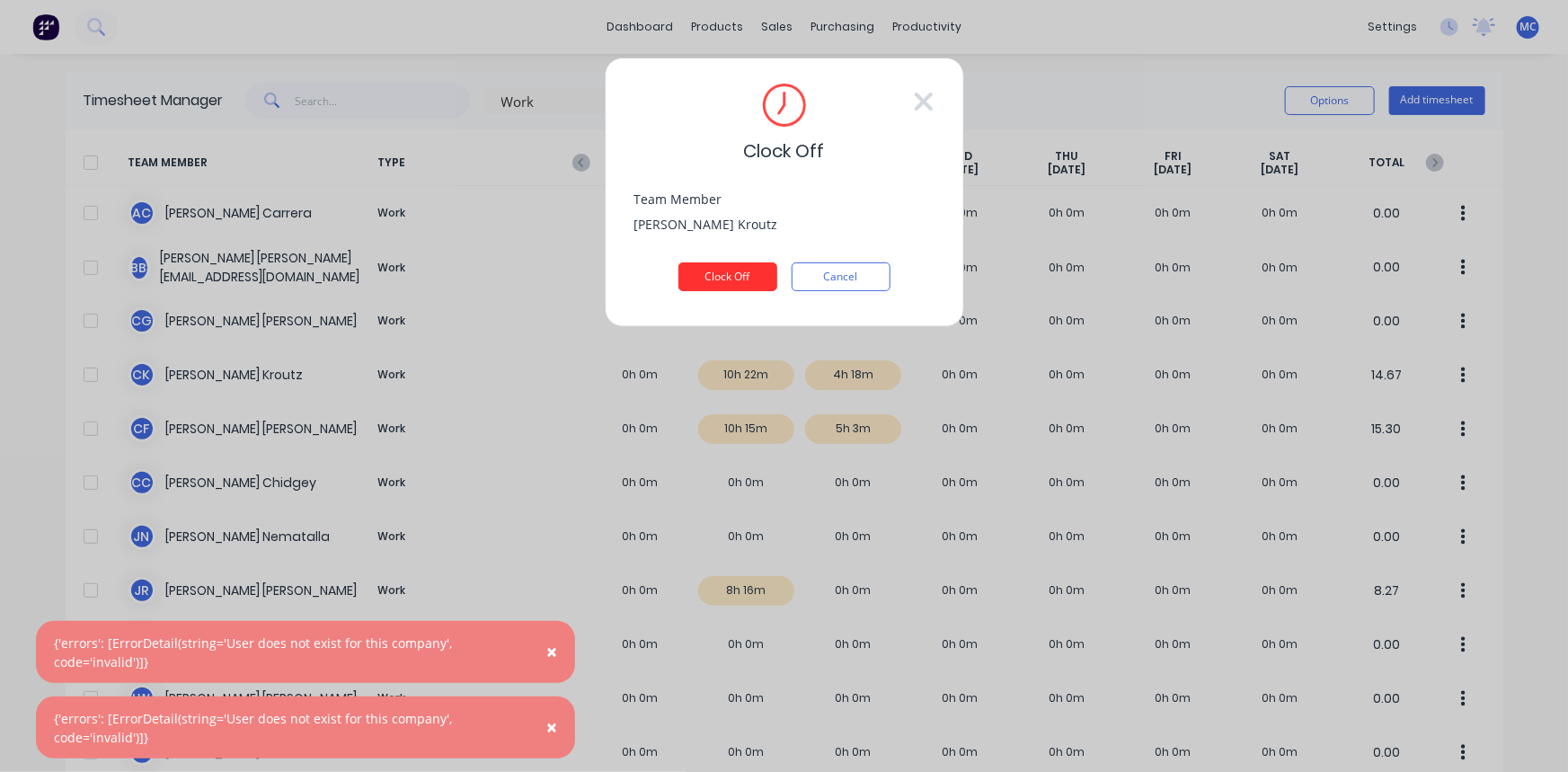
click at [737, 270] on button "Clock Off" at bounding box center [727, 276] width 98 height 28
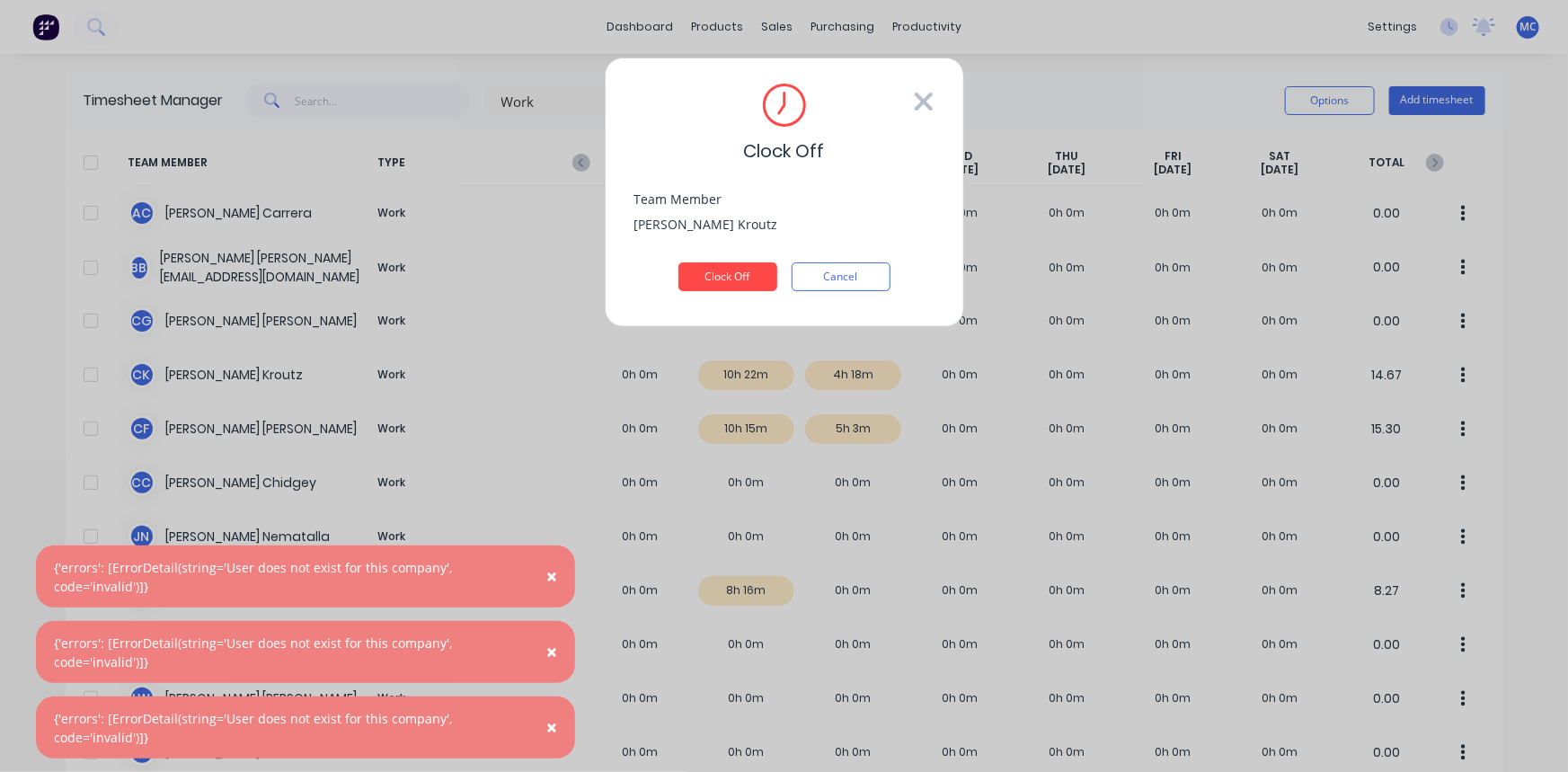
click at [919, 106] on icon at bounding box center [922, 101] width 18 height 18
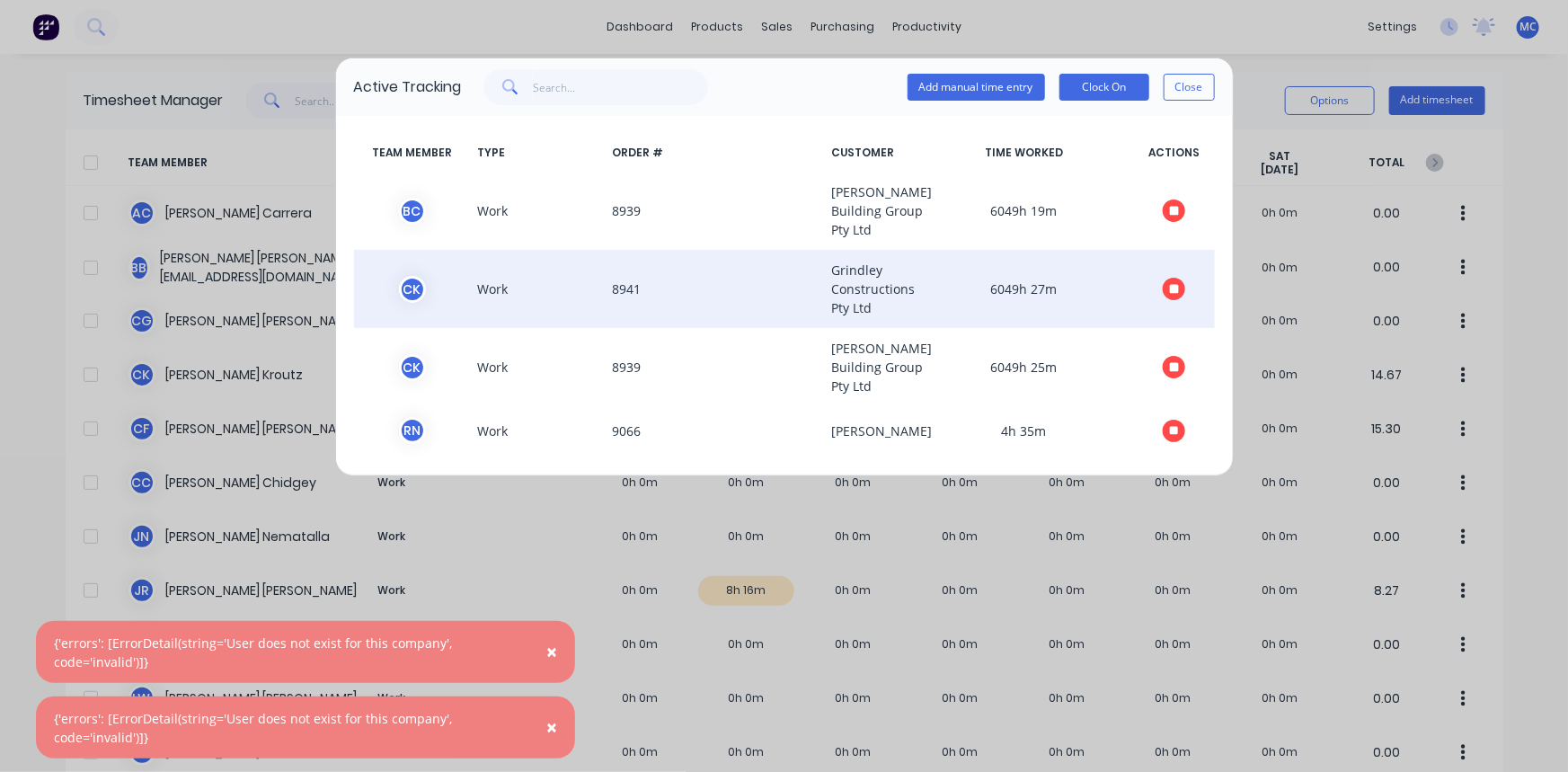
scroll to position [0, 0]
click at [1173, 294] on span at bounding box center [1174, 289] width 81 height 57
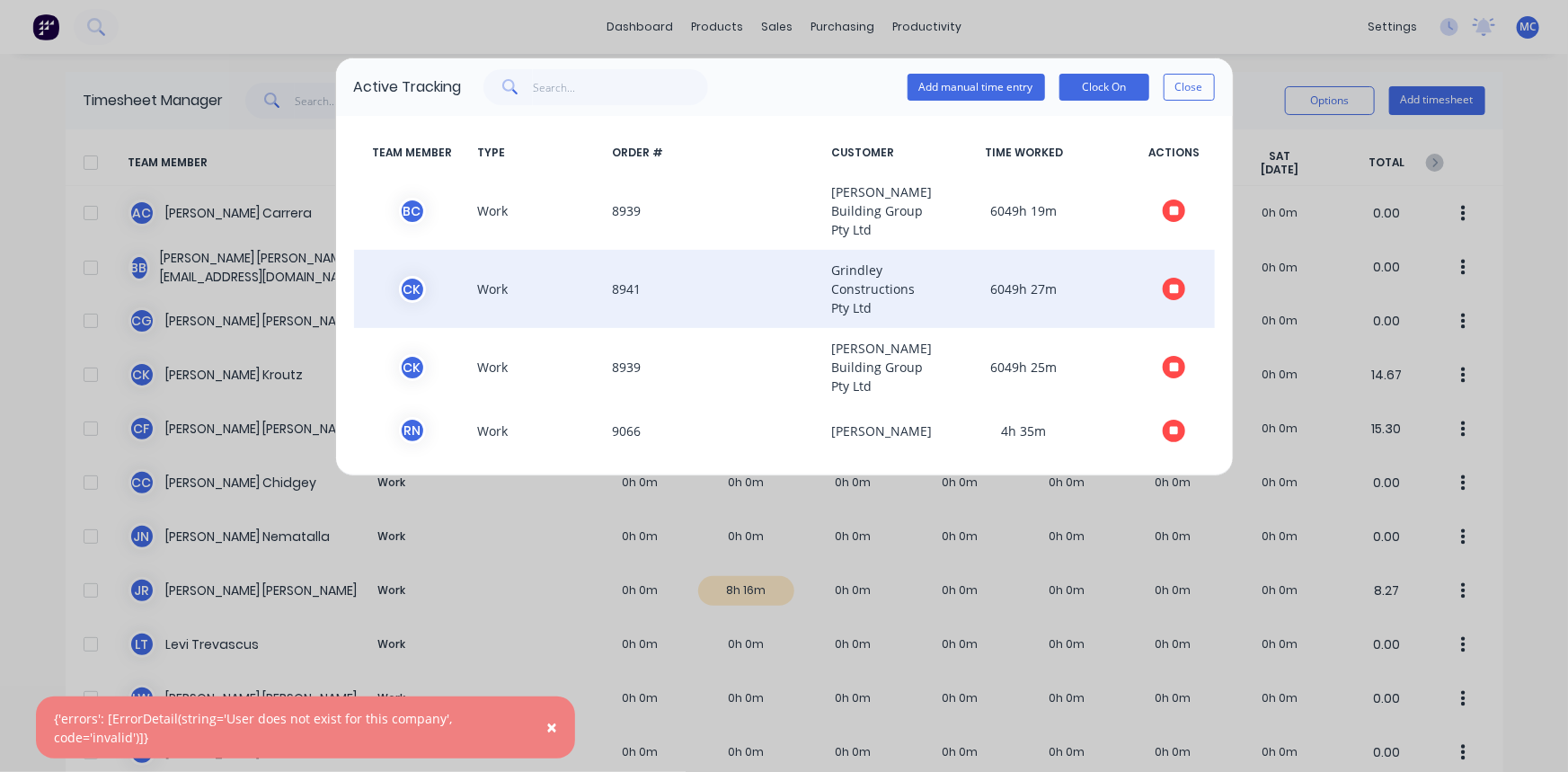
click at [1170, 293] on icon "button" at bounding box center [1174, 289] width 9 height 9
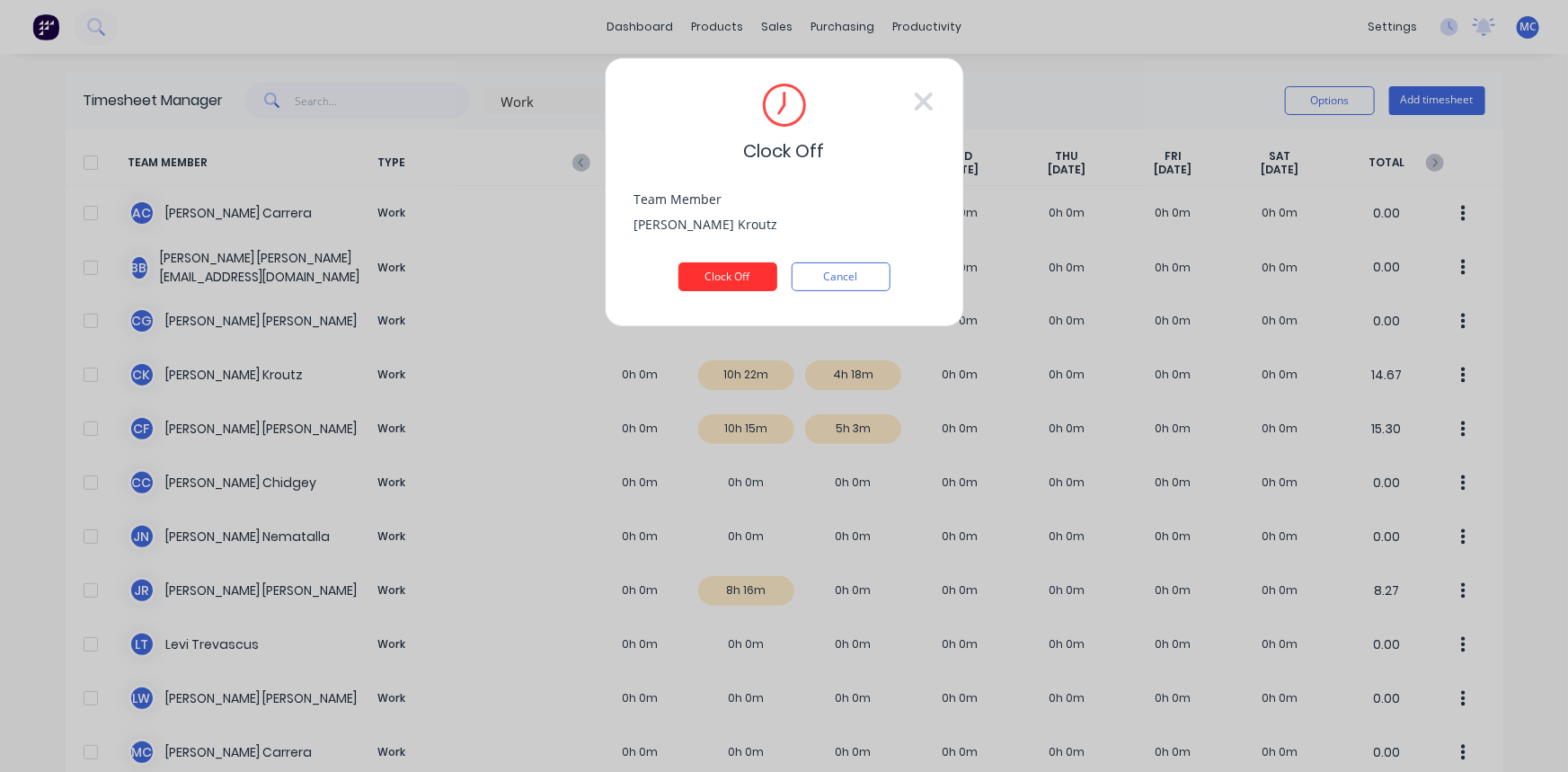
click at [719, 275] on button "Clock Off" at bounding box center [727, 276] width 98 height 28
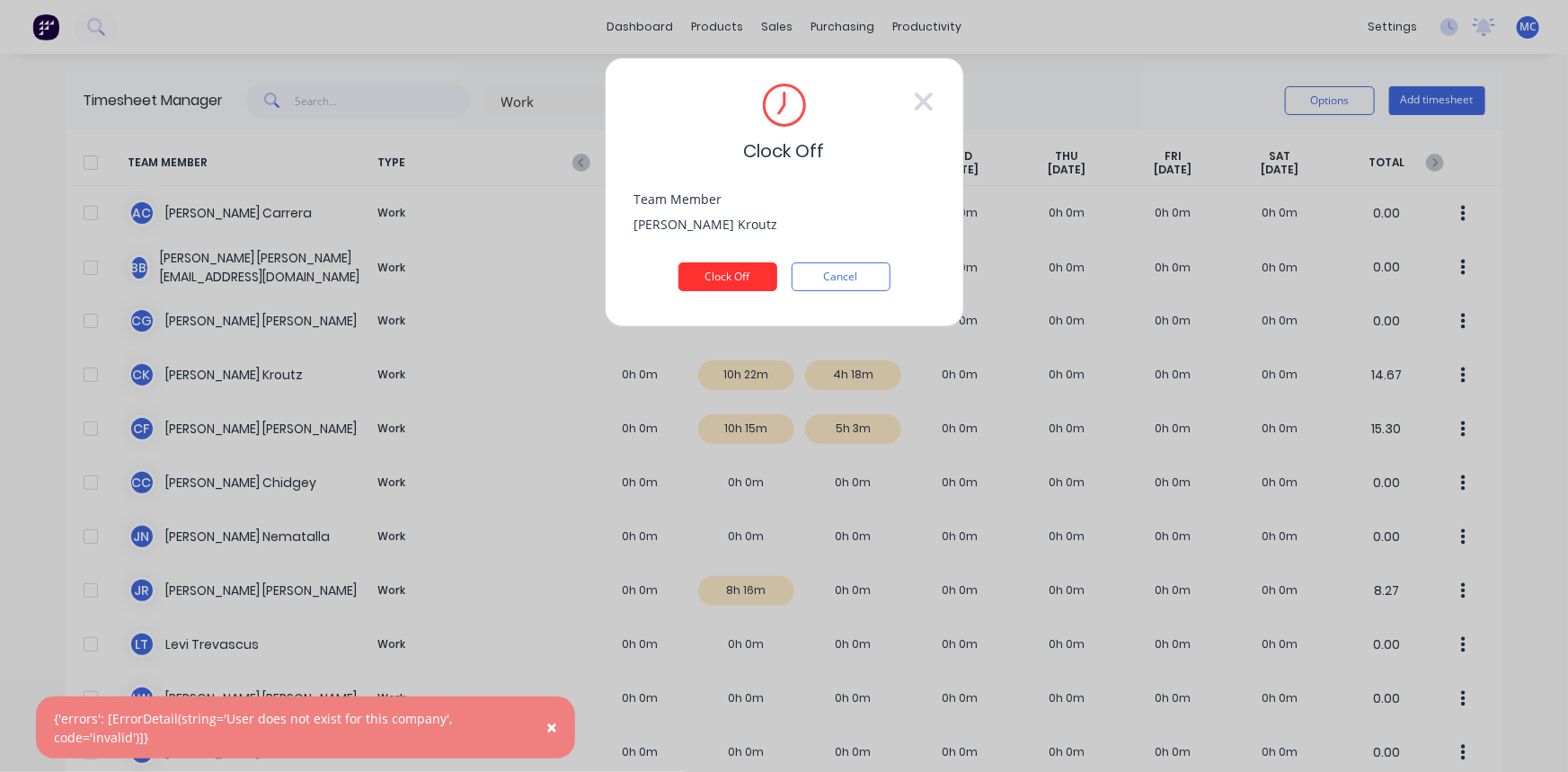
click at [719, 275] on button "Clock Off" at bounding box center [727, 276] width 98 height 28
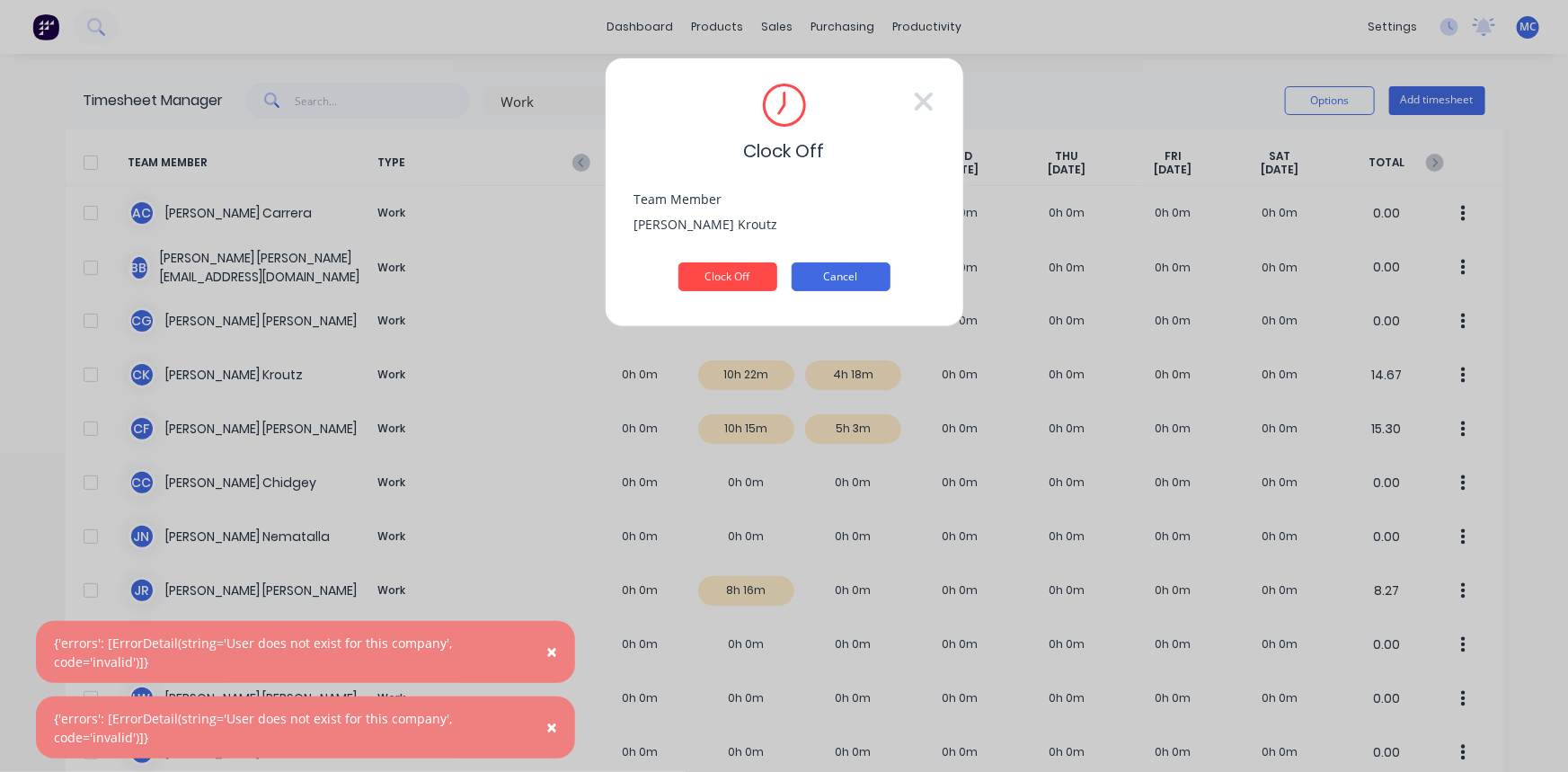
click at [837, 271] on button "Cancel" at bounding box center [841, 276] width 98 height 28
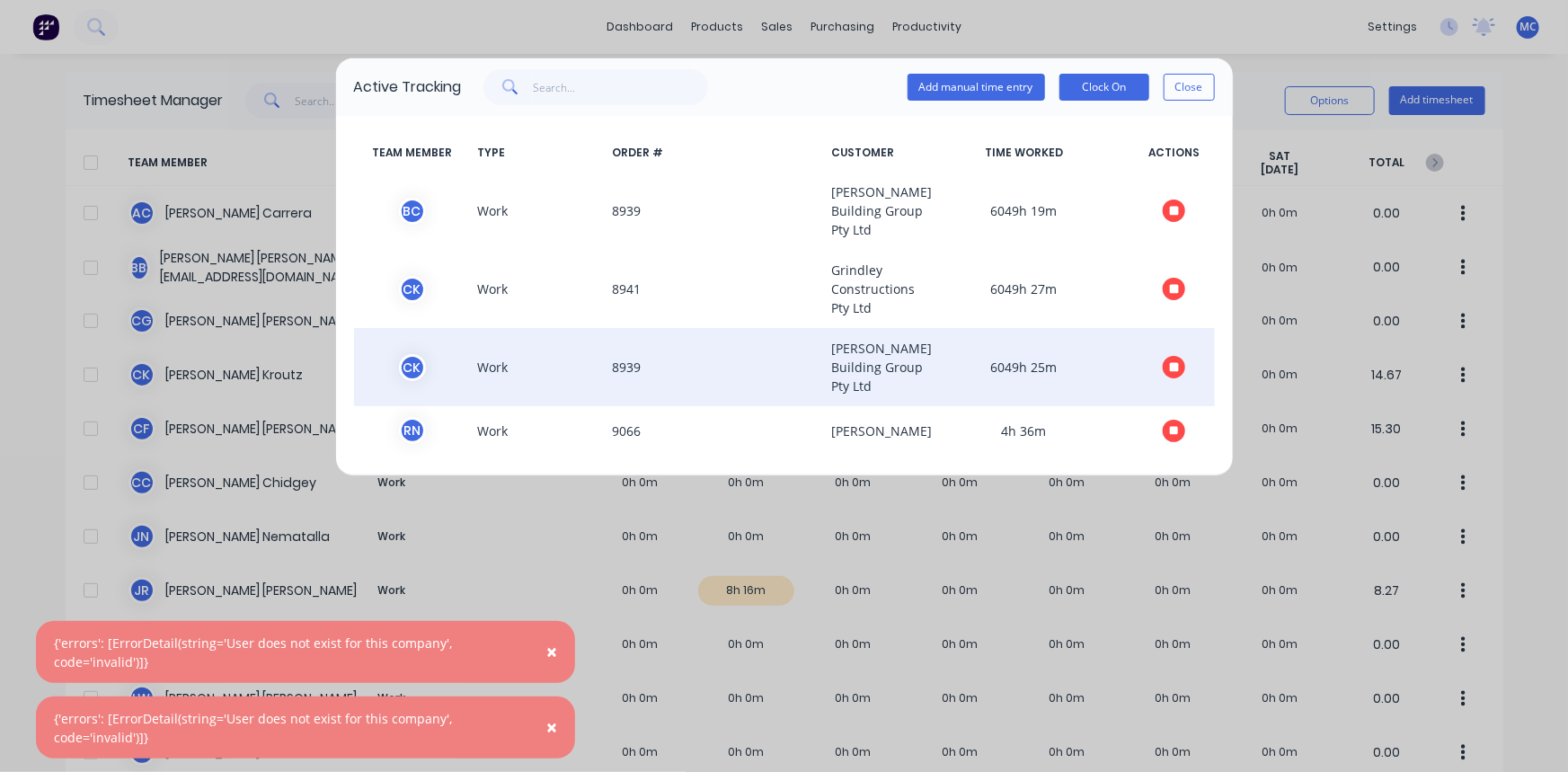
scroll to position [35, 0]
click at [1170, 363] on icon "button" at bounding box center [1174, 367] width 9 height 9
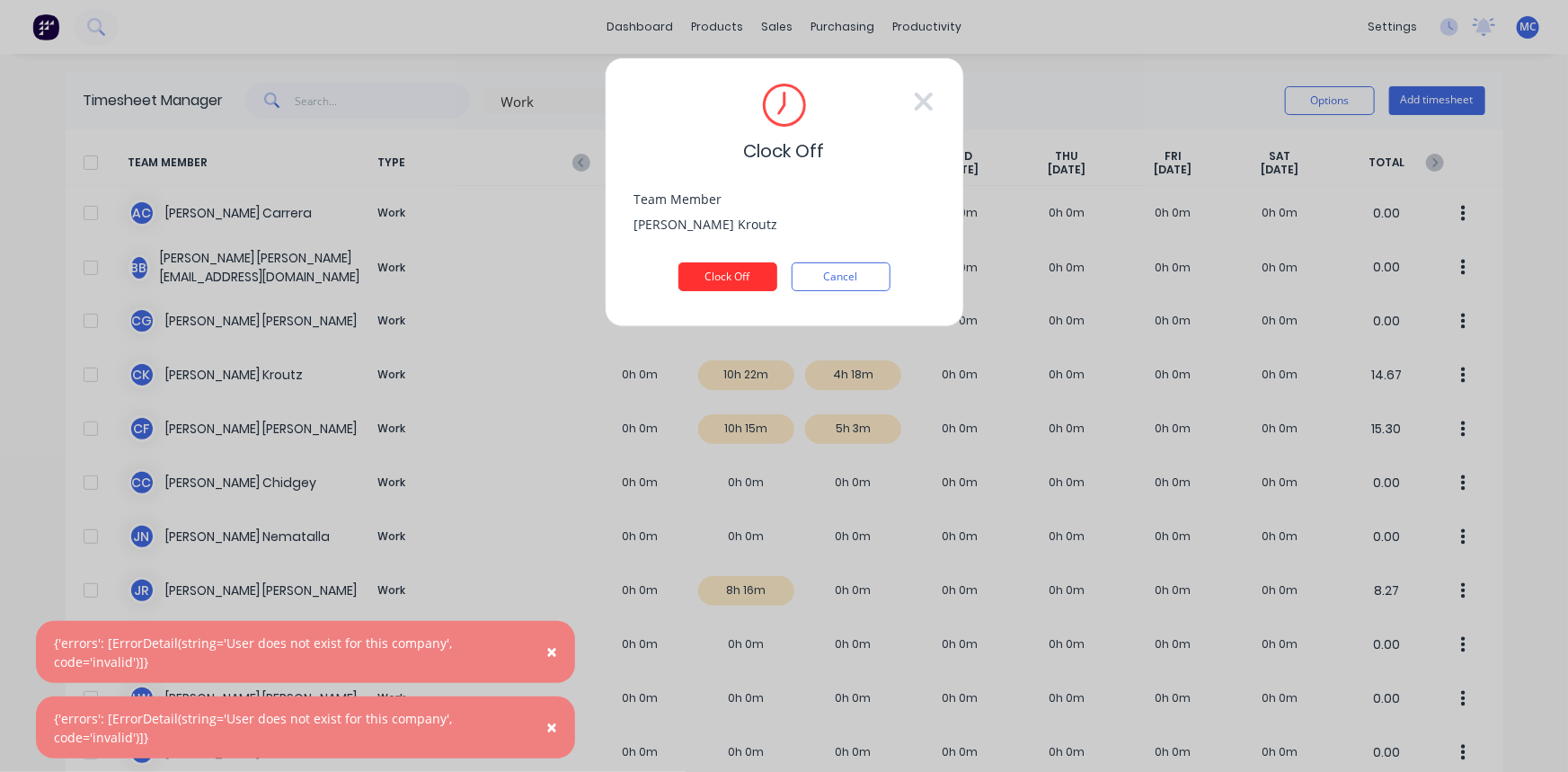
click at [713, 266] on button "Clock Off" at bounding box center [727, 276] width 98 height 28
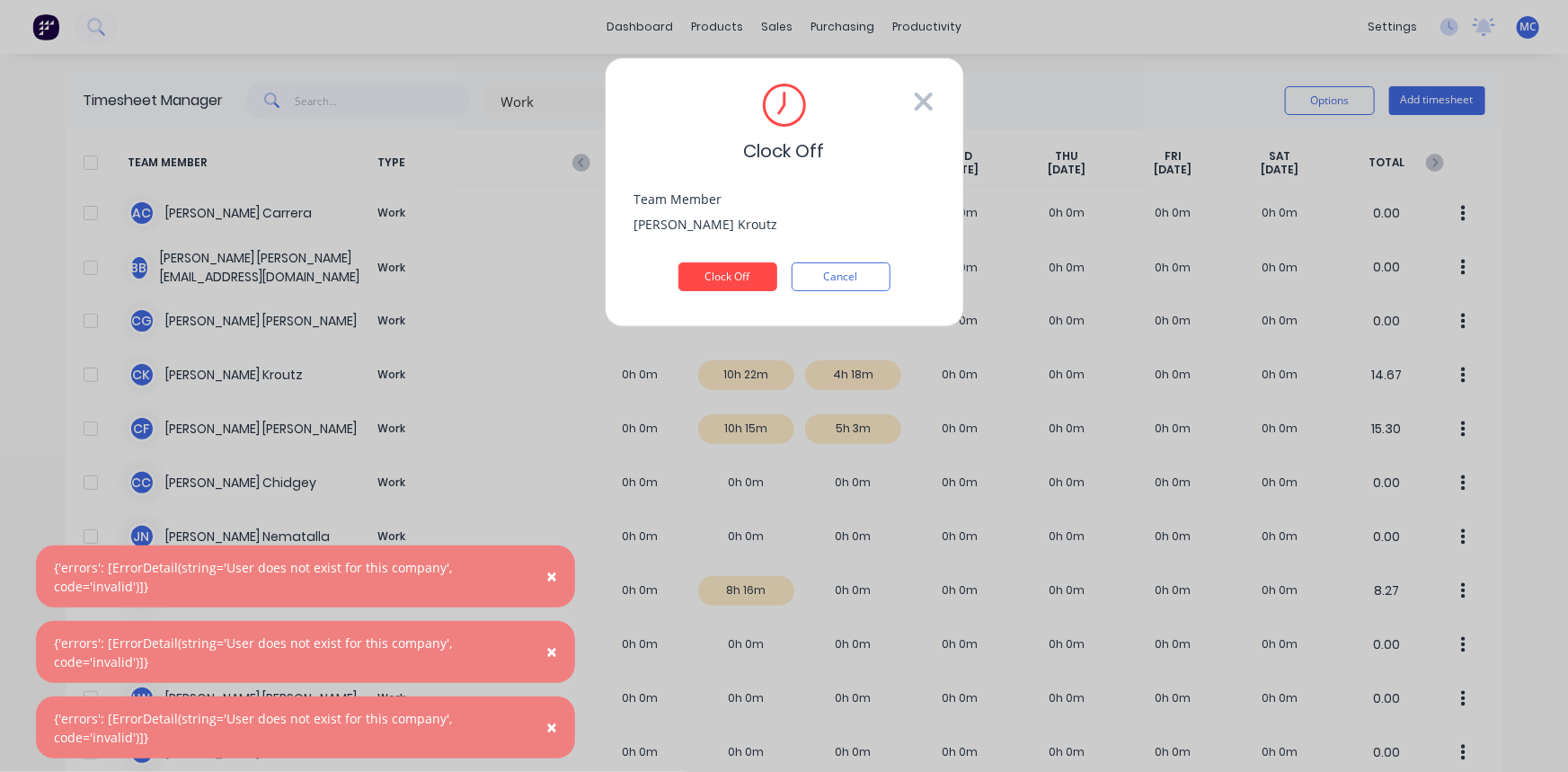
click at [923, 103] on icon at bounding box center [922, 101] width 18 height 18
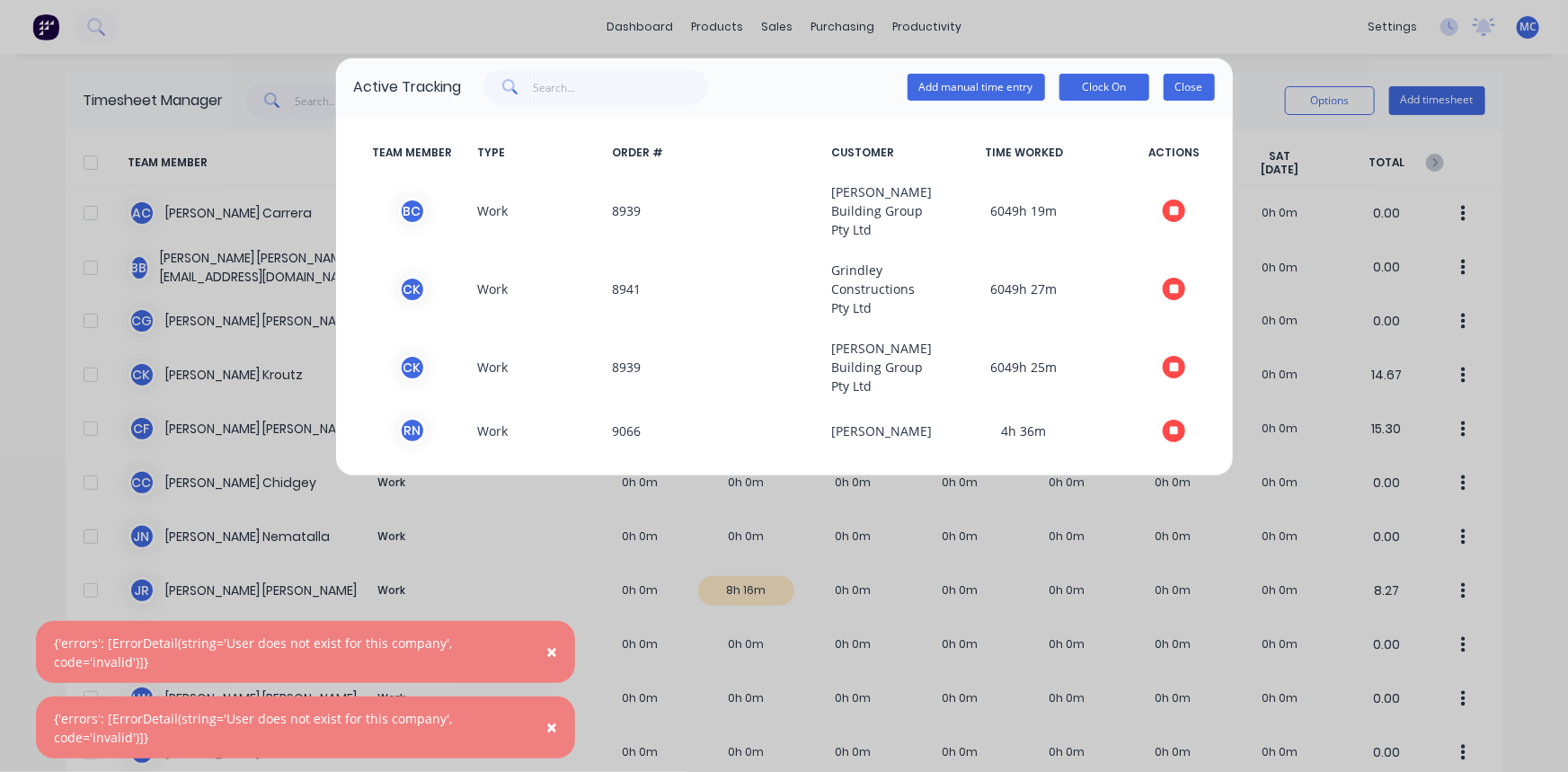
click at [1196, 87] on button "Close" at bounding box center [1190, 88] width 52 height 27
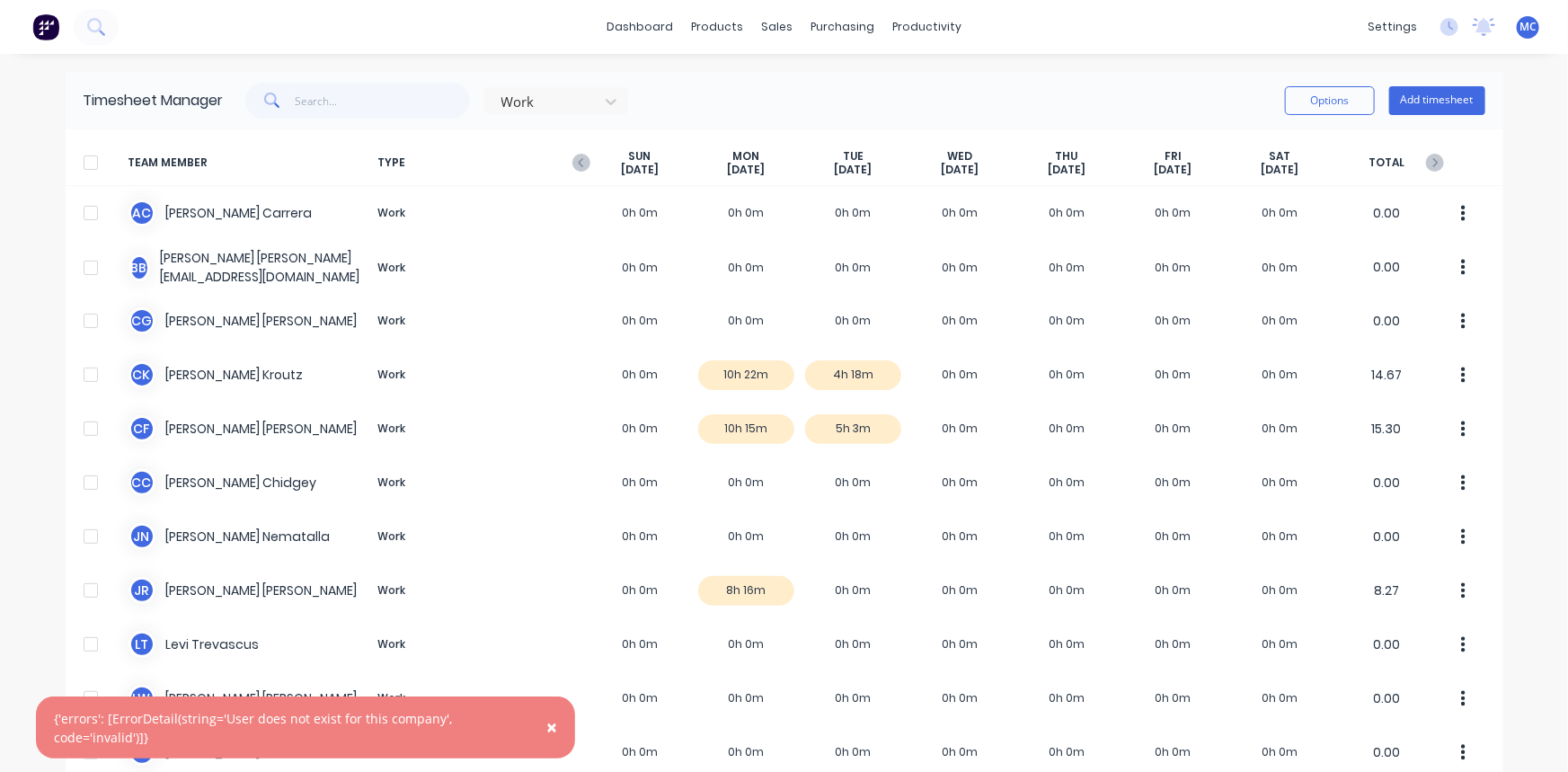
click at [1052, 65] on div "× {'errors': [ErrorDetail(string='User does not exist for this company', code='…" at bounding box center [784, 386] width 1568 height 772
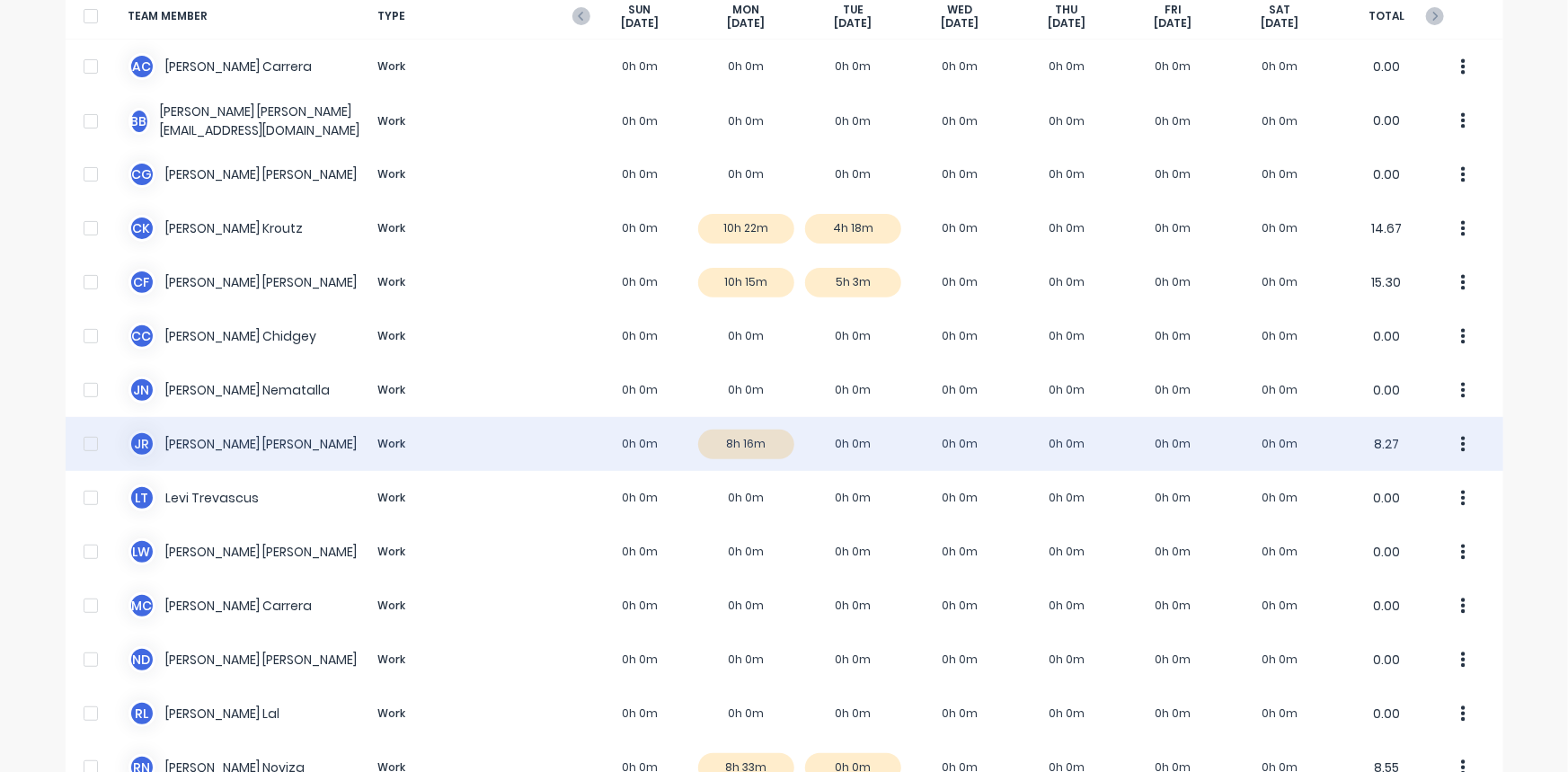
scroll to position [0, 0]
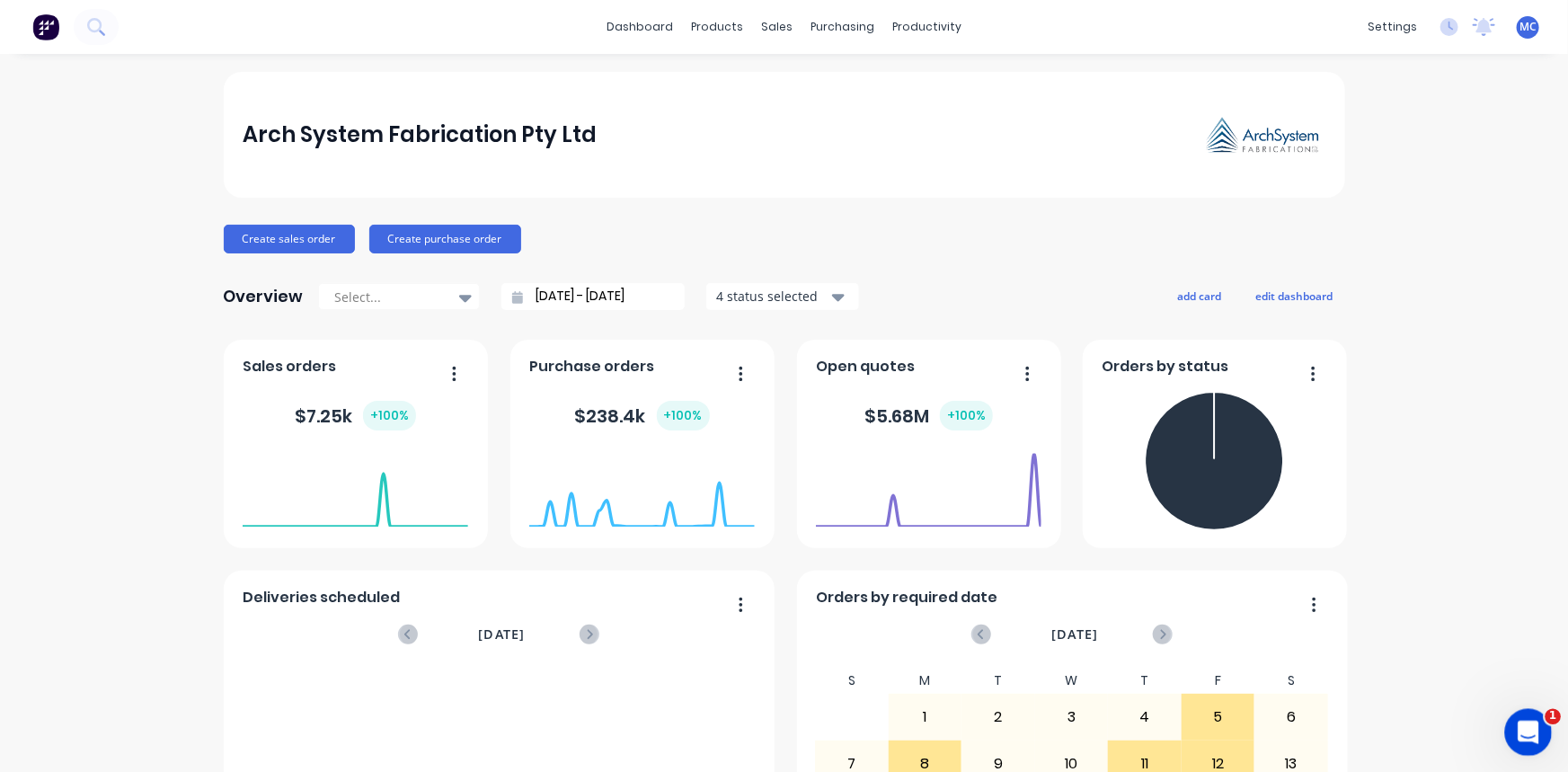
click at [1538, 728] on icon "Open Intercom Messenger" at bounding box center [1526, 730] width 29 height 29
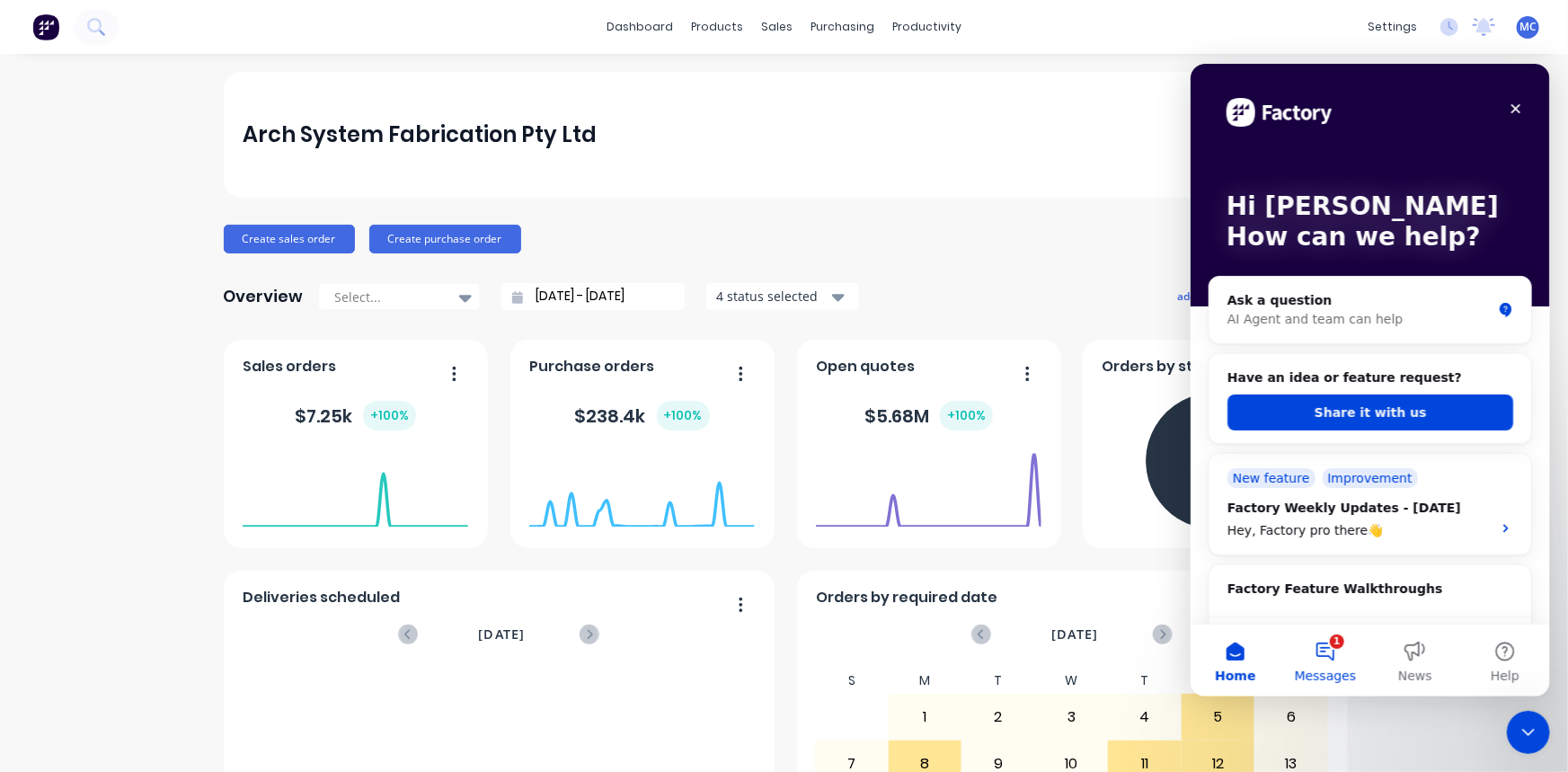
click at [1330, 648] on button "1 Messages" at bounding box center [1324, 660] width 90 height 72
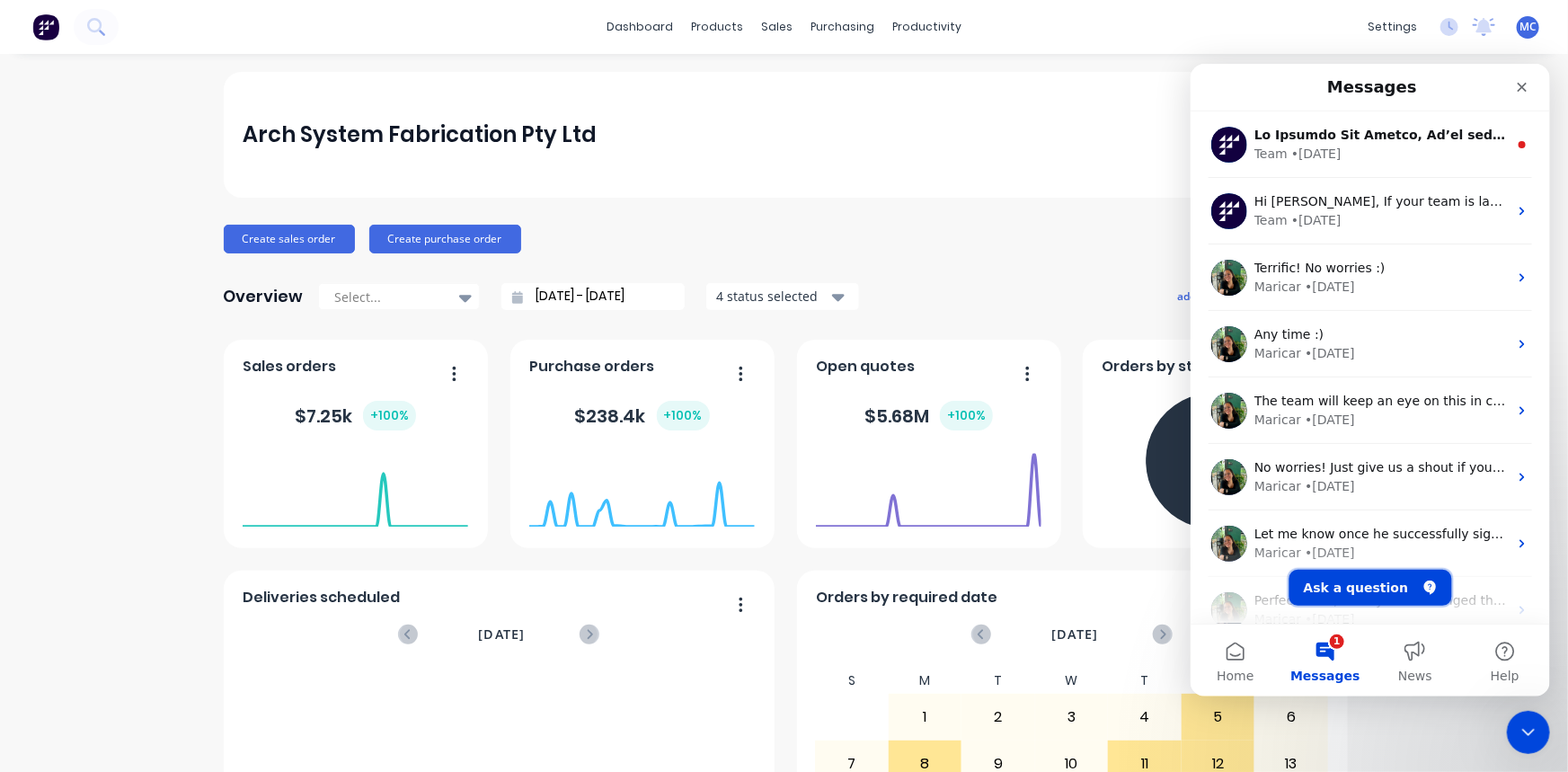
click at [1365, 579] on button "Ask a question" at bounding box center [1370, 586] width 163 height 36
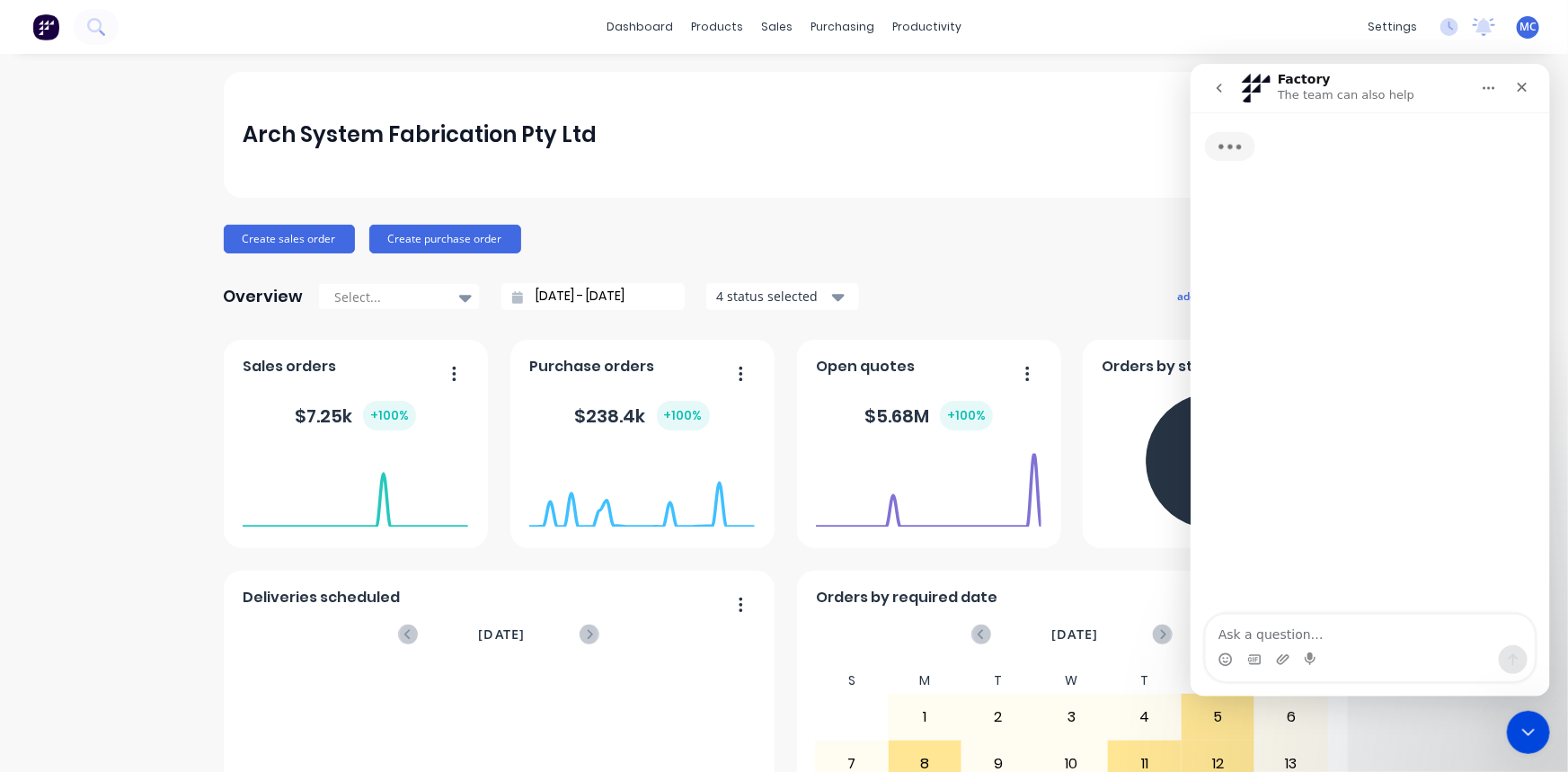
click at [1281, 629] on textarea "Ask a question…" at bounding box center [1369, 629] width 329 height 30
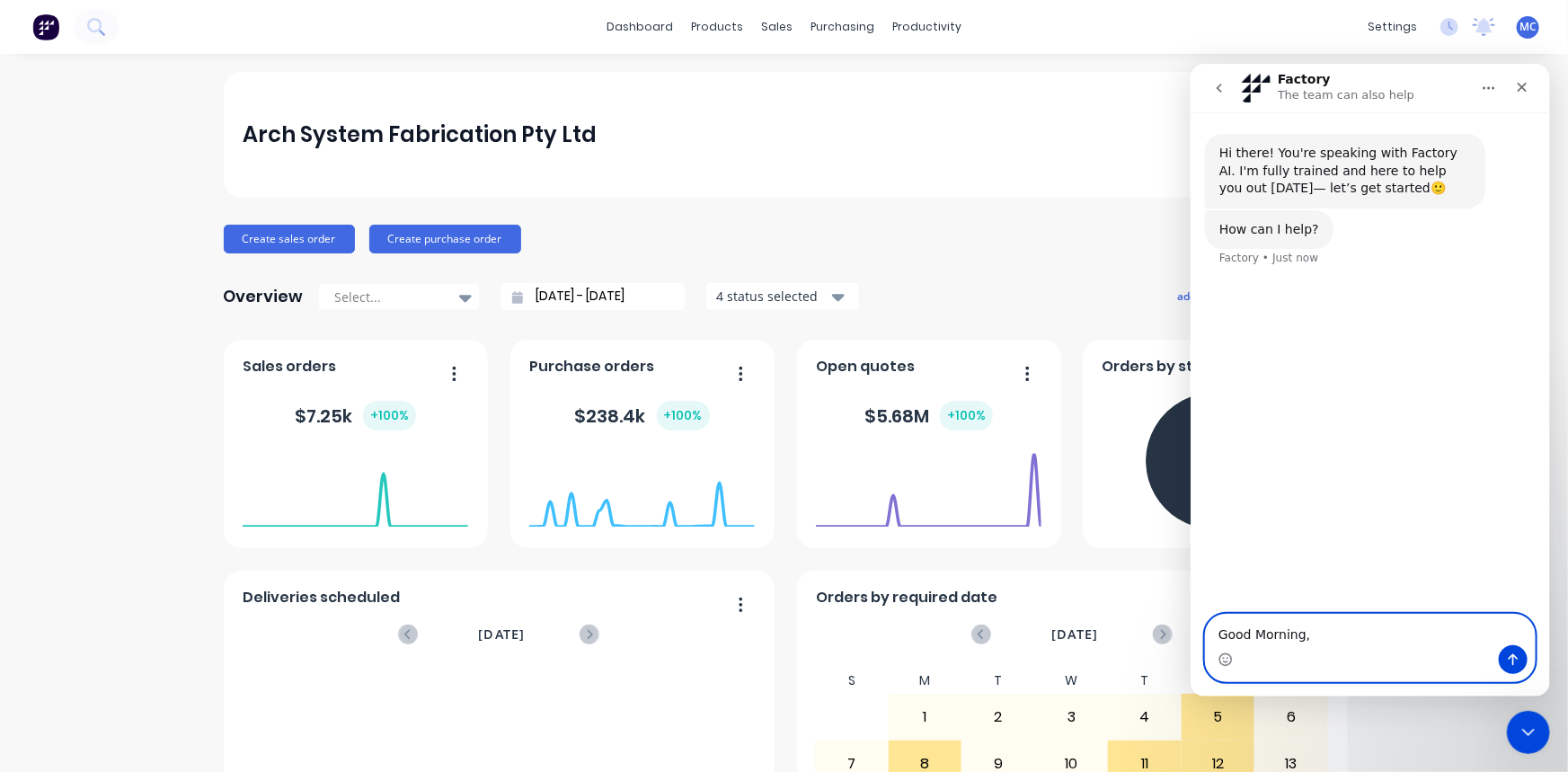
paste textarea "We have new employees joining who will be using Factory for purchasing. I was w…"
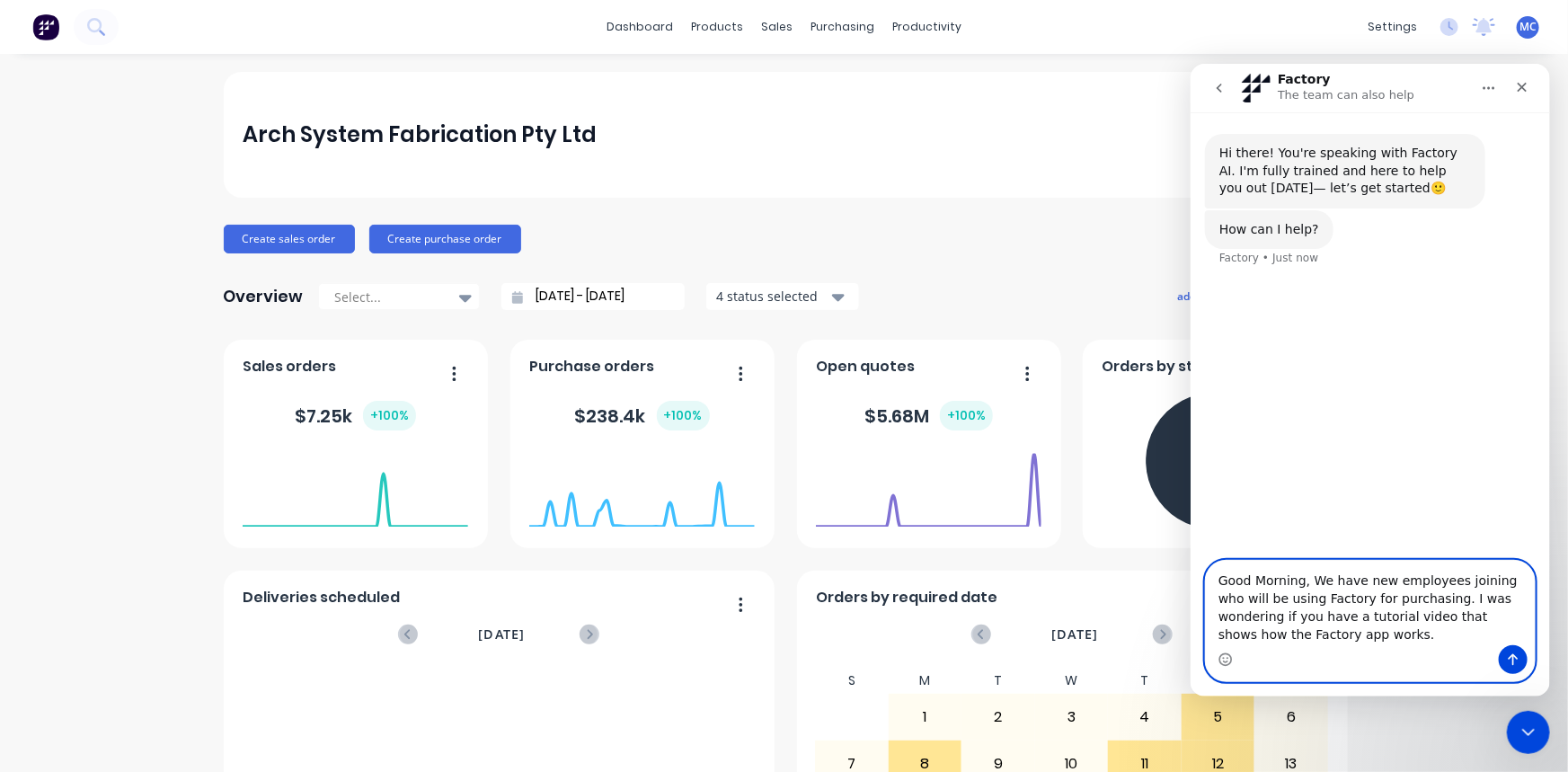
type textarea "Good Morning, We have new employees joining who will be using Factory for purch…"
click at [1500, 654] on button "Send a message…" at bounding box center [1511, 658] width 28 height 28
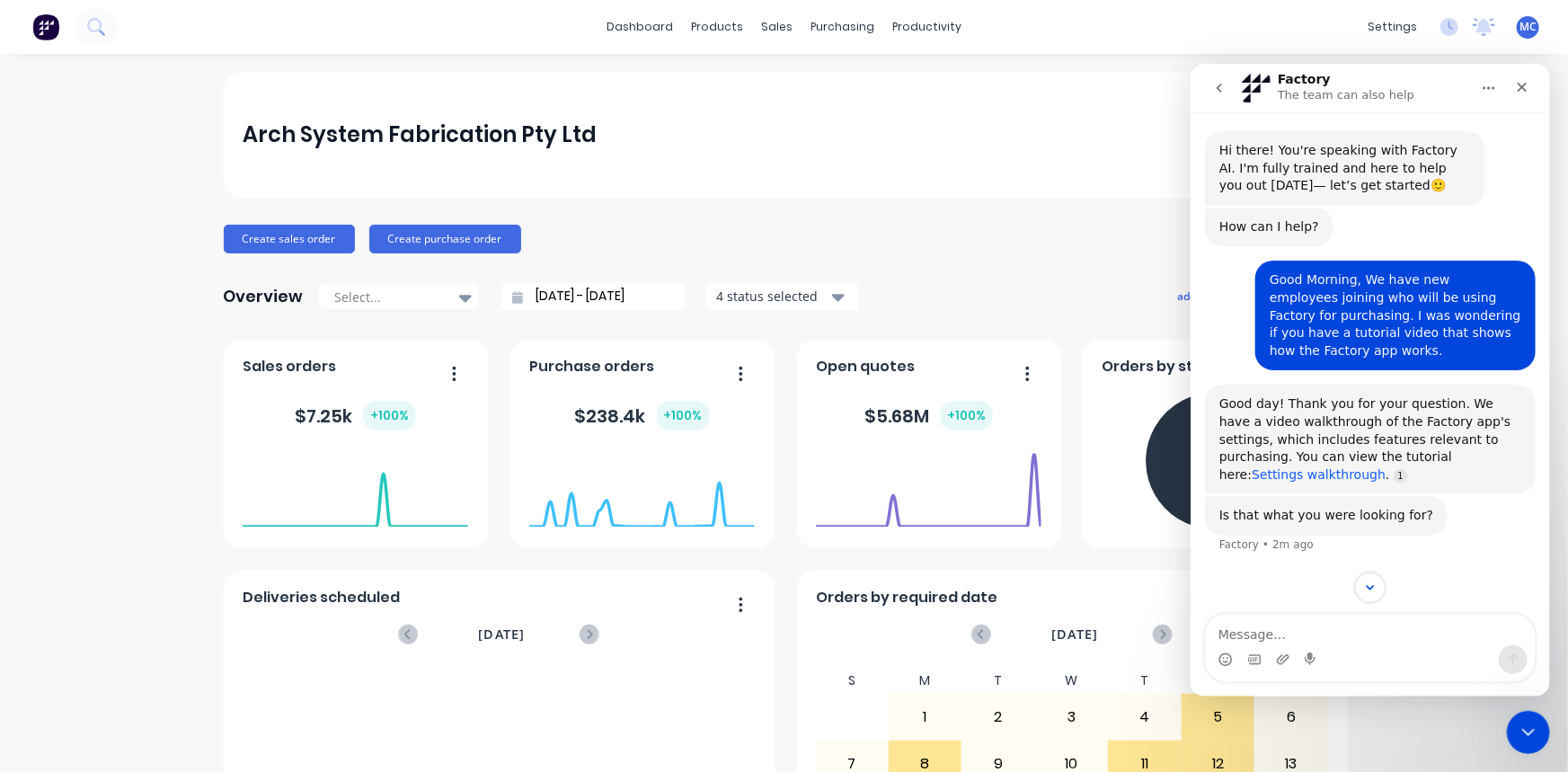
click at [1385, 466] on link "Settings walkthrough" at bounding box center [1317, 473] width 134 height 15
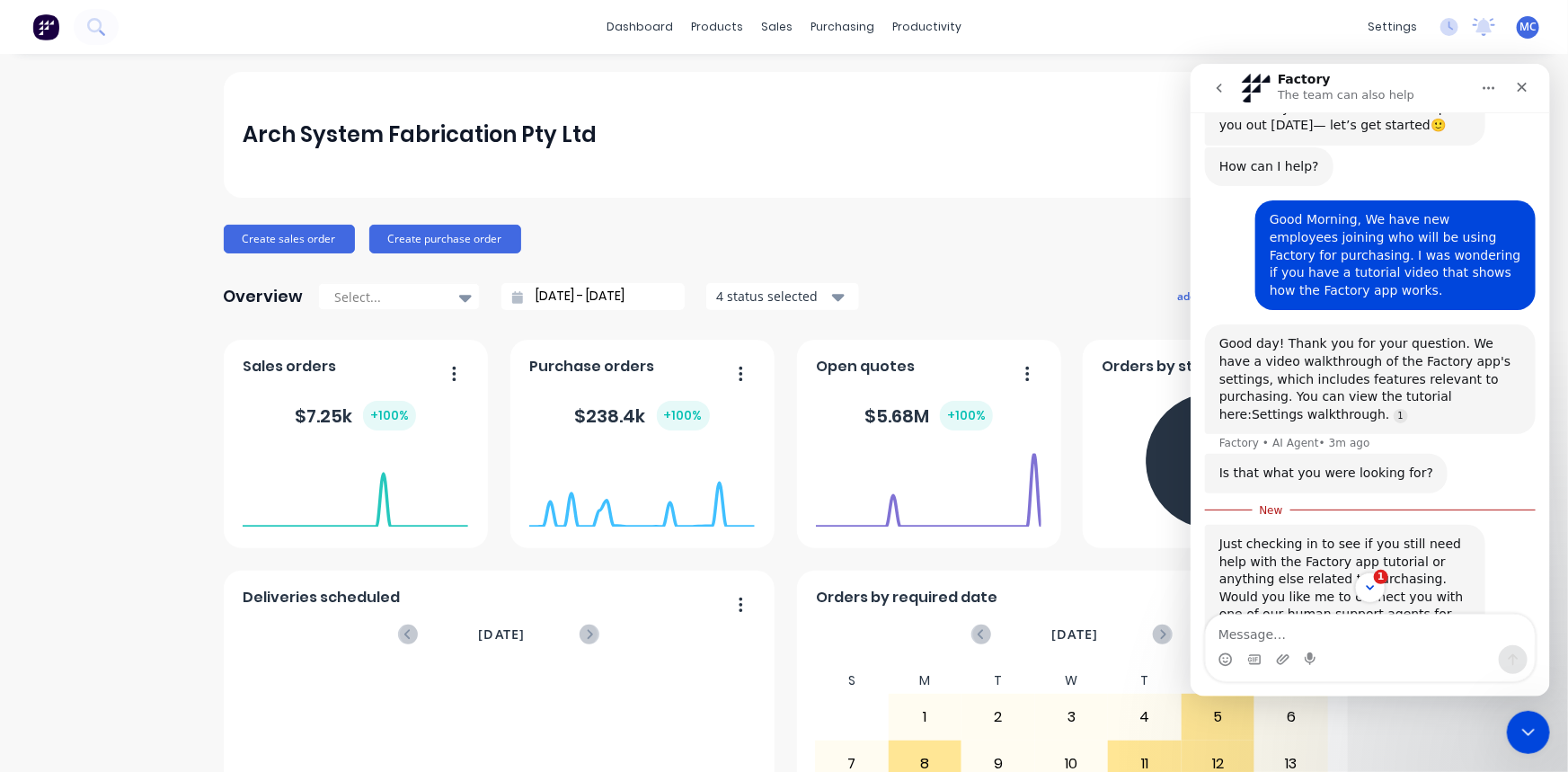
scroll to position [155, 0]
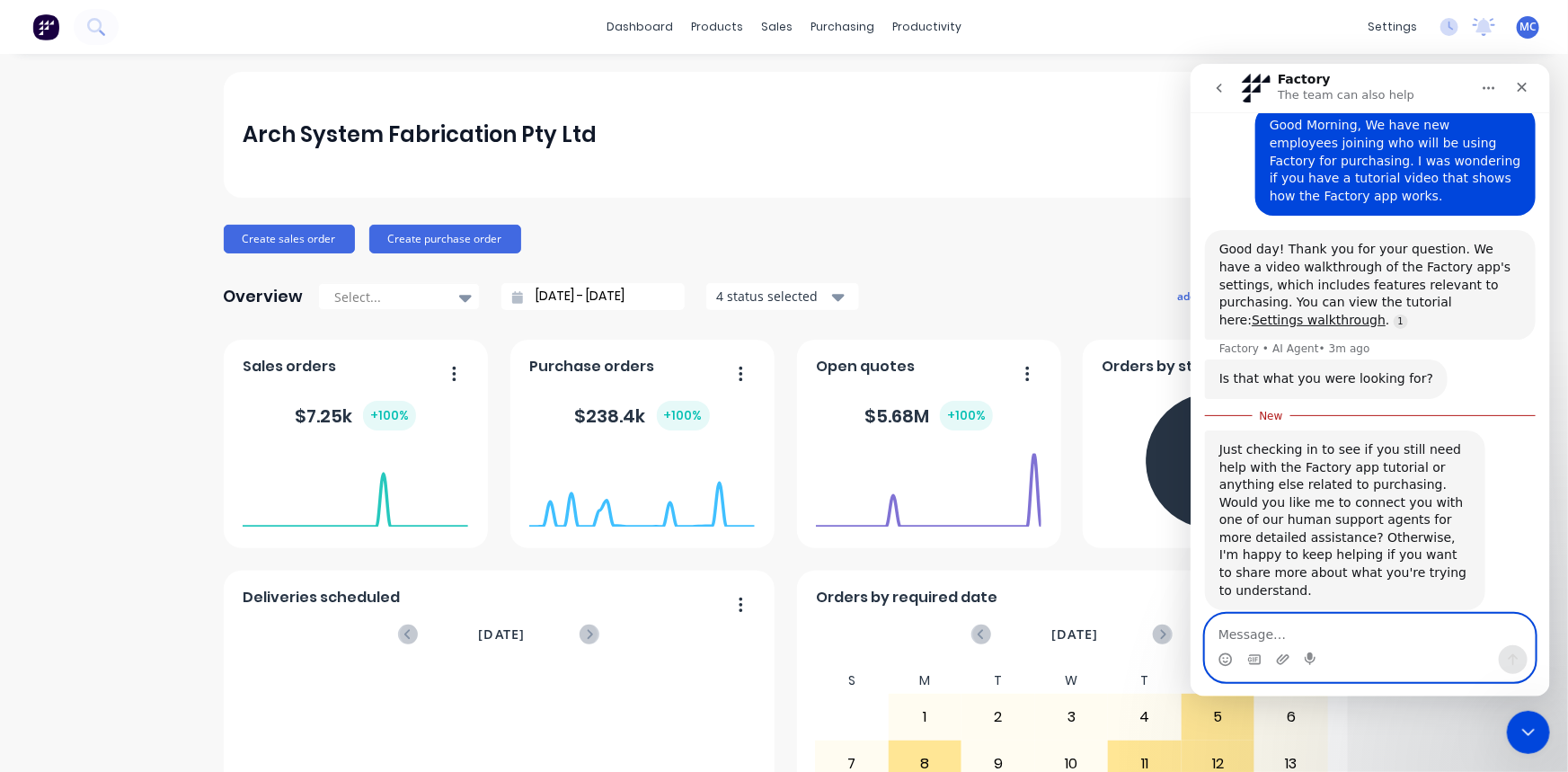
click at [1343, 626] on textarea "Message…" at bounding box center [1369, 629] width 329 height 30
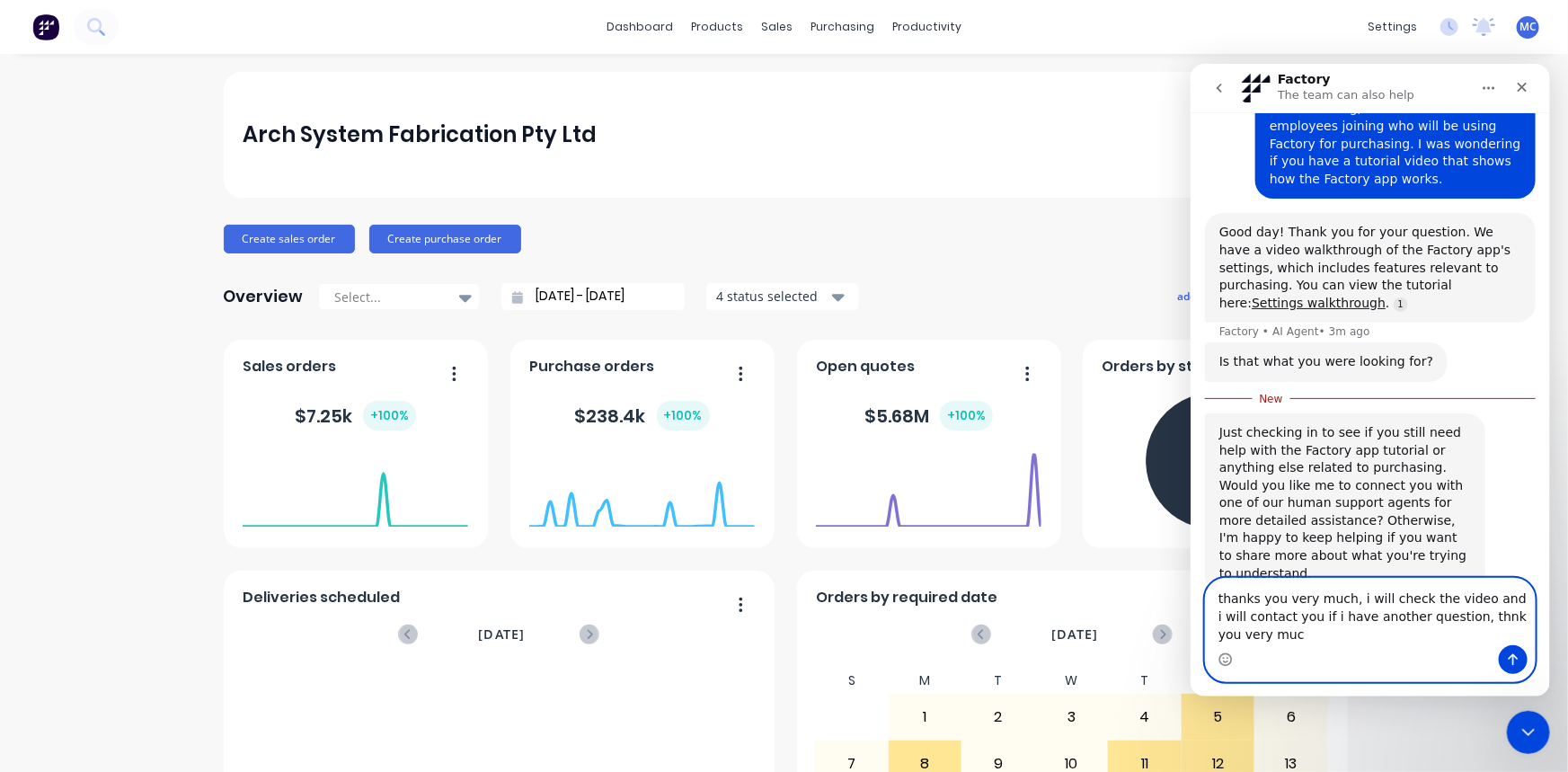
scroll to position [190, 0]
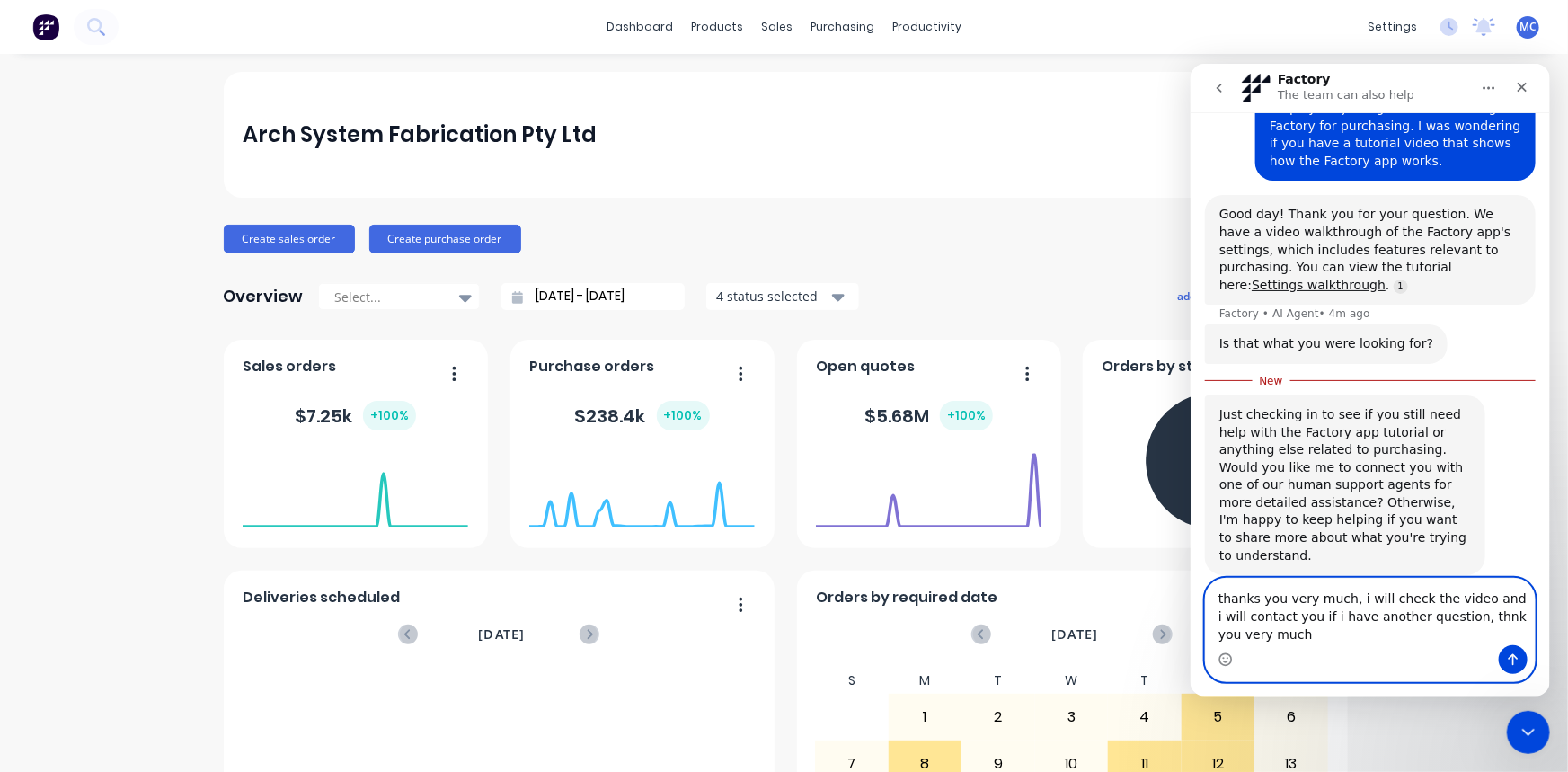
type textarea "thanks you very much, i will check the video and i will contact you if i have a…"
drag, startPoint x: 1261, startPoint y: 636, endPoint x: 1206, endPoint y: 585, distance: 75.0
click at [1207, 585] on textarea "thanks you very much, i will check the video and i will contact you if i have a…" at bounding box center [1369, 611] width 329 height 66
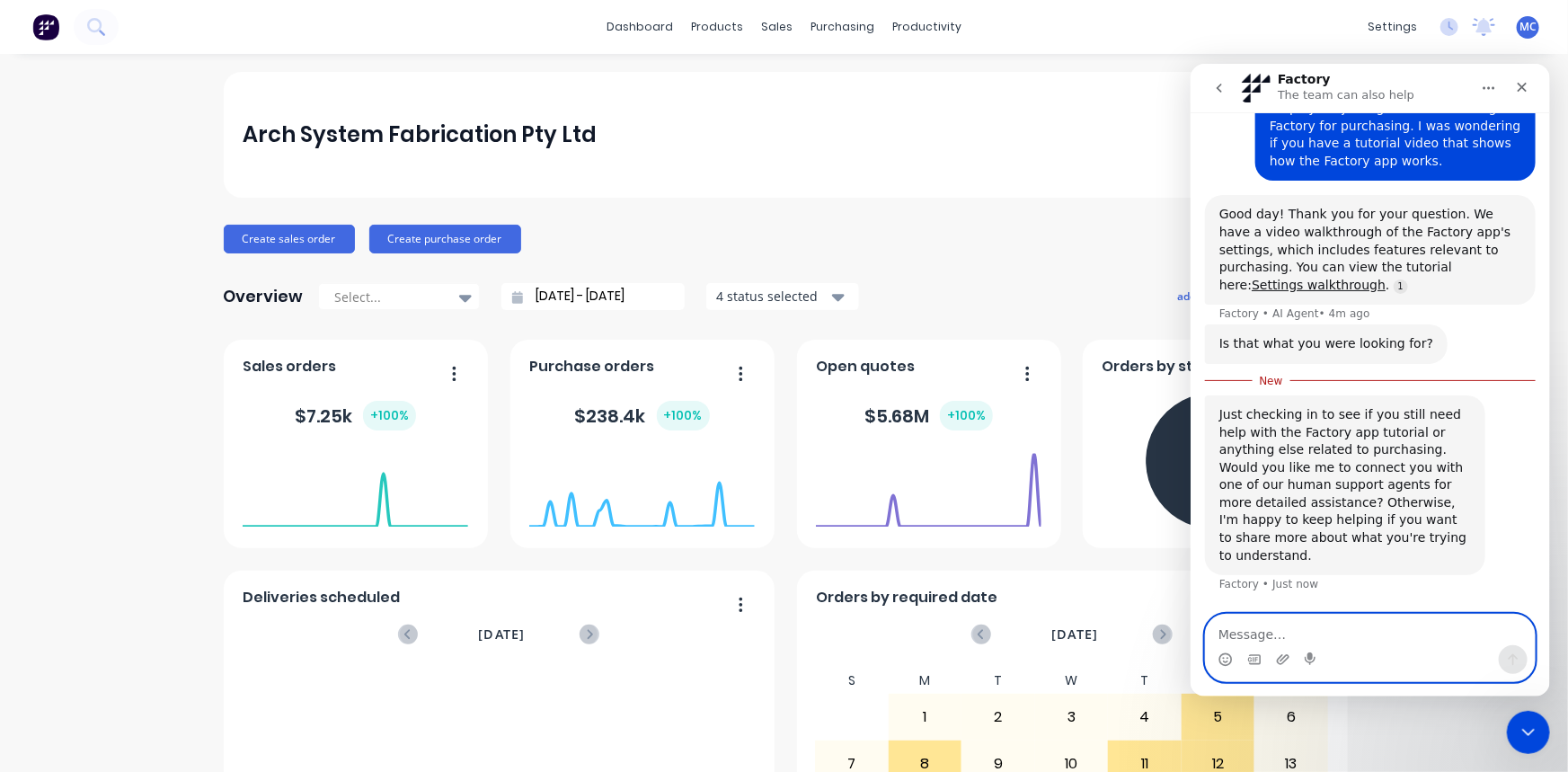
scroll to position [155, 0]
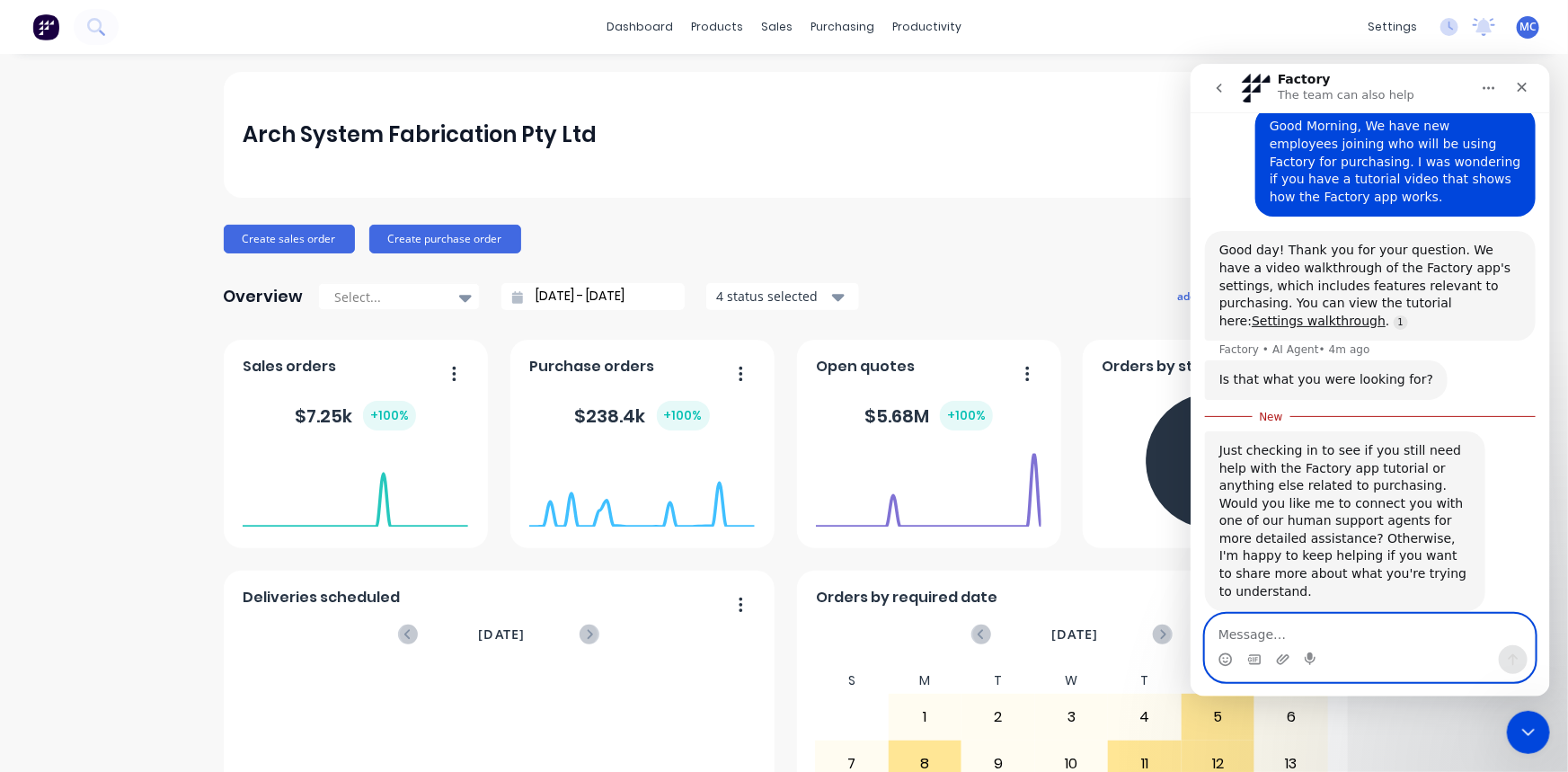
click at [1315, 632] on textarea "Message…" at bounding box center [1369, 629] width 329 height 30
paste textarea "Thank you very much. I will check the video and contact you if I have any more …"
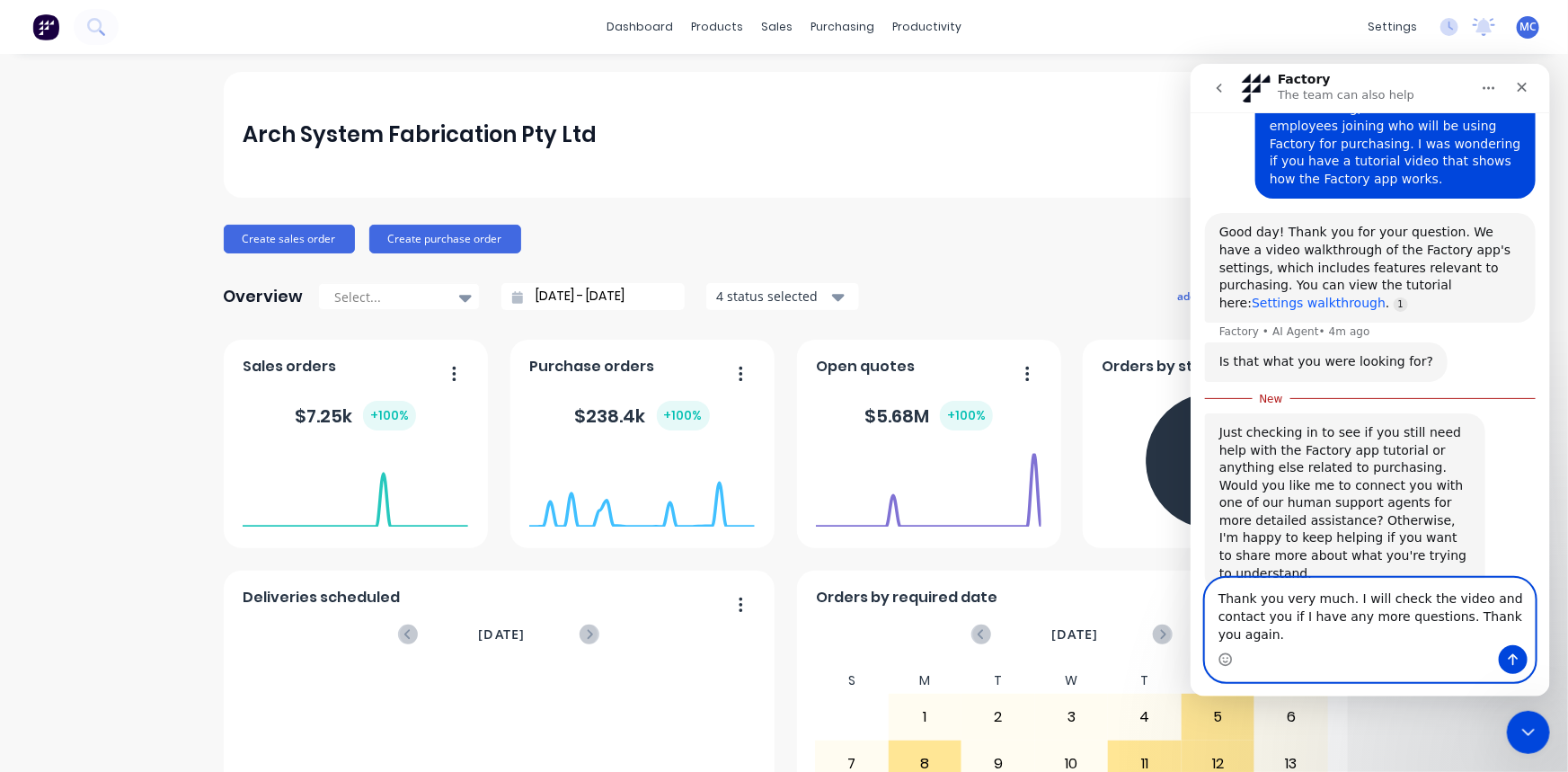
type textarea "Thank you very much. I will check the video and contact you if I have any more …"
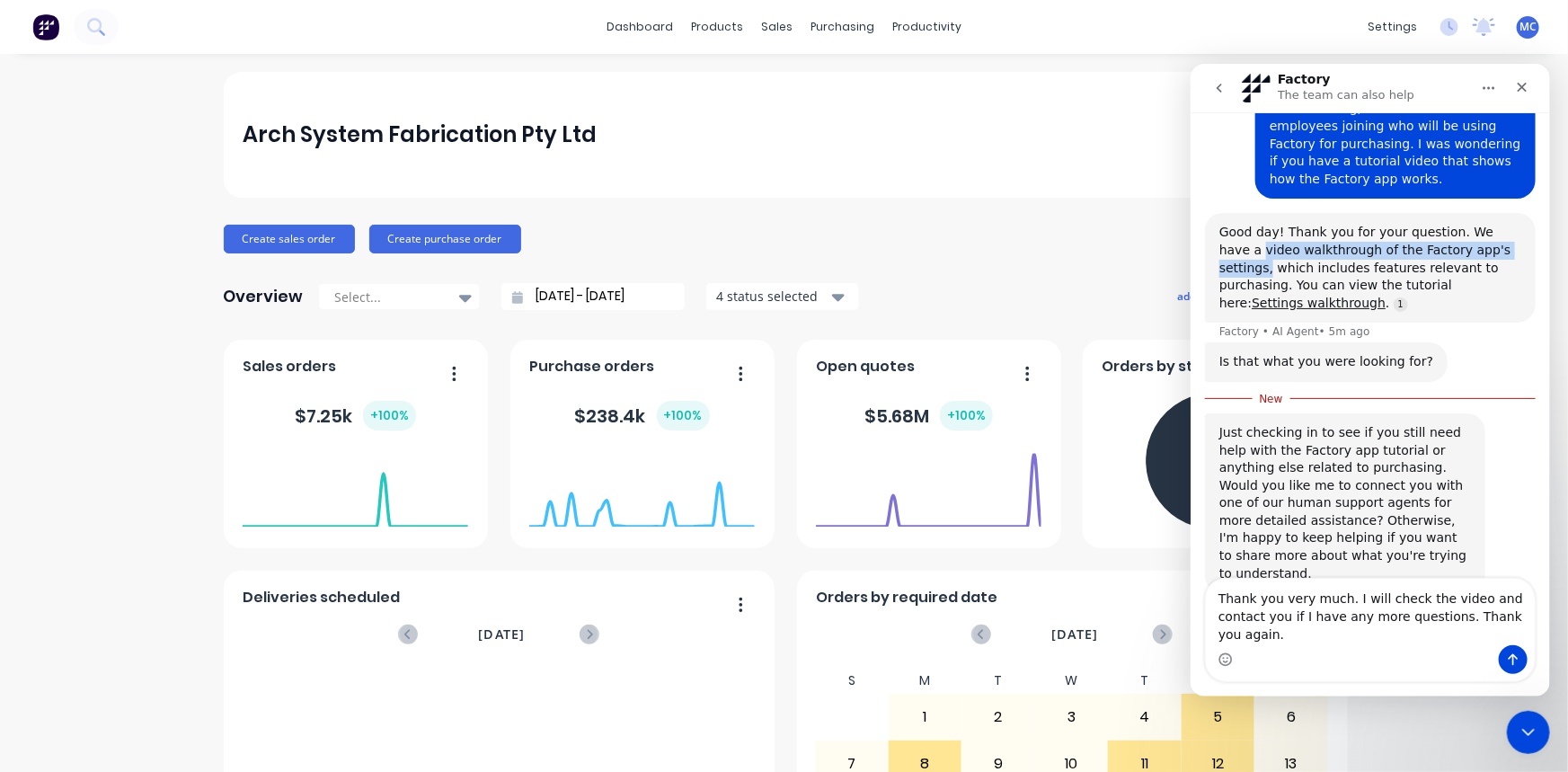
drag, startPoint x: 1220, startPoint y: 247, endPoint x: 1483, endPoint y: 246, distance: 263.0
click at [1483, 246] on div "Good day! Thank you for your question. We have a video walkthrough of the Facto…" at bounding box center [1370, 267] width 302 height 88
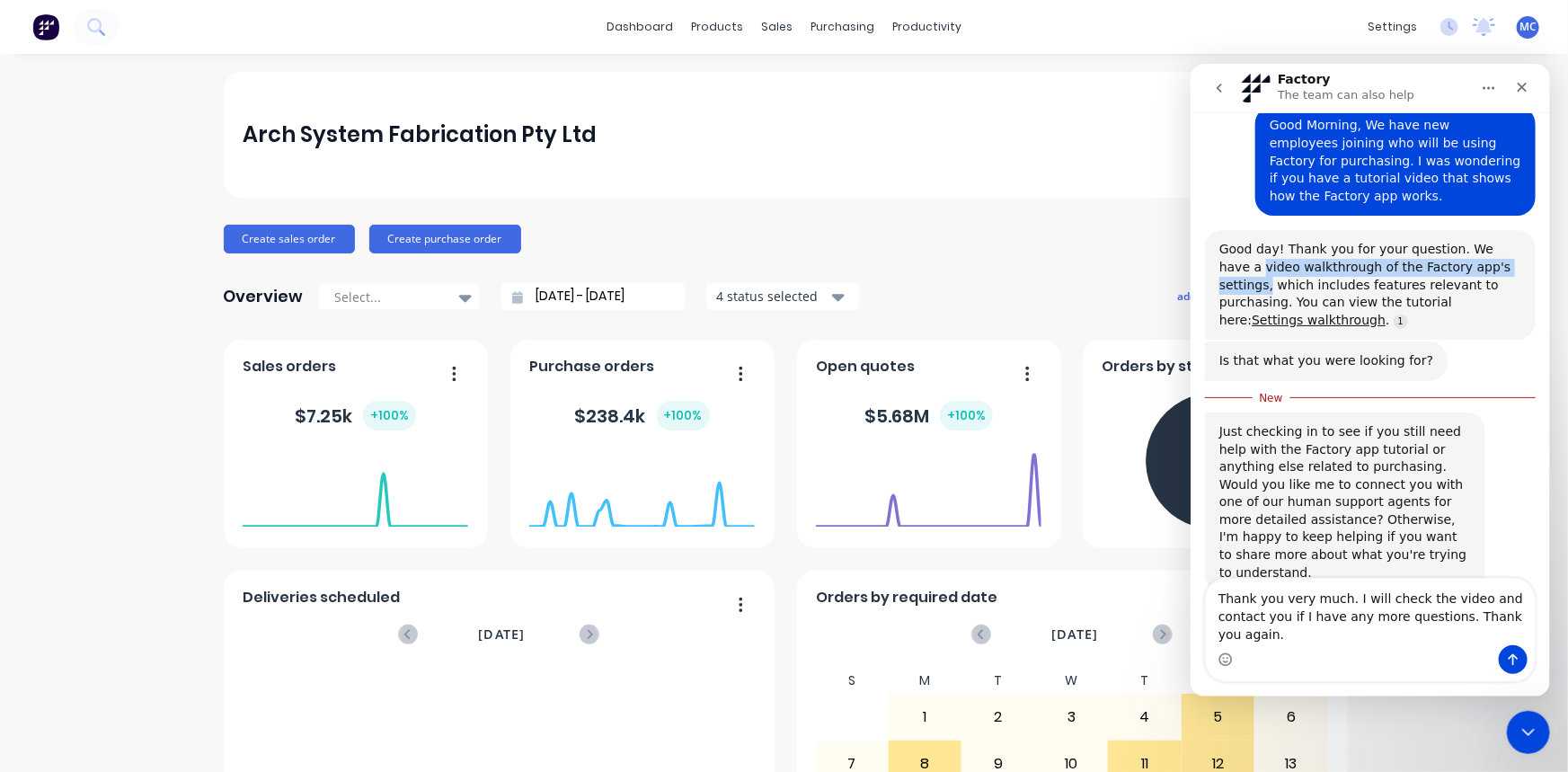
scroll to position [155, 0]
copy div "video walkthrough of the Factory app's settings,"
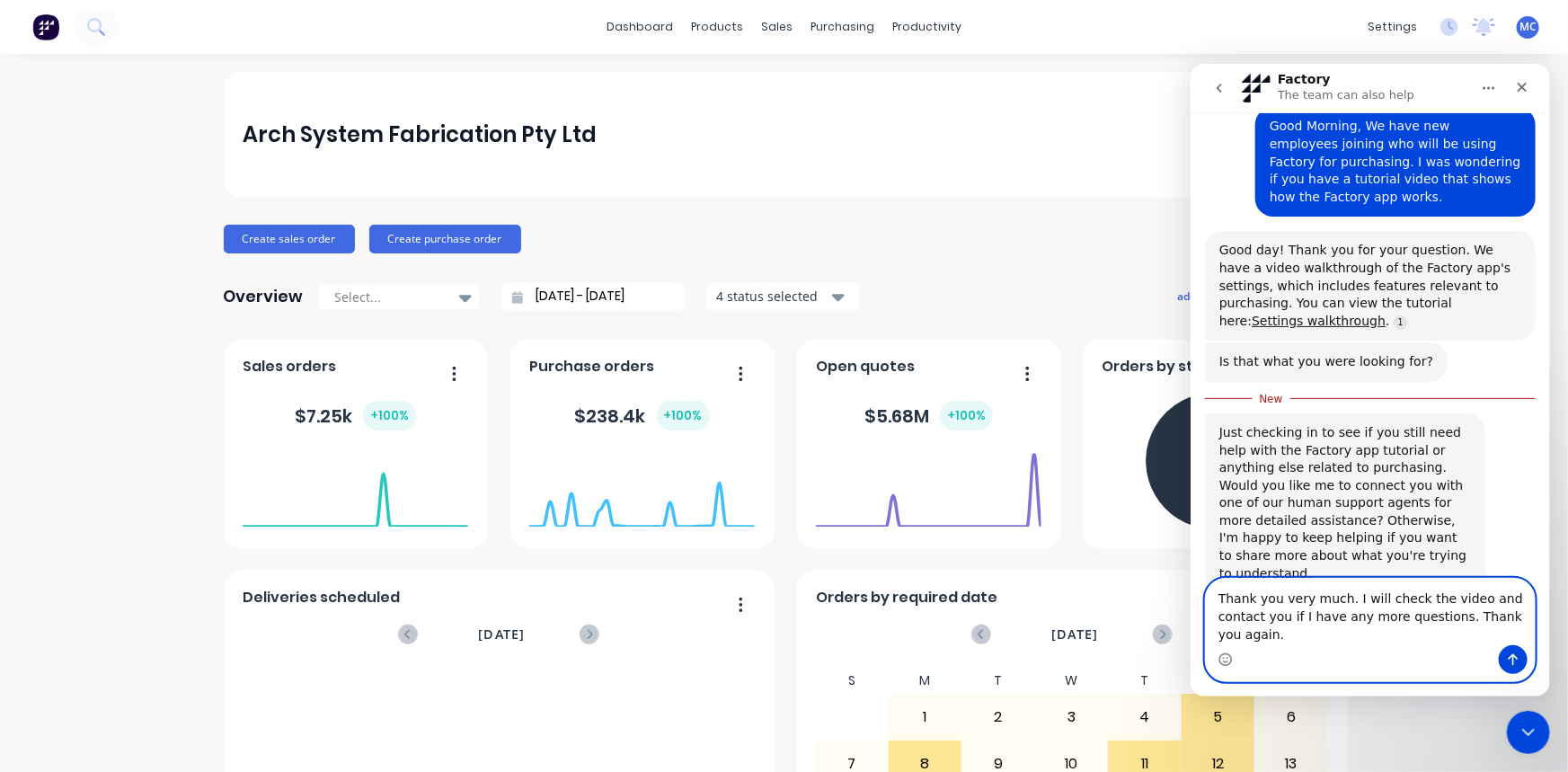
scroll to position [0, 0]
drag, startPoint x: 1279, startPoint y: 635, endPoint x: 2367, endPoint y: 625, distance: 1088.0
click at [1190, 561] on html "Factory The team can also help Hi there! You're speaking with Factory AI. I'm f…" at bounding box center [1369, 379] width 360 height 633
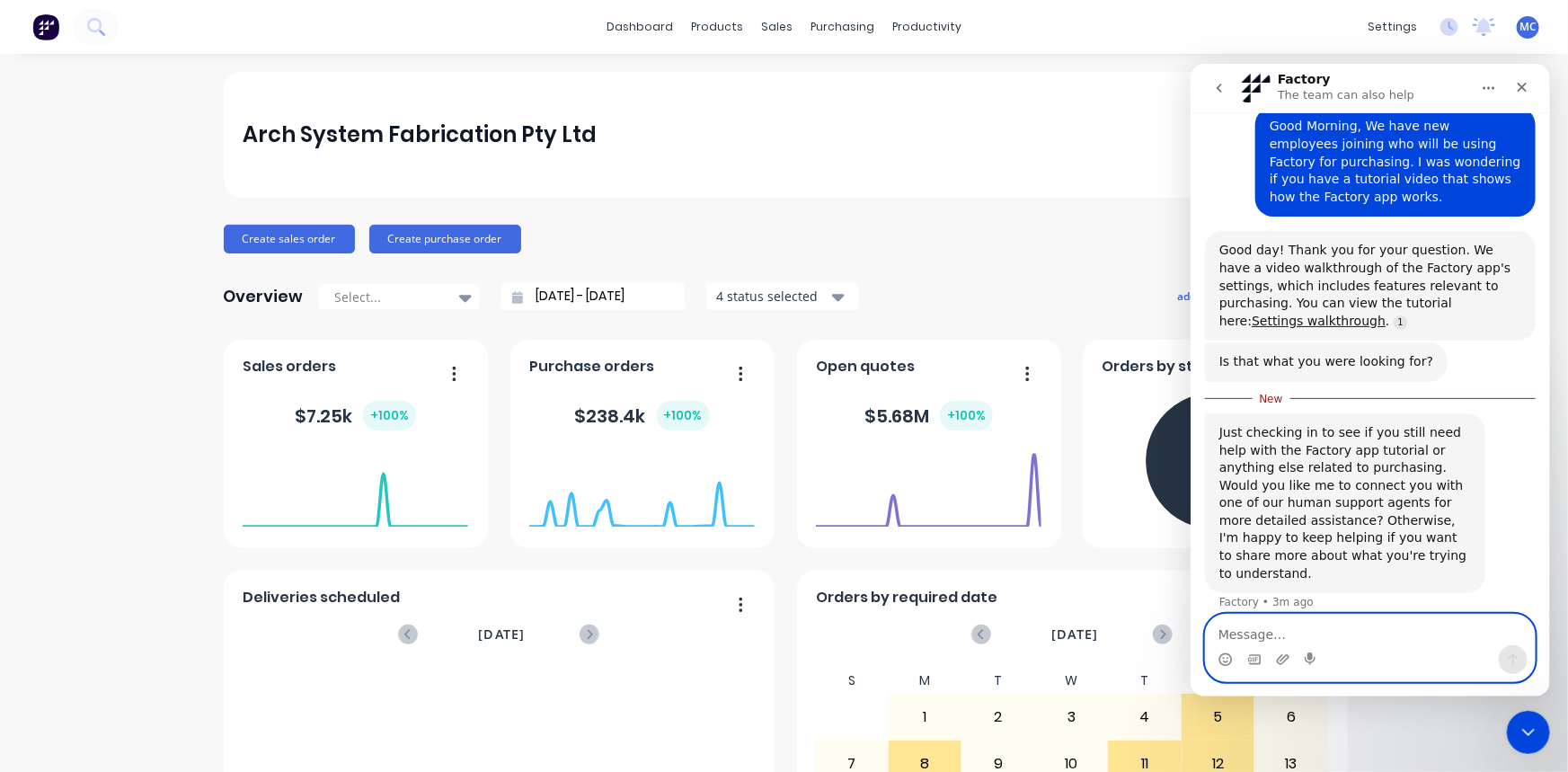
scroll to position [136, 0]
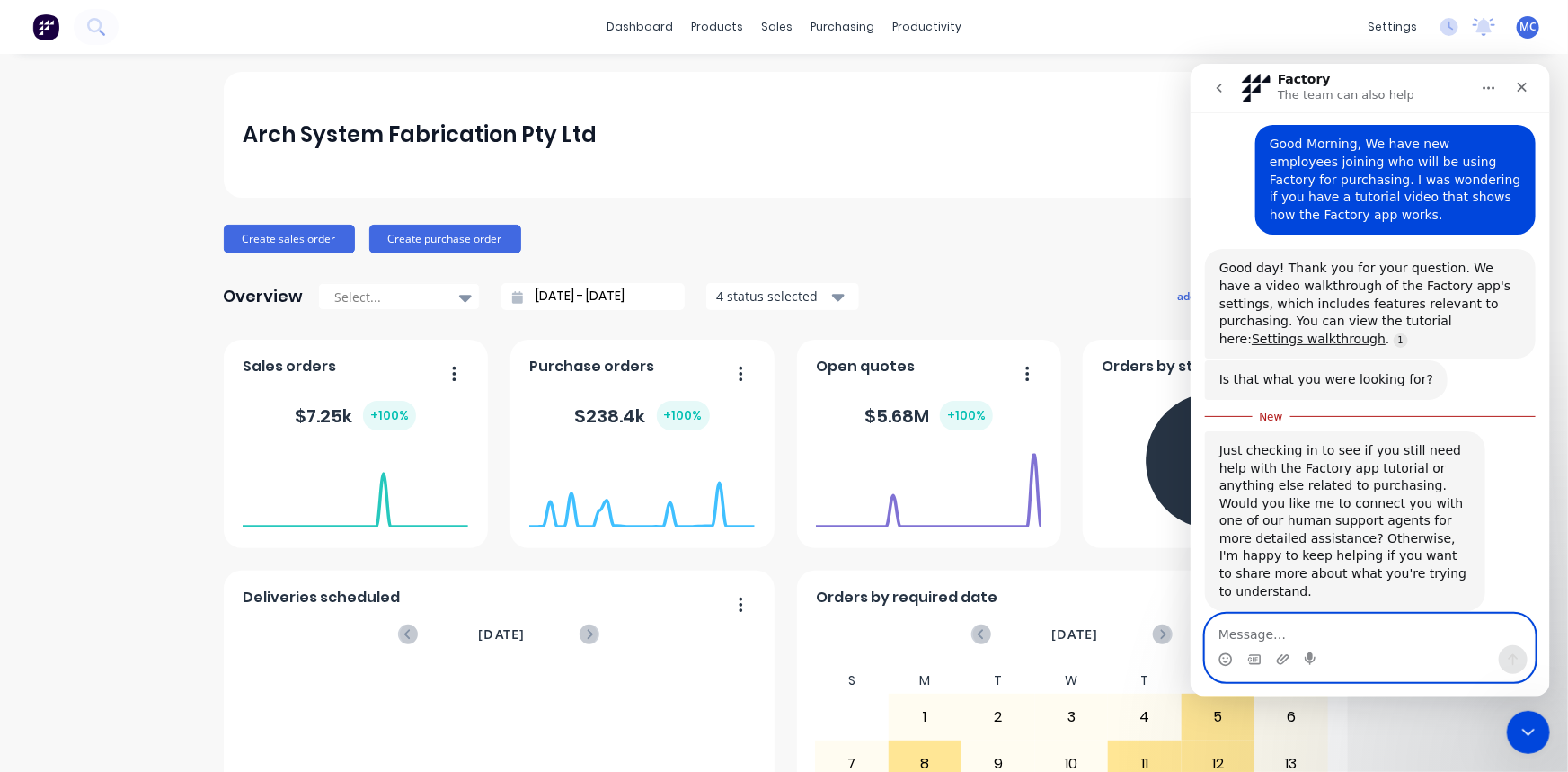
click at [1303, 614] on textarea "Message…" at bounding box center [1369, 629] width 329 height 30
paste textarea "Do you have something more specific to the purchase process?"
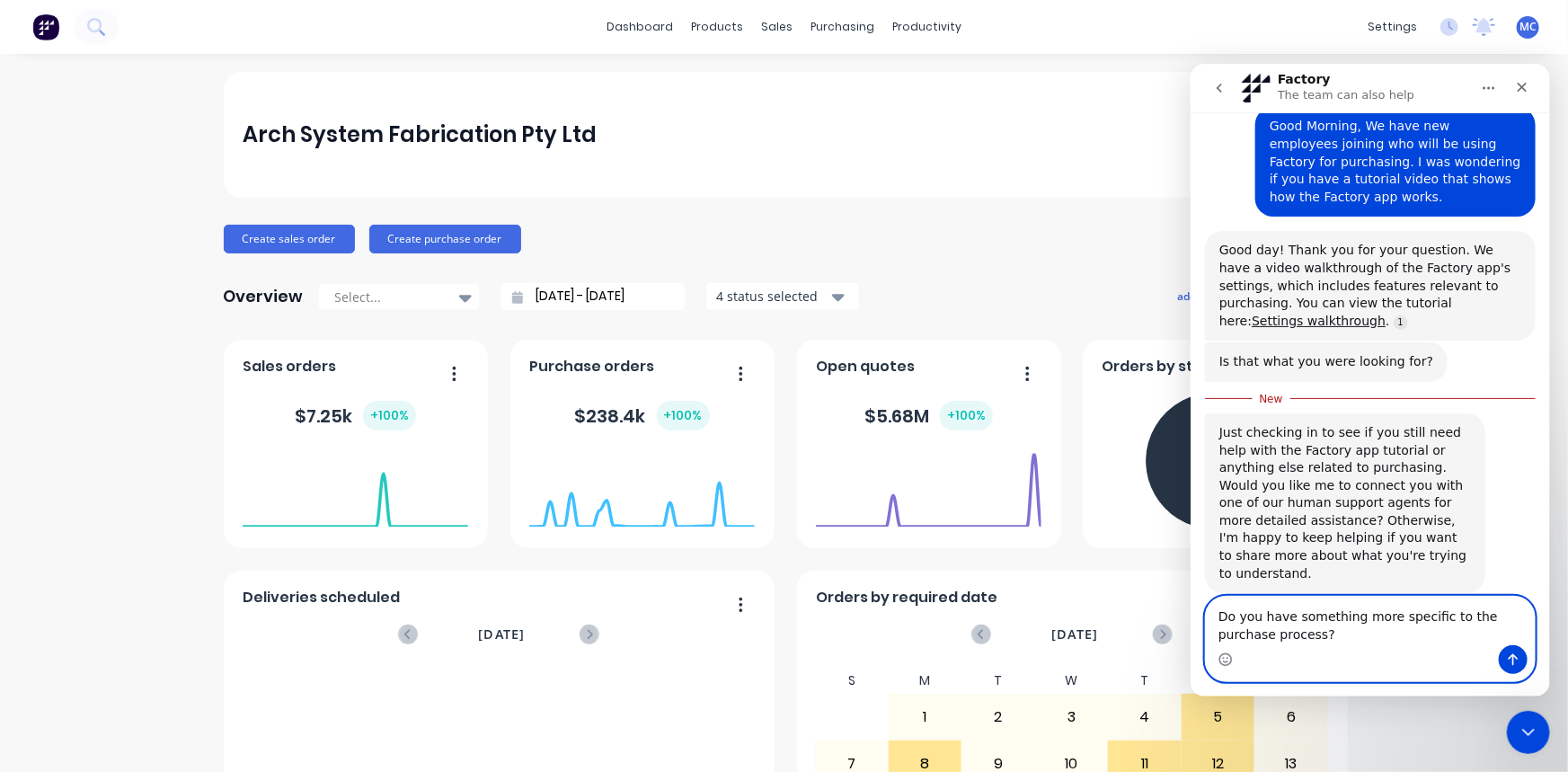
type textarea "Do you have something more specific to the purchase process?"
click at [1514, 664] on icon "Send a message…" at bounding box center [1512, 658] width 15 height 15
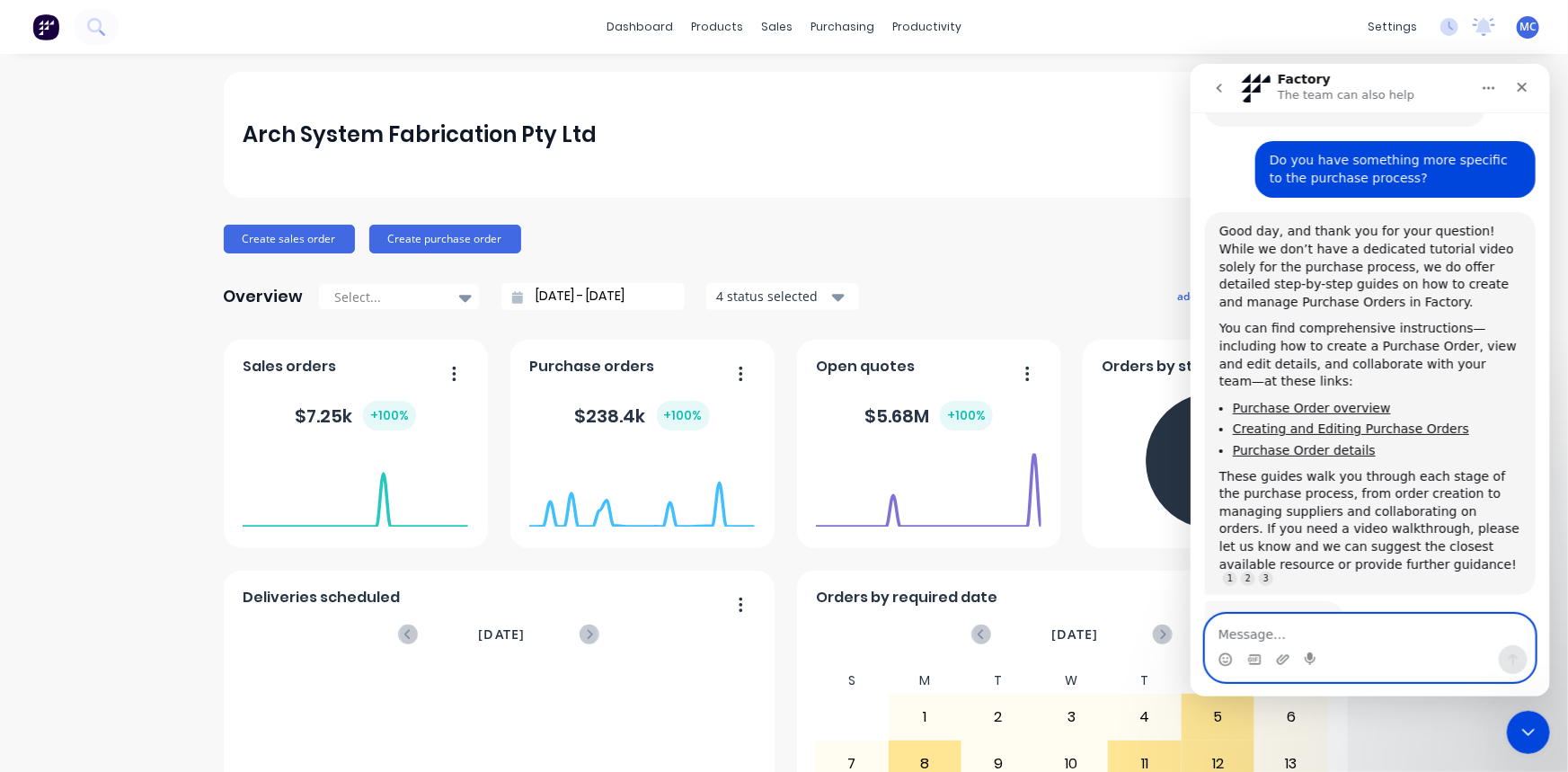
scroll to position [605, 0]
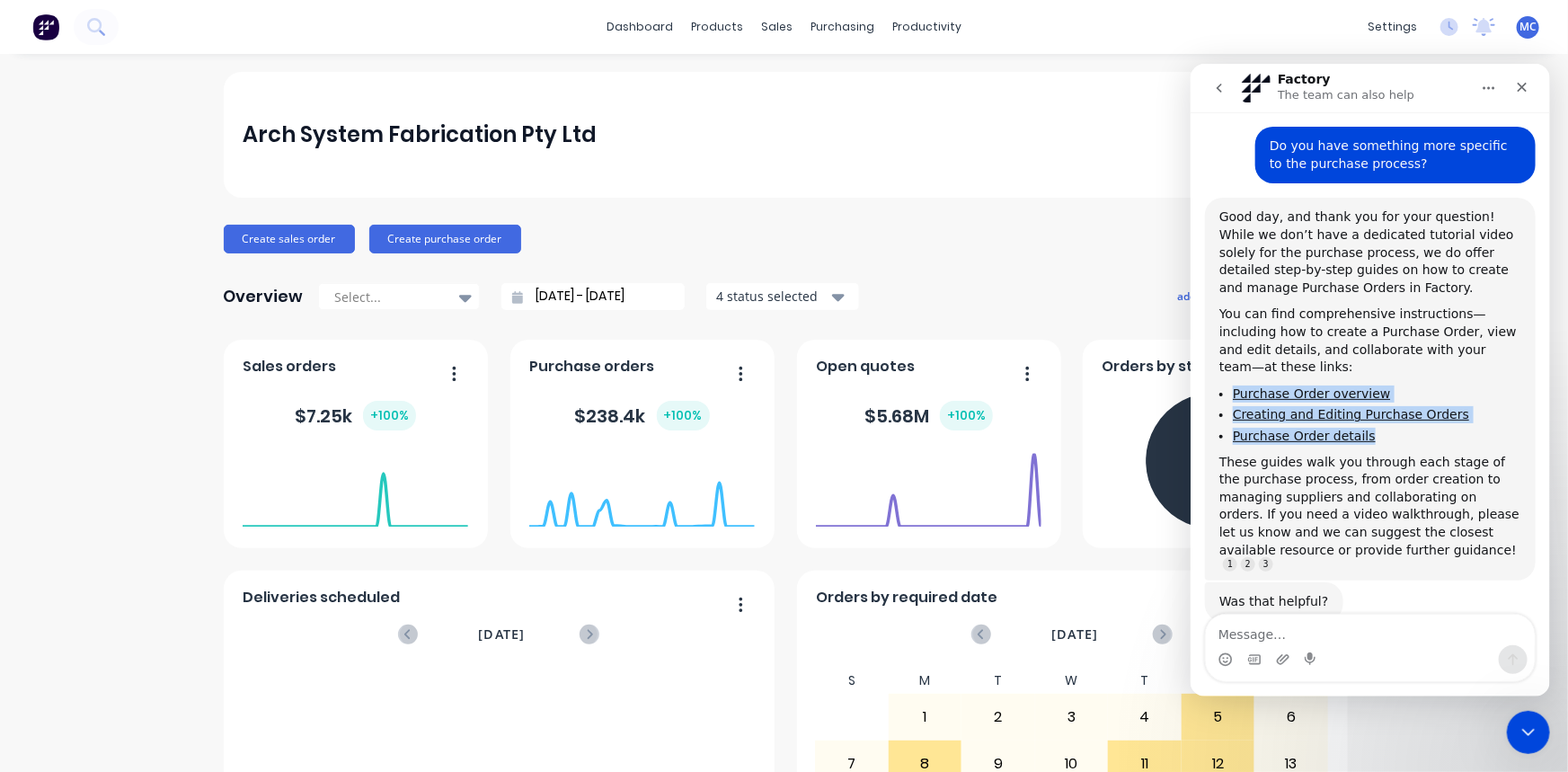
drag, startPoint x: 1395, startPoint y: 405, endPoint x: 1223, endPoint y: 360, distance: 177.8
click at [1208, 349] on div "Good day, and thank you for your question! While we don’t have a dedicated tuto…" at bounding box center [1369, 388] width 331 height 383
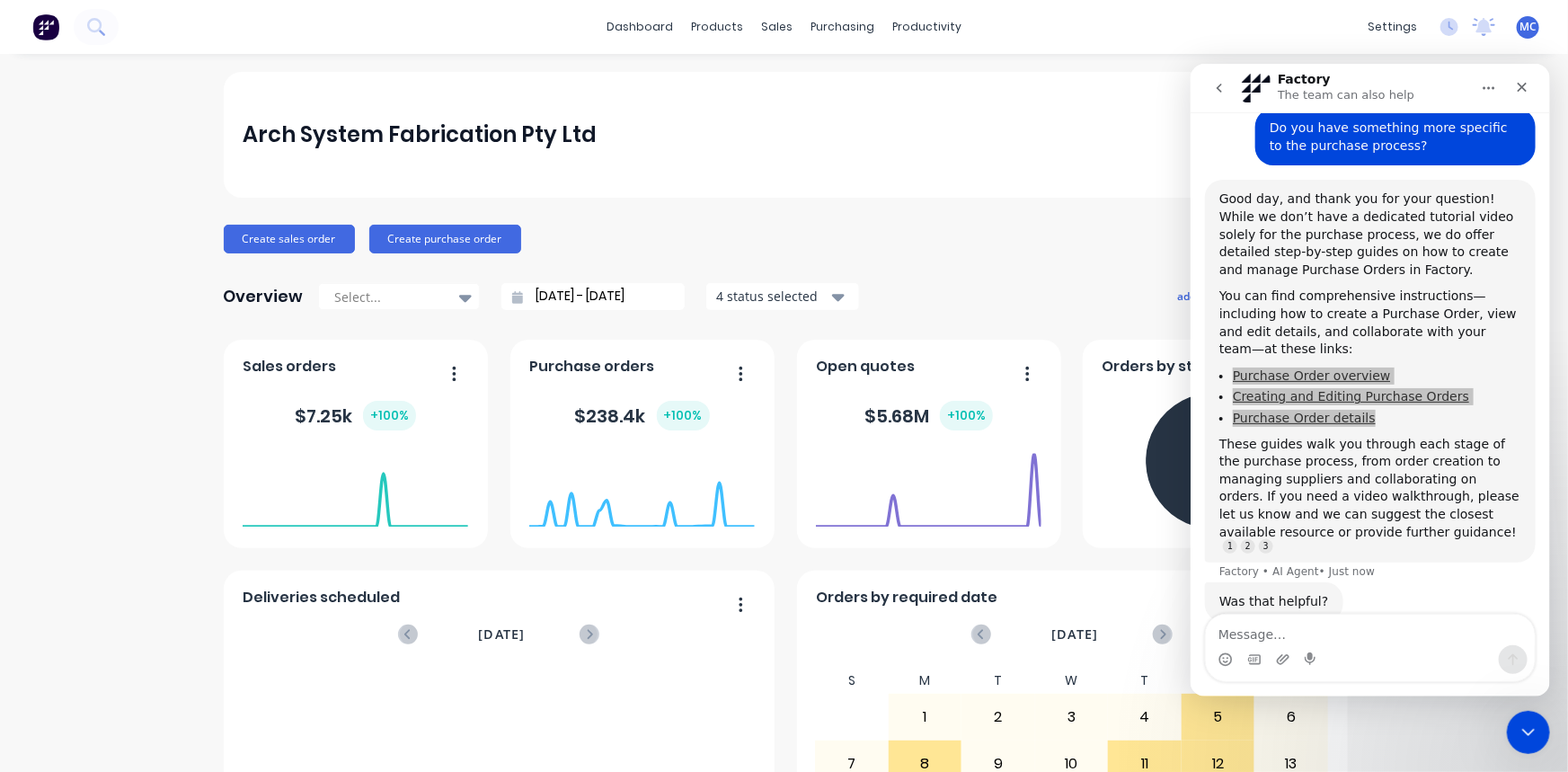
click at [924, 104] on div "Arch System Fabrication Pty Ltd" at bounding box center [785, 135] width 1121 height 126
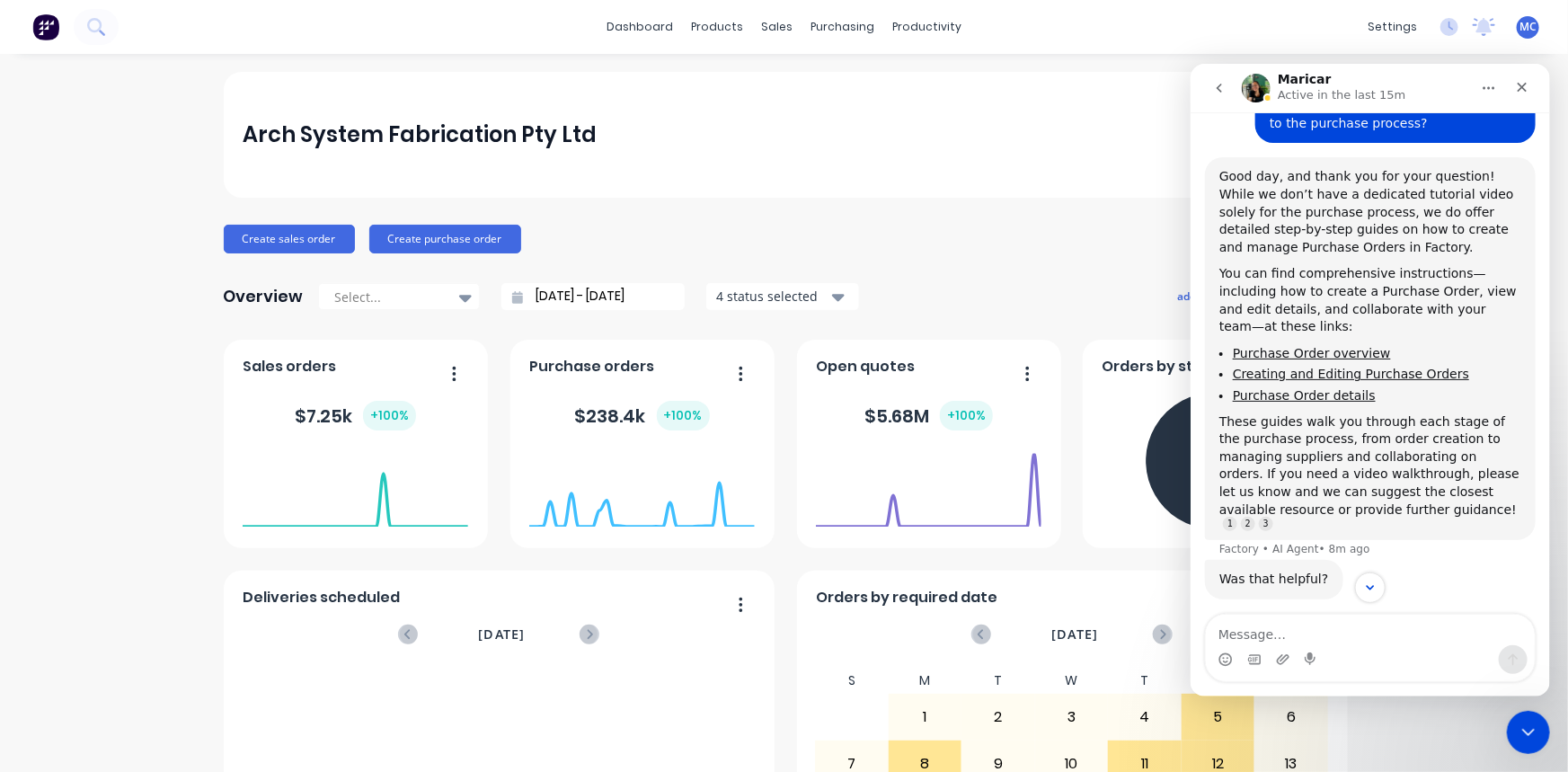
click at [1418, 559] on div "Was that helpful? Factory • 8m ago" at bounding box center [1369, 585] width 331 height 54
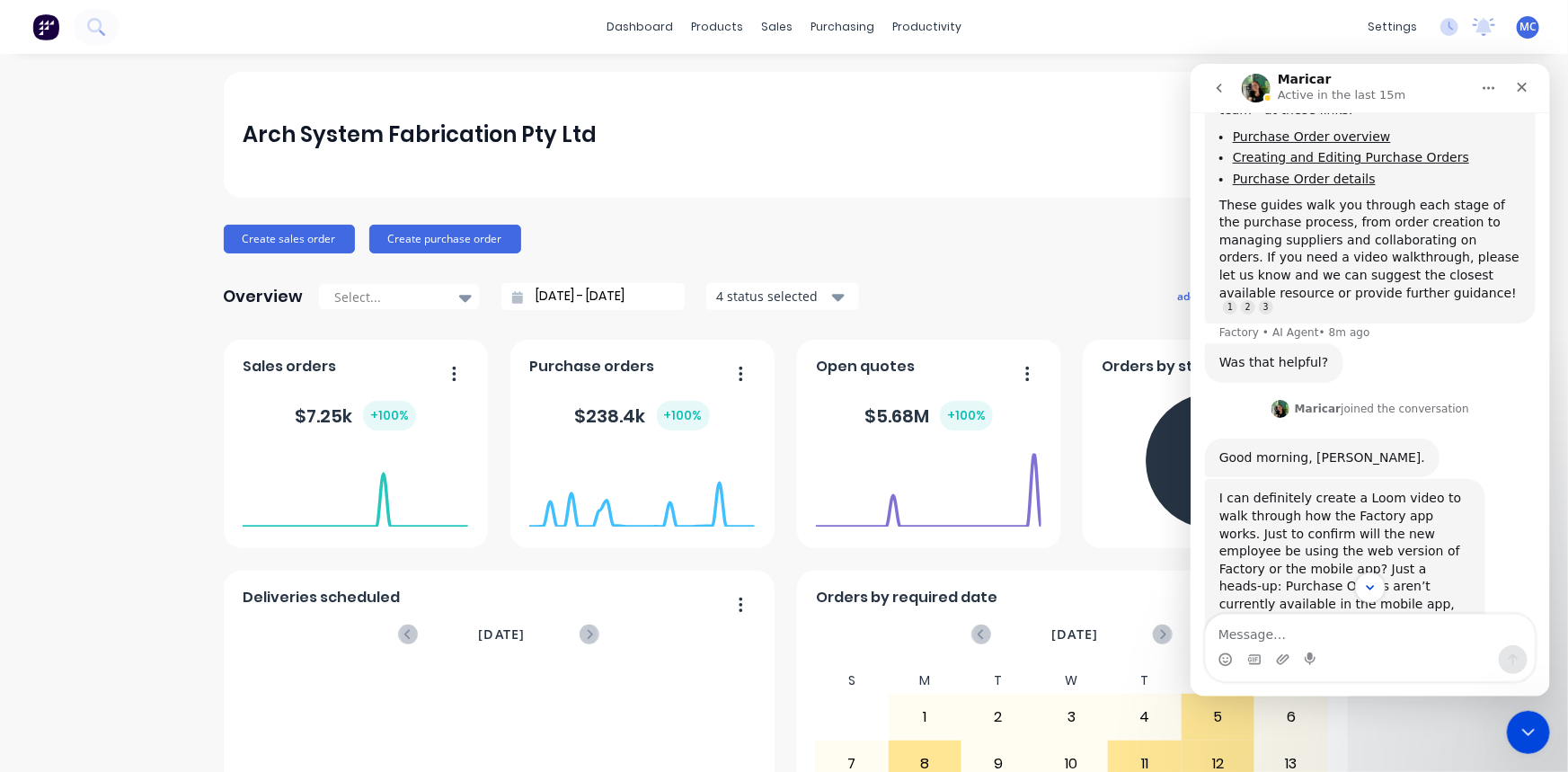
scroll to position [866, 0]
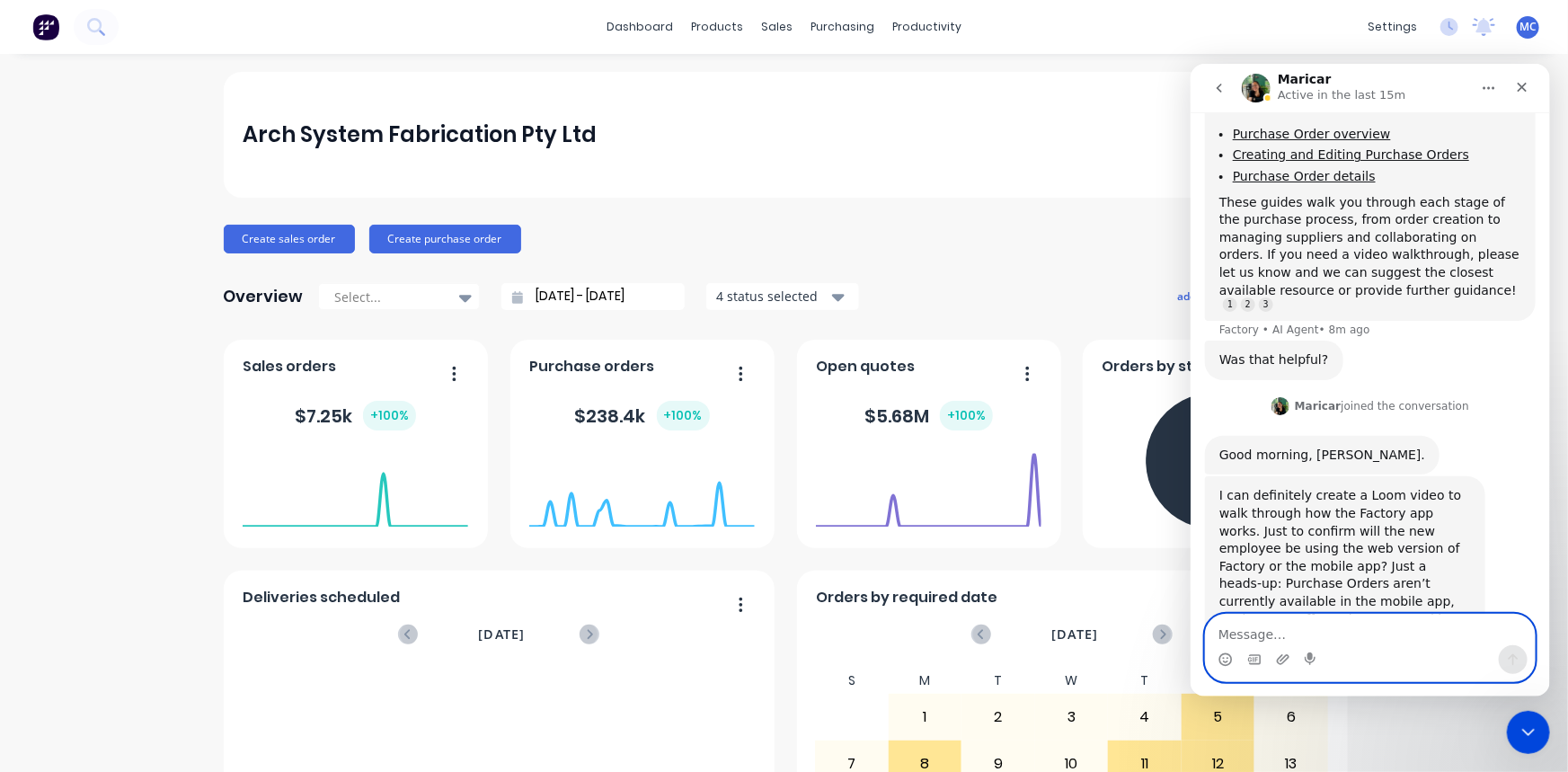
click at [1334, 639] on textarea "Message…" at bounding box center [1369, 629] width 329 height 30
click at [1304, 633] on textarea "Message…" at bounding box center [1369, 629] width 329 height 30
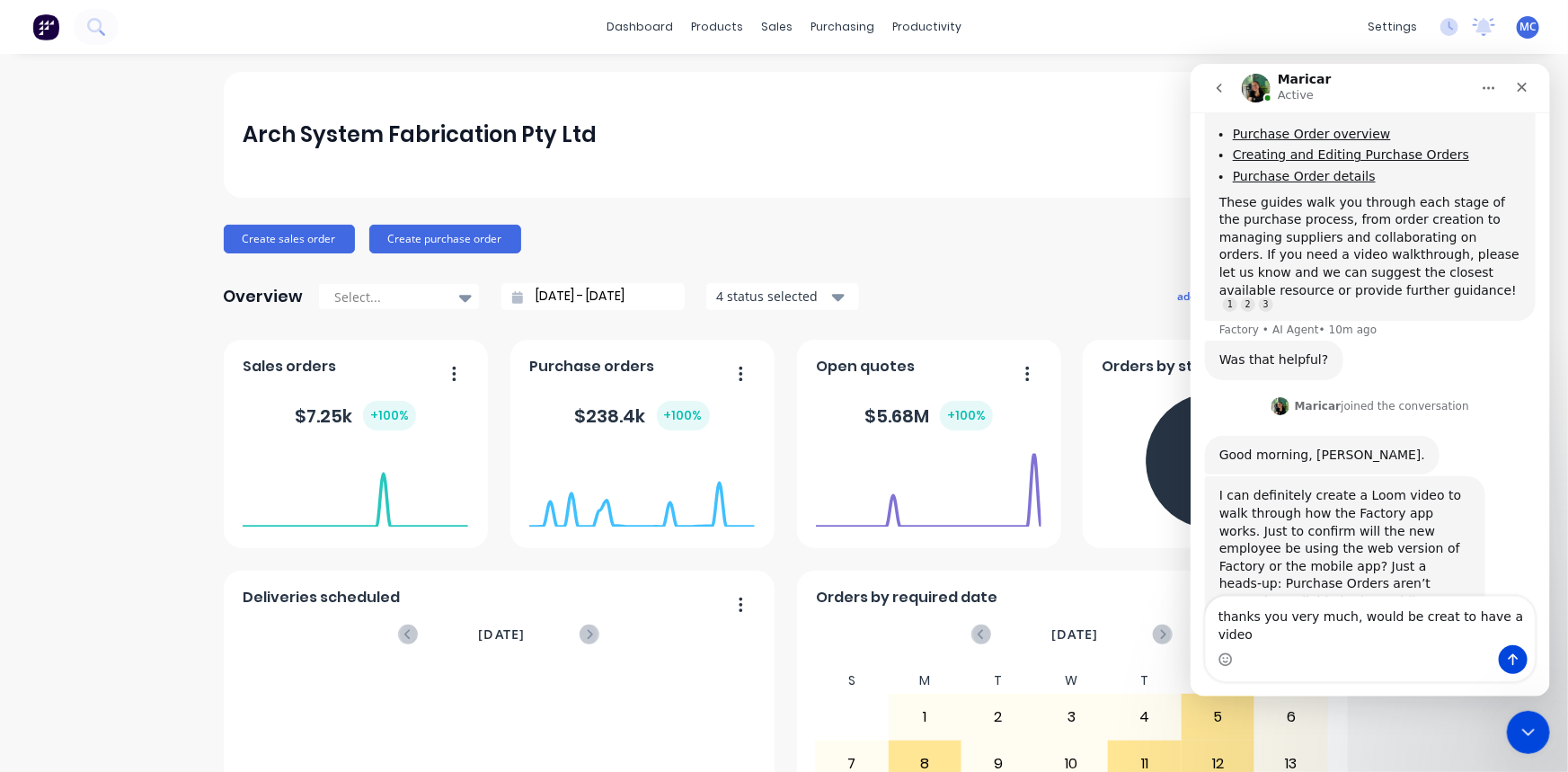
drag, startPoint x: 1408, startPoint y: 633, endPoint x: 1412, endPoint y: 644, distance: 11.7
click at [1392, 651] on div "Intercom messenger" at bounding box center [1369, 658] width 329 height 28
drag, startPoint x: 1431, startPoint y: 636, endPoint x: 1398, endPoint y: 635, distance: 33.0
click at [1398, 635] on textarea "thanks you very much, would be creat to have a video" at bounding box center [1369, 620] width 329 height 49
click at [1519, 634] on textarea "thanks you very much, would be great to have a video" at bounding box center [1369, 620] width 329 height 49
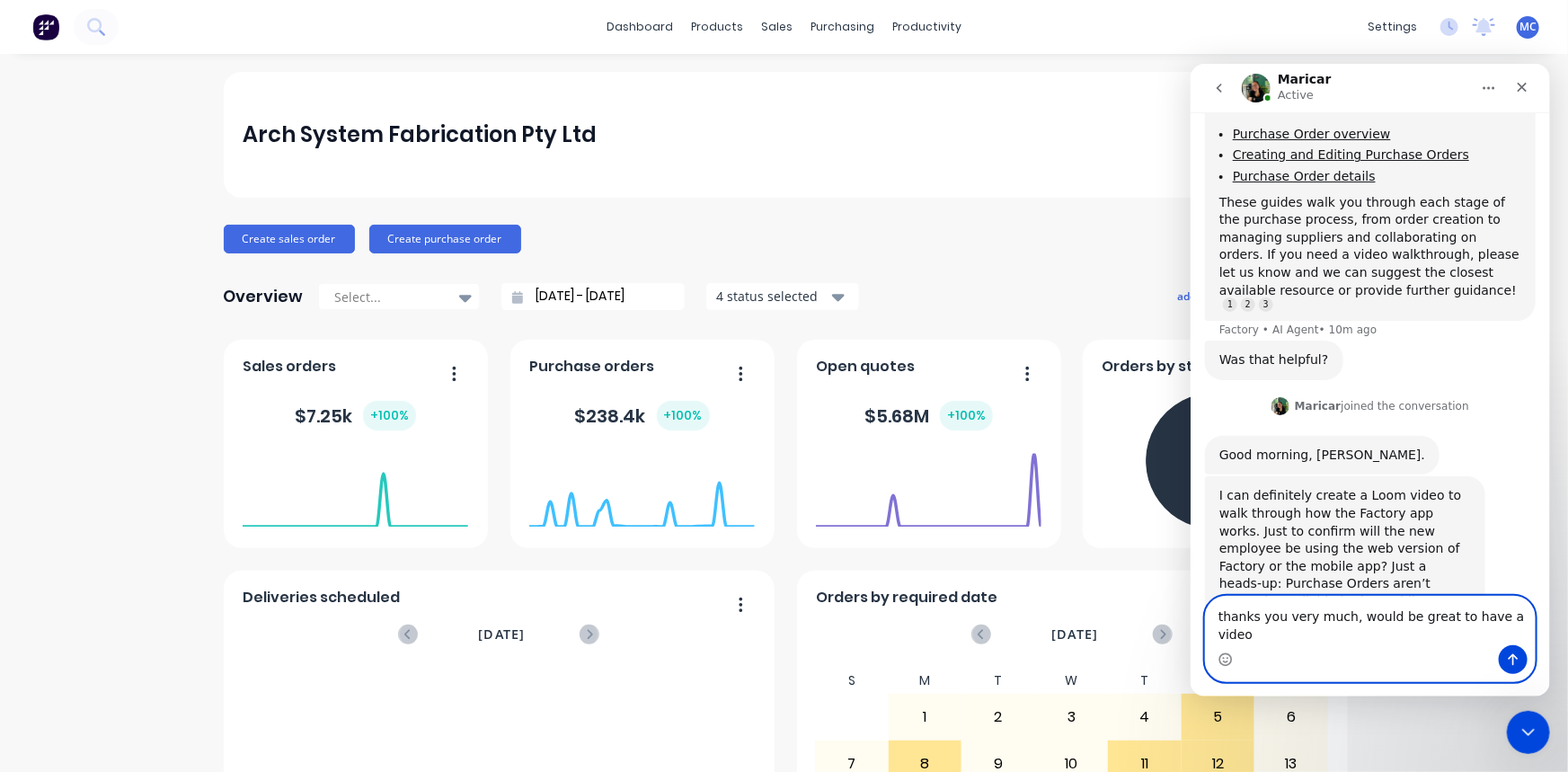
click at [1216, 632] on textarea "thanks you very much, would be great to have a video" at bounding box center [1369, 620] width 329 height 49
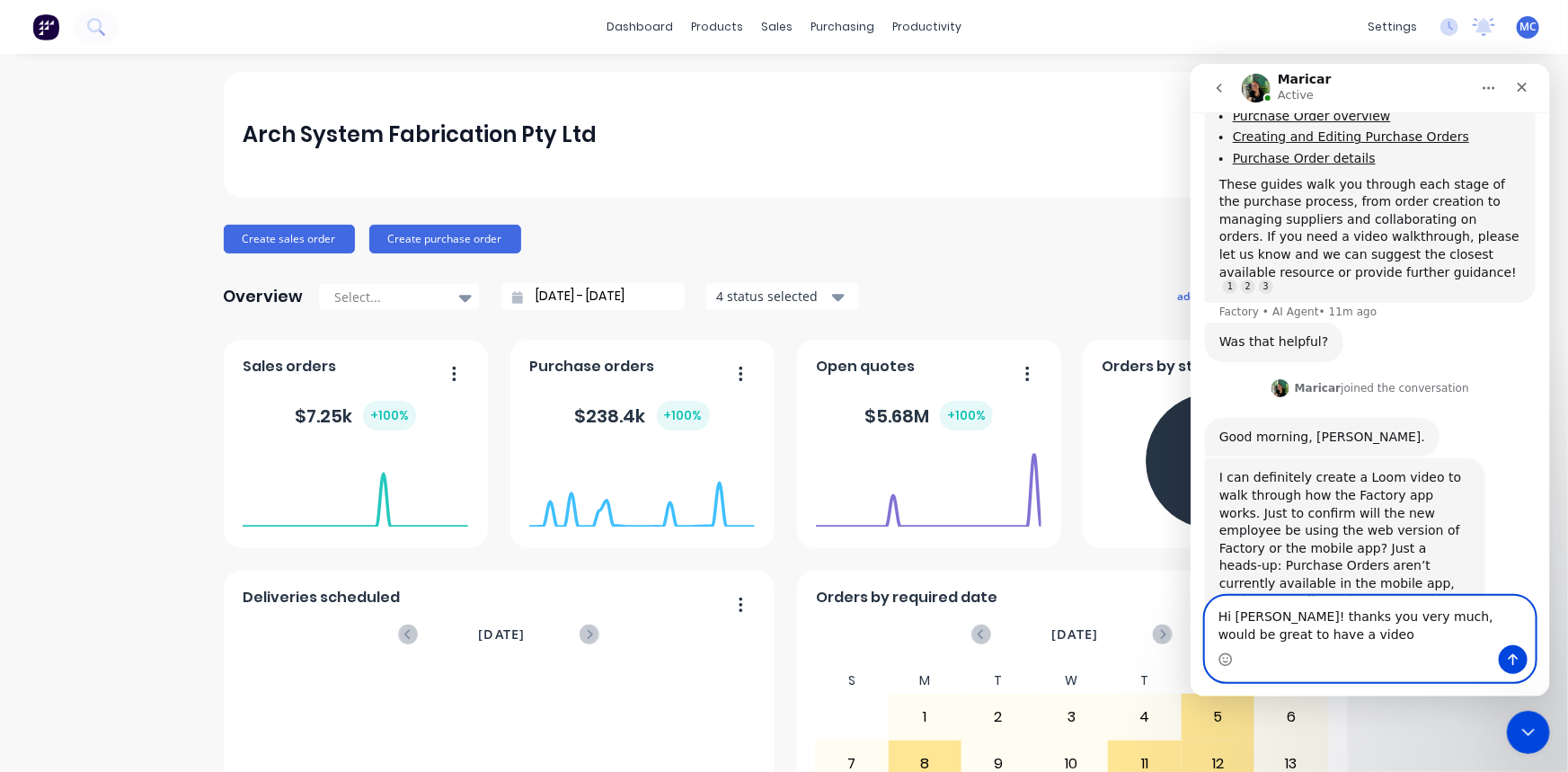
drag, startPoint x: 1354, startPoint y: 637, endPoint x: 1325, endPoint y: 637, distance: 29.0
click at [1352, 637] on textarea "Hi Maricar! thanks you very much, would be great to have a video" at bounding box center [1369, 620] width 329 height 49
click at [1291, 635] on textarea "Hi Maricar! thanks you very much, would be great to have a video" at bounding box center [1369, 620] width 329 height 49
type textarea "Hi Maricar! thanks you very much, would be great to have a video to walk through"
click at [1516, 654] on icon "Send a message…" at bounding box center [1512, 658] width 15 height 15
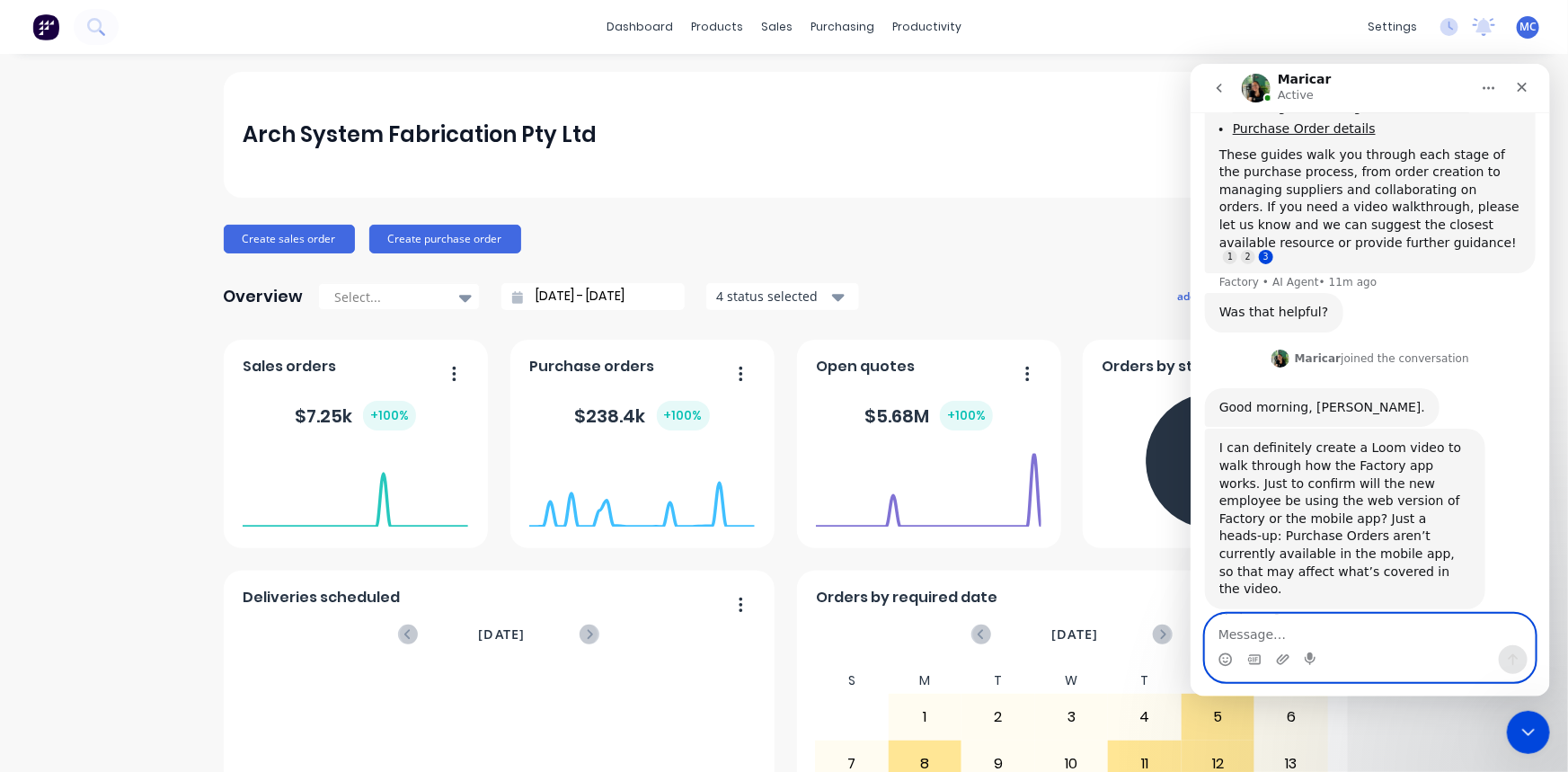
scroll to position [936, 0]
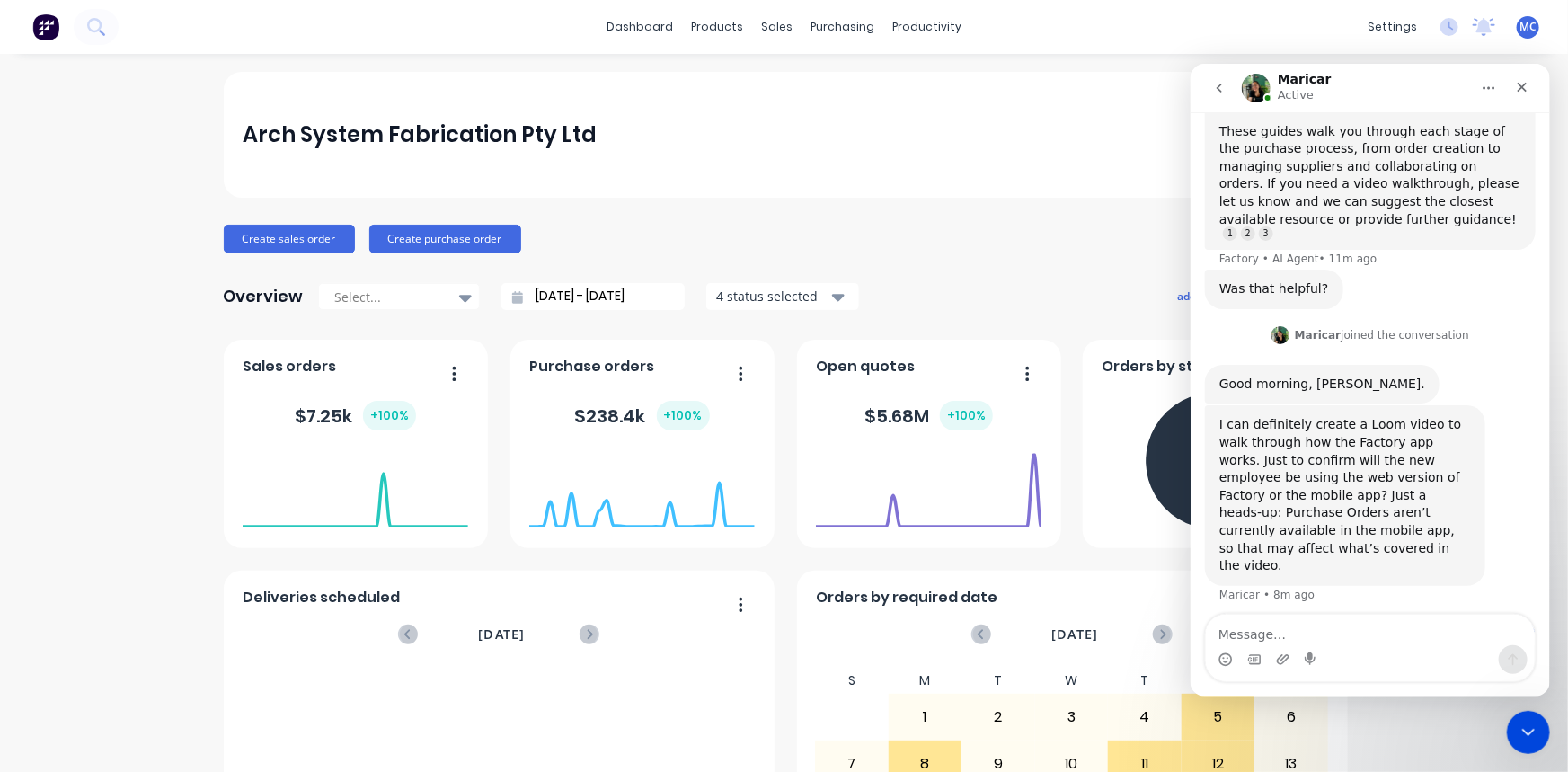
click at [1482, 93] on icon "Home" at bounding box center [1488, 87] width 15 height 15
click at [1408, 135] on div "Expand window" at bounding box center [1441, 132] width 128 height 19
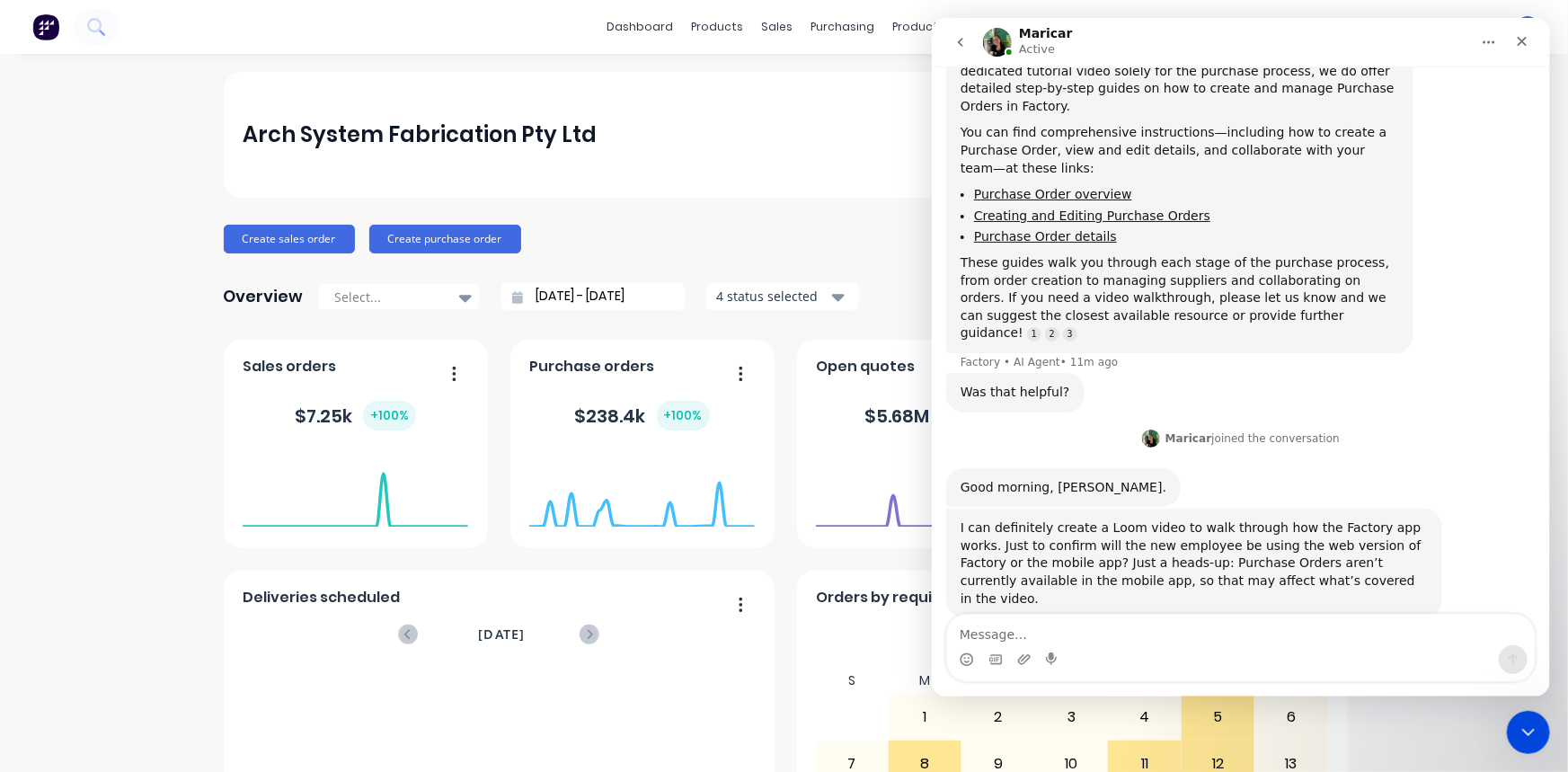
scroll to position [556, 0]
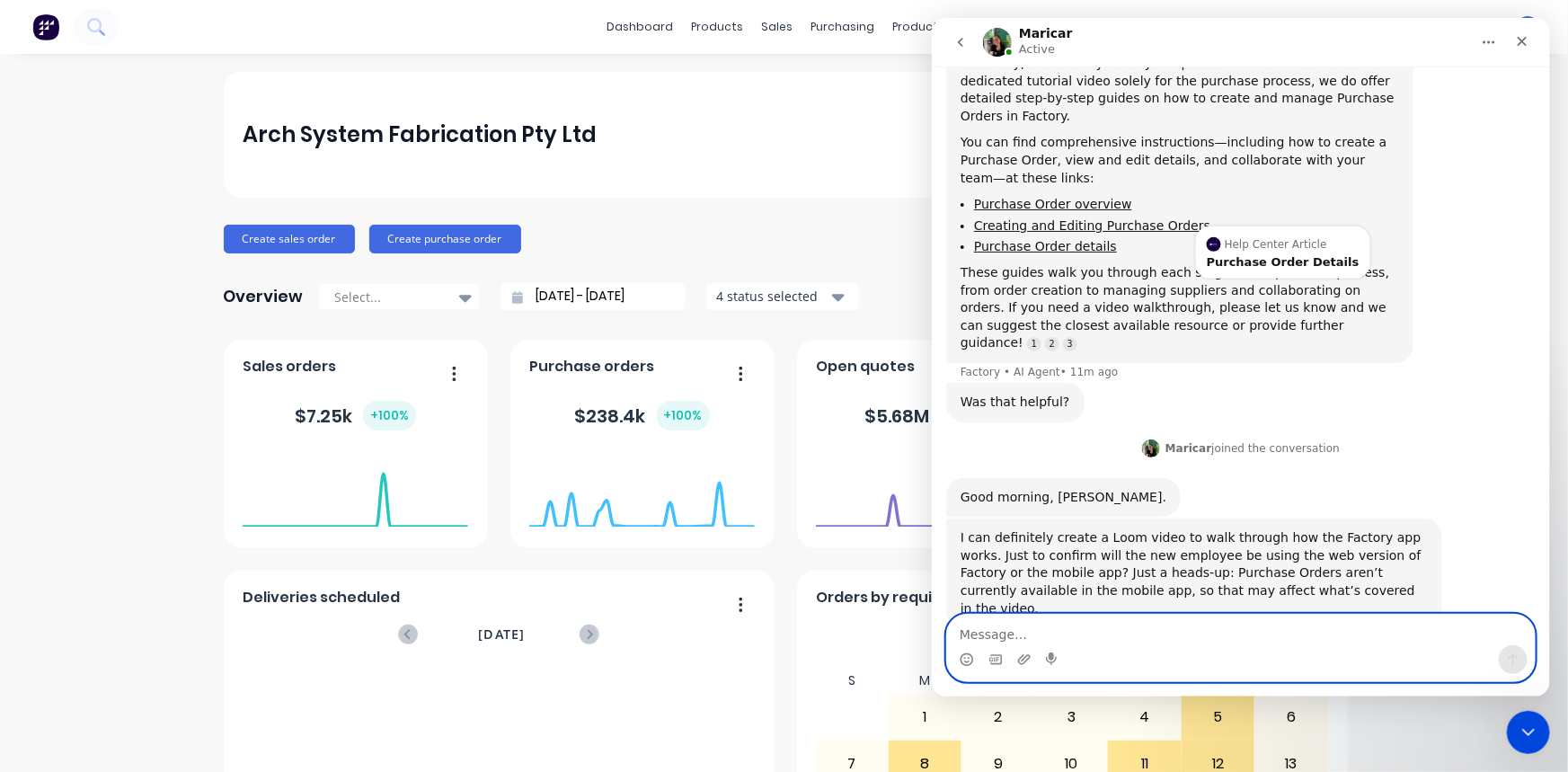
click at [1360, 618] on textarea "Message…" at bounding box center [1240, 629] width 588 height 30
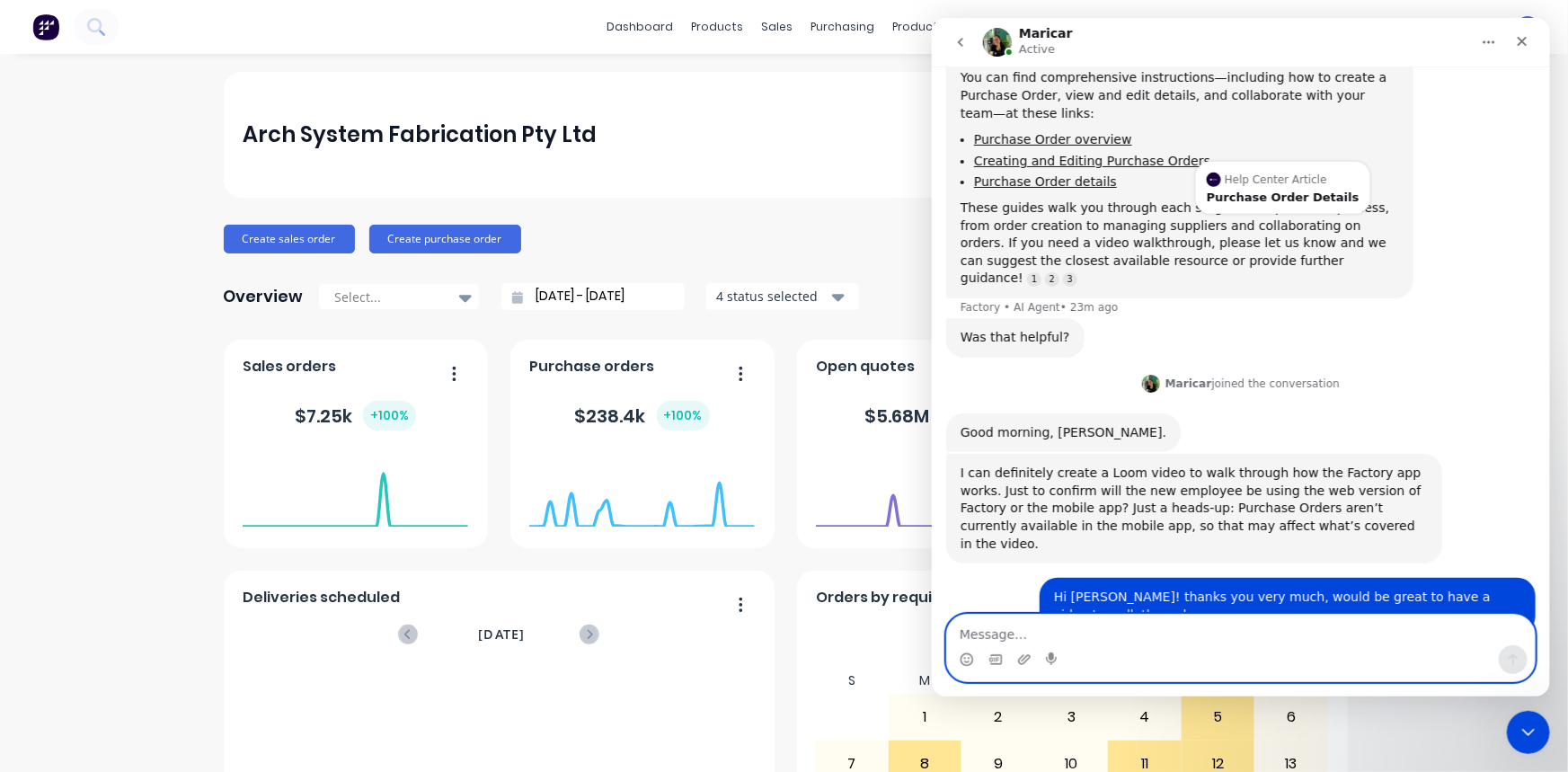
scroll to position [626, 0]
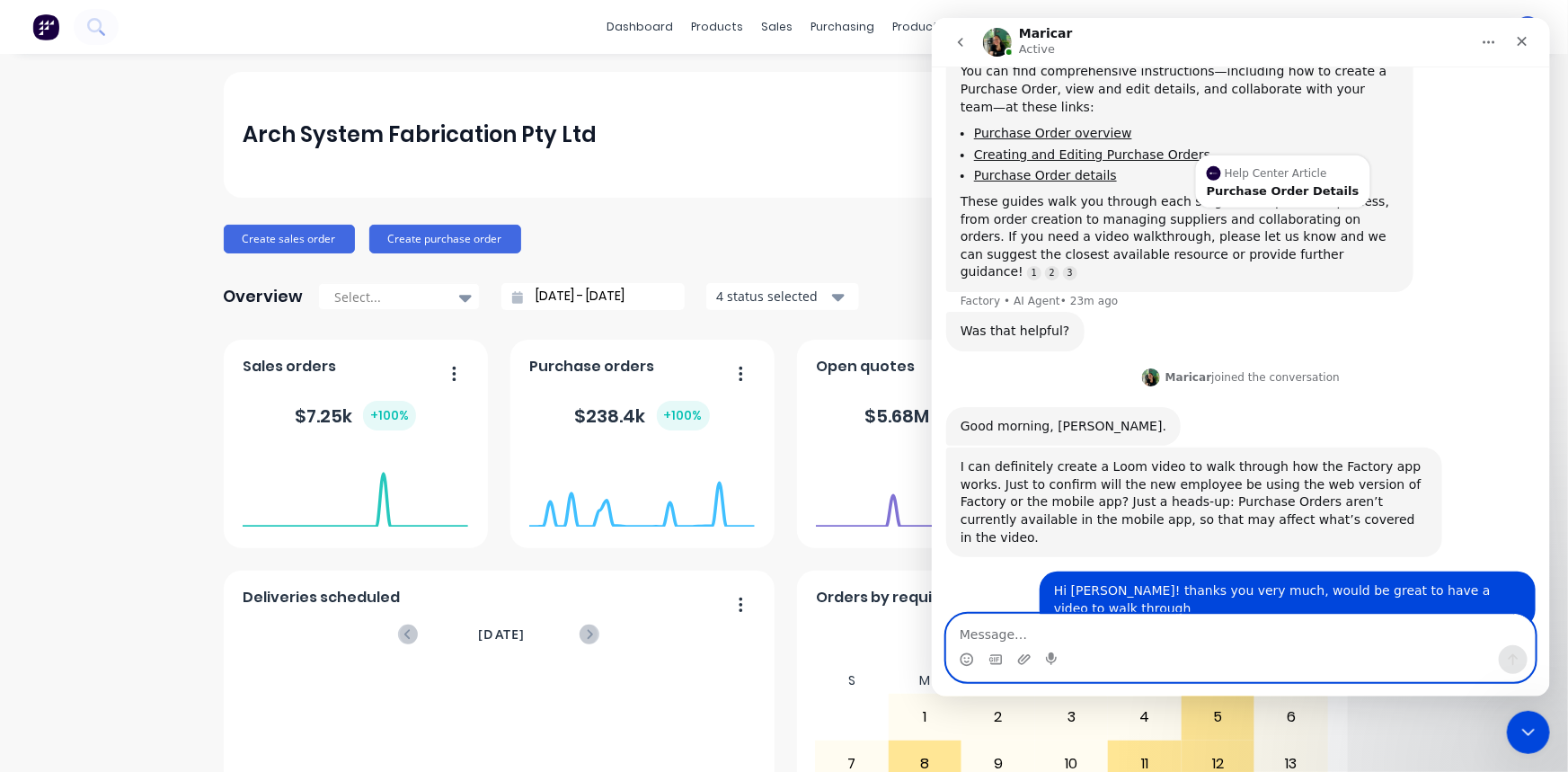
click at [1267, 623] on textarea "Message…" at bounding box center [1240, 629] width 588 height 30
type textarea "web version"
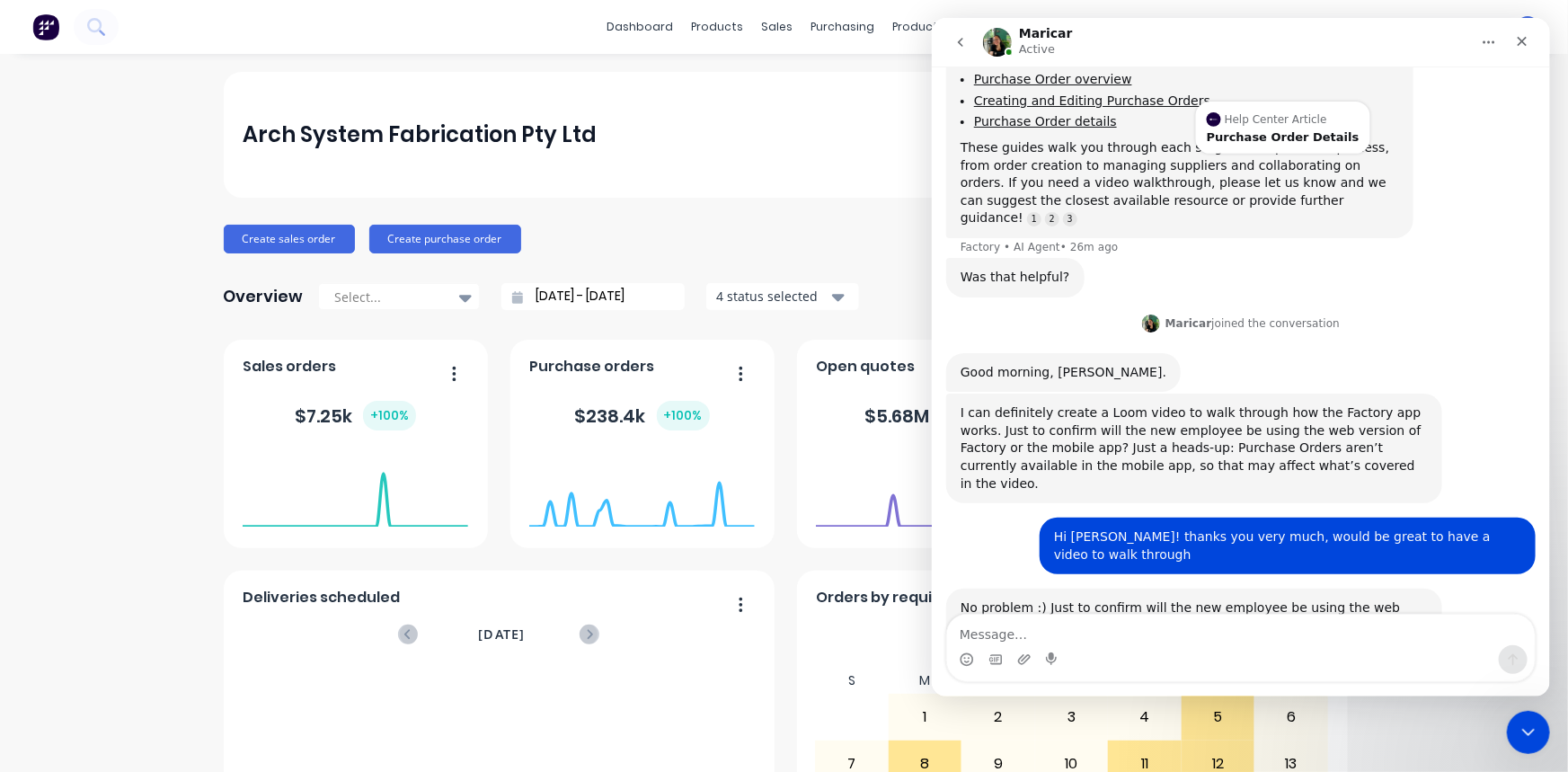
click at [1259, 678] on div "web version Monica • 2m ago" at bounding box center [1240, 709] width 590 height 61
click at [1074, 678] on div "web version Monica • 2m ago" at bounding box center [1240, 709] width 590 height 61
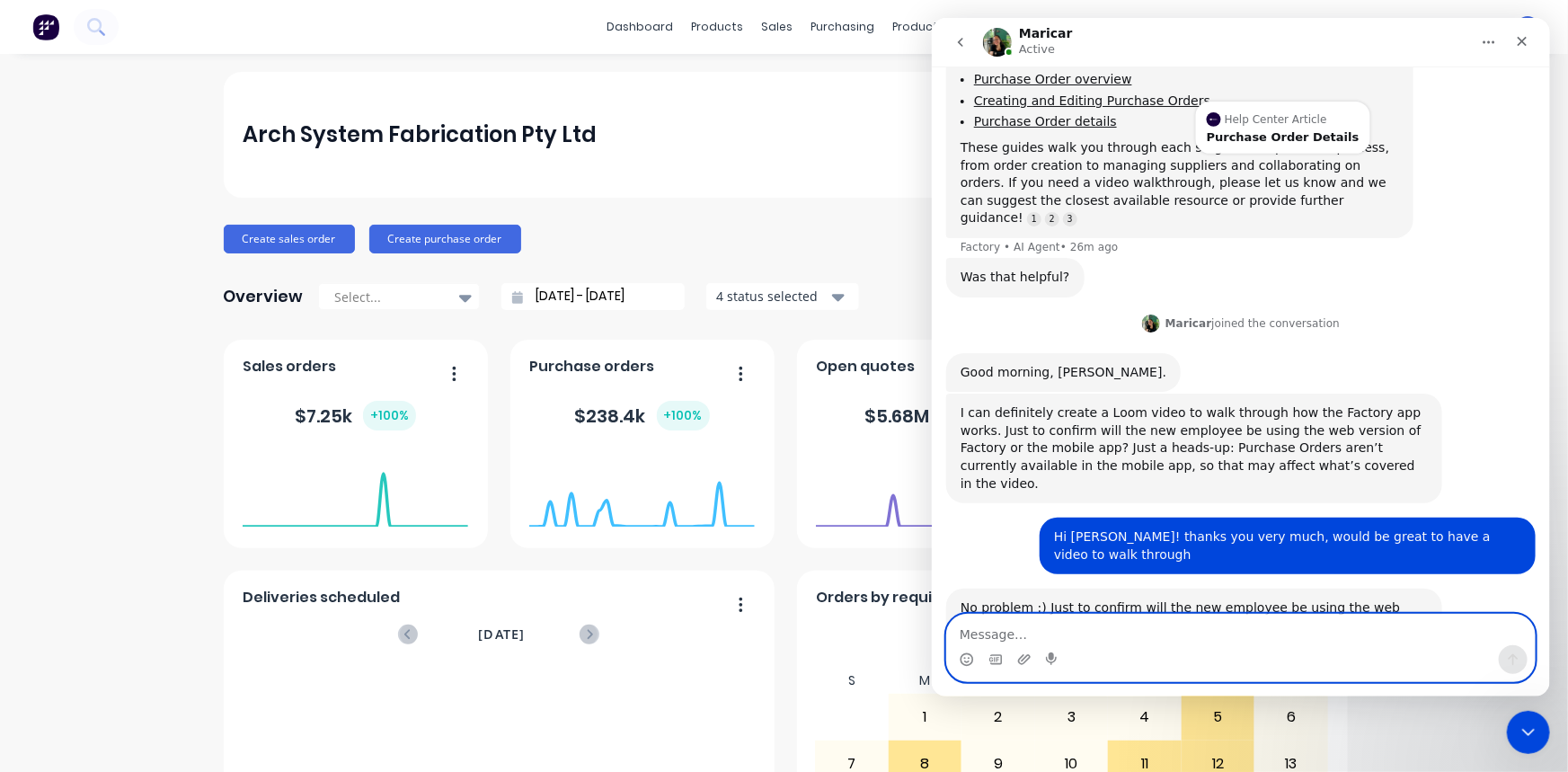
click at [1022, 625] on textarea "Message…" at bounding box center [1240, 629] width 588 height 30
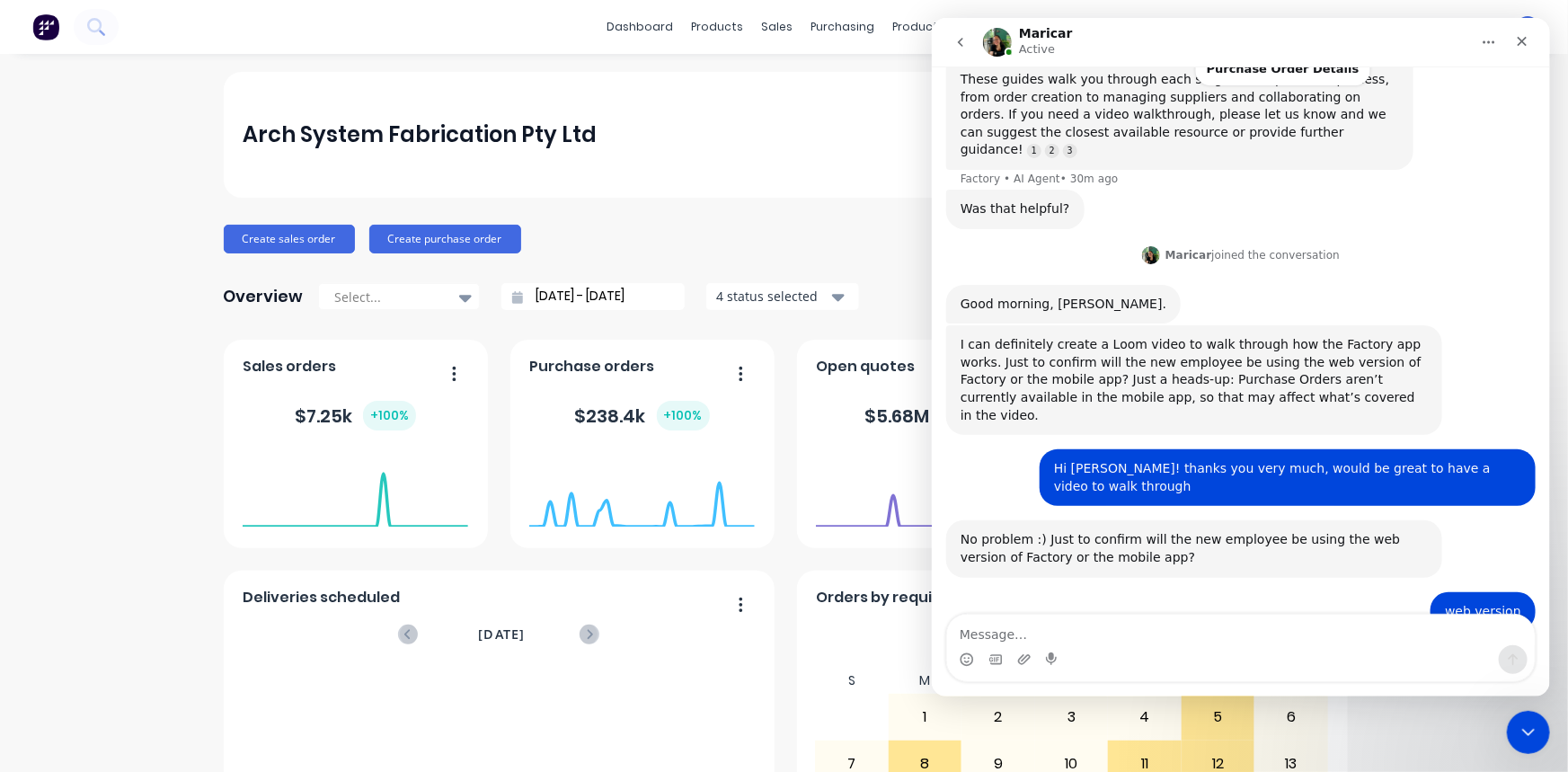
scroll to position [752, 0]
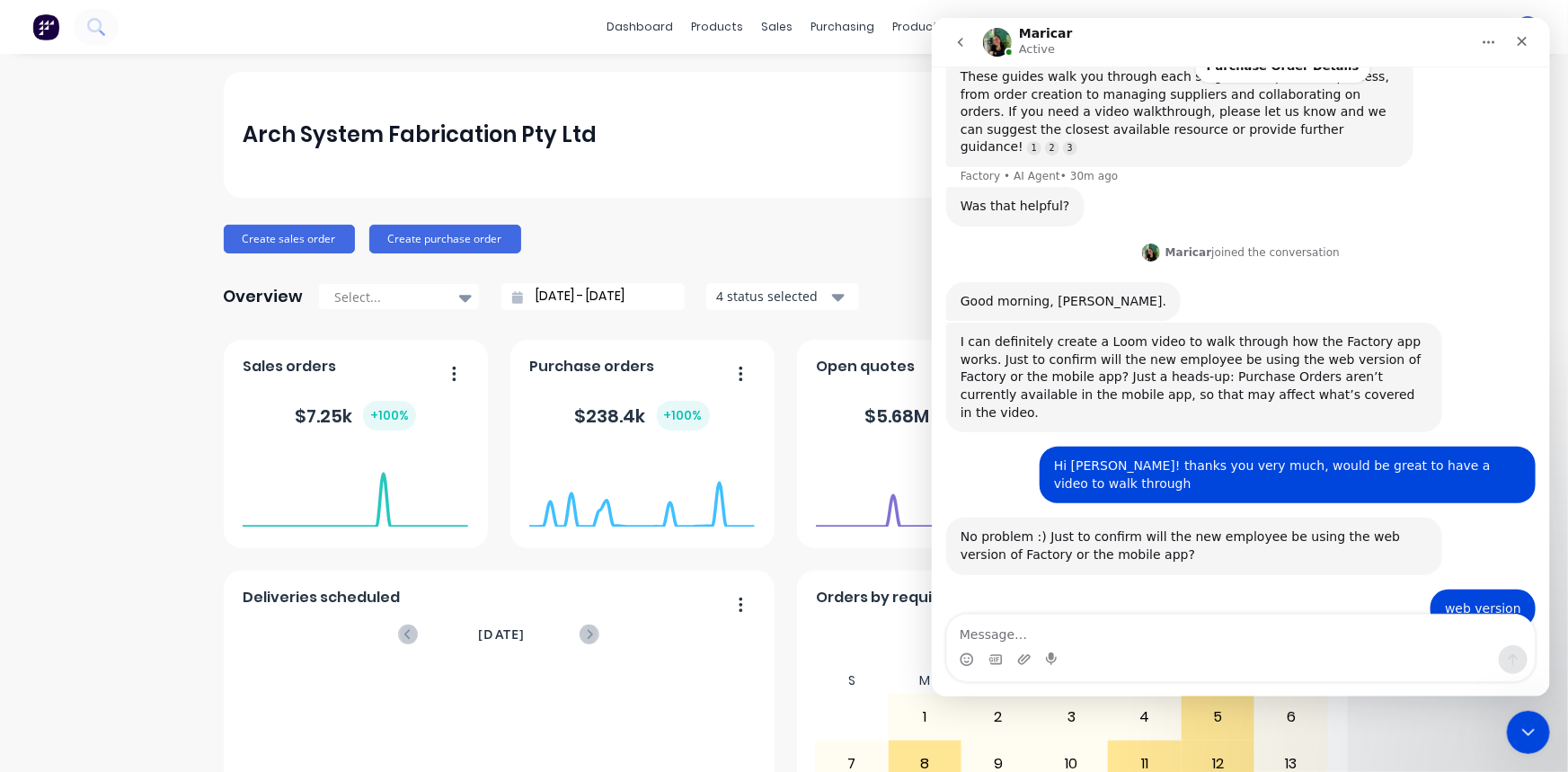
drag, startPoint x: 1412, startPoint y: 560, endPoint x: 935, endPoint y: 545, distance: 477.2
click at [935, 545] on div "Hi there! You're speaking with Factory AI. I'm fully trained and here to help y…" at bounding box center [1240, 35] width 618 height 1443
copy div "I'll go ahead and record the video today. Additionally, we can set up a one-hou…"
drag, startPoint x: 1043, startPoint y: 257, endPoint x: 1401, endPoint y: 257, distance: 358.0
click at [1401, 333] on div "I can definitely create a Loom video to walk through how the Factory app works.…" at bounding box center [1193, 377] width 467 height 88
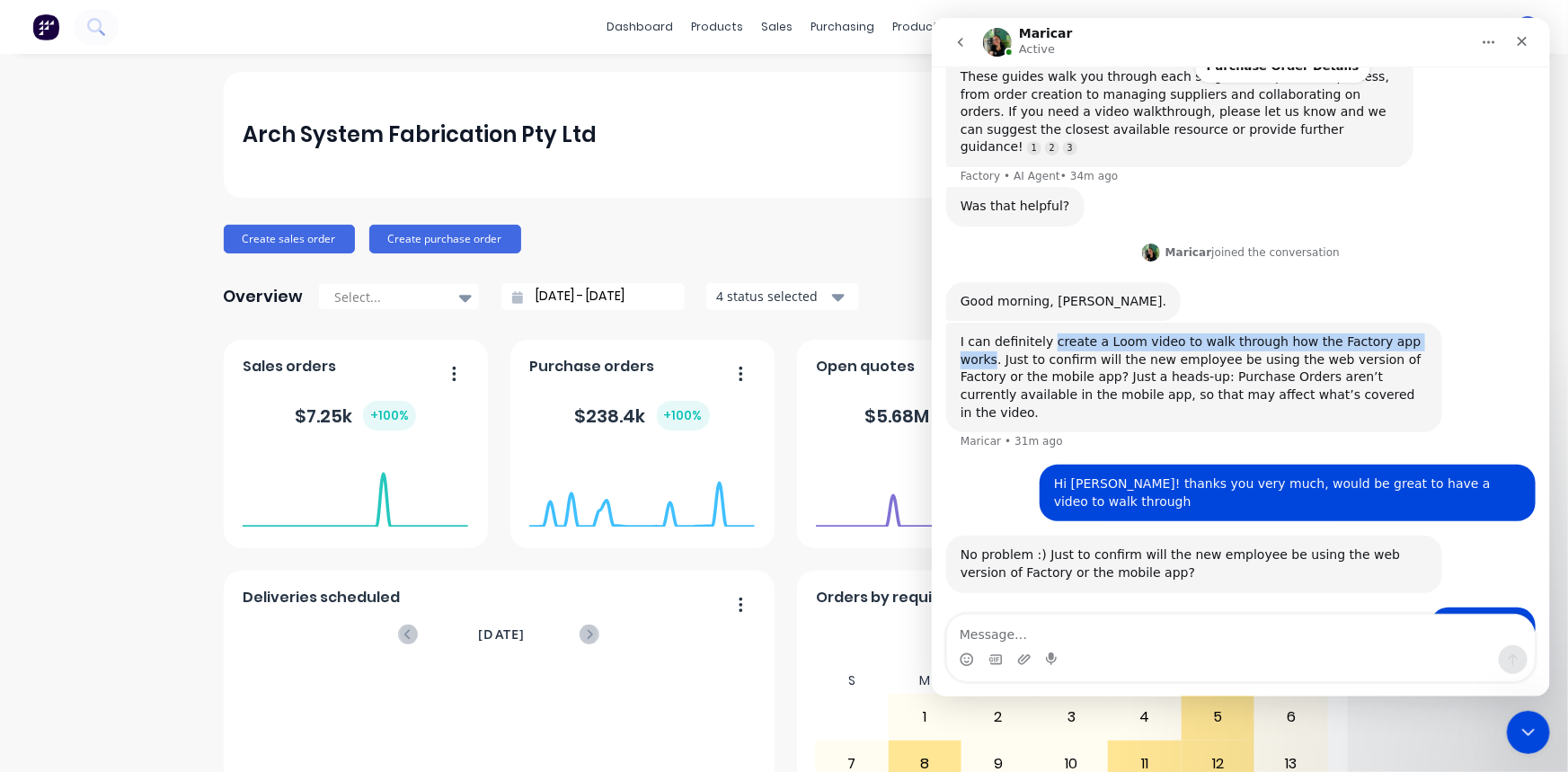
scroll to position [769, 0]
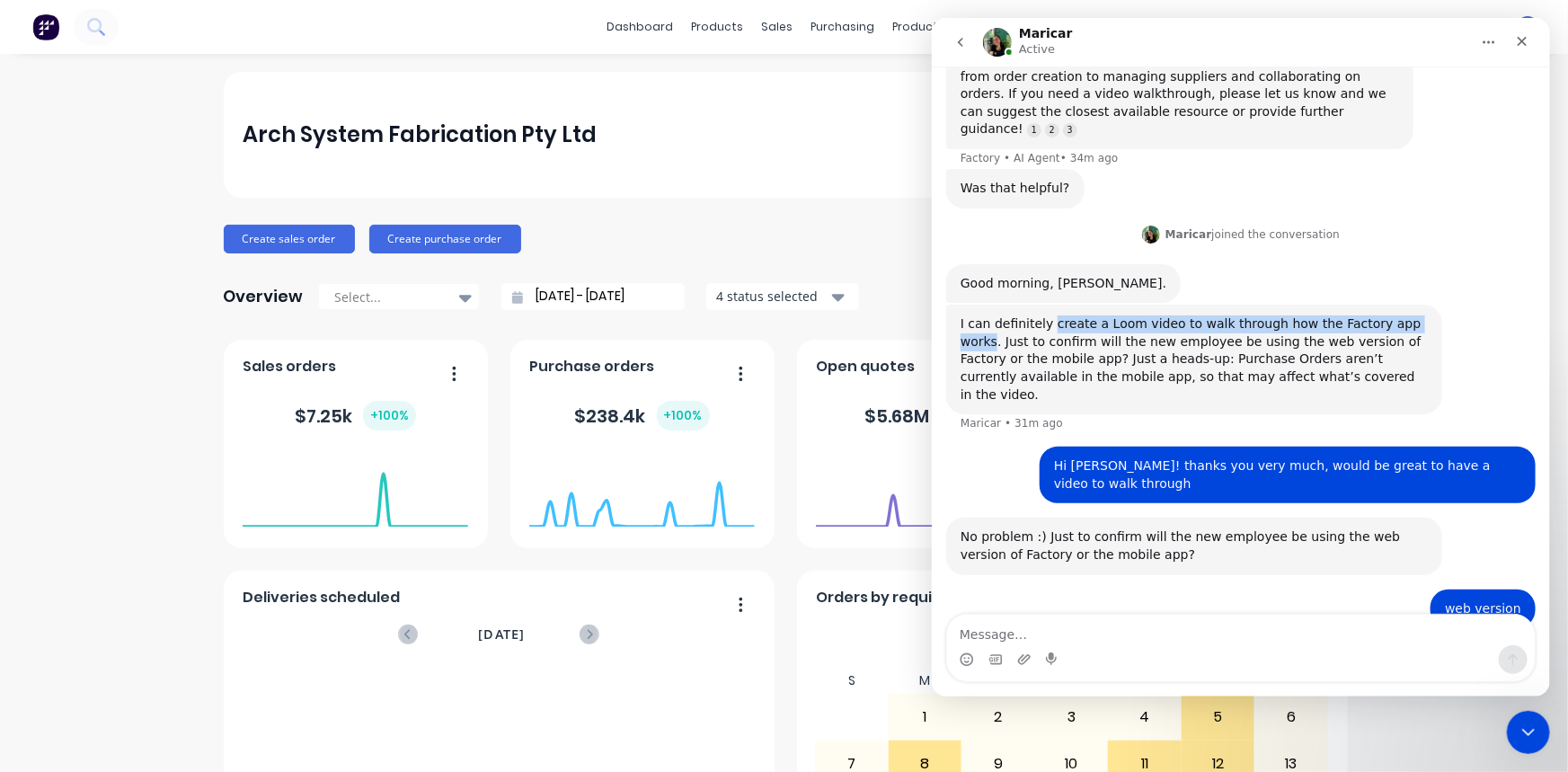
copy div "create a Loom video to walk through how the Factory app works"
